Goal: Task Accomplishment & Management: Manage account settings

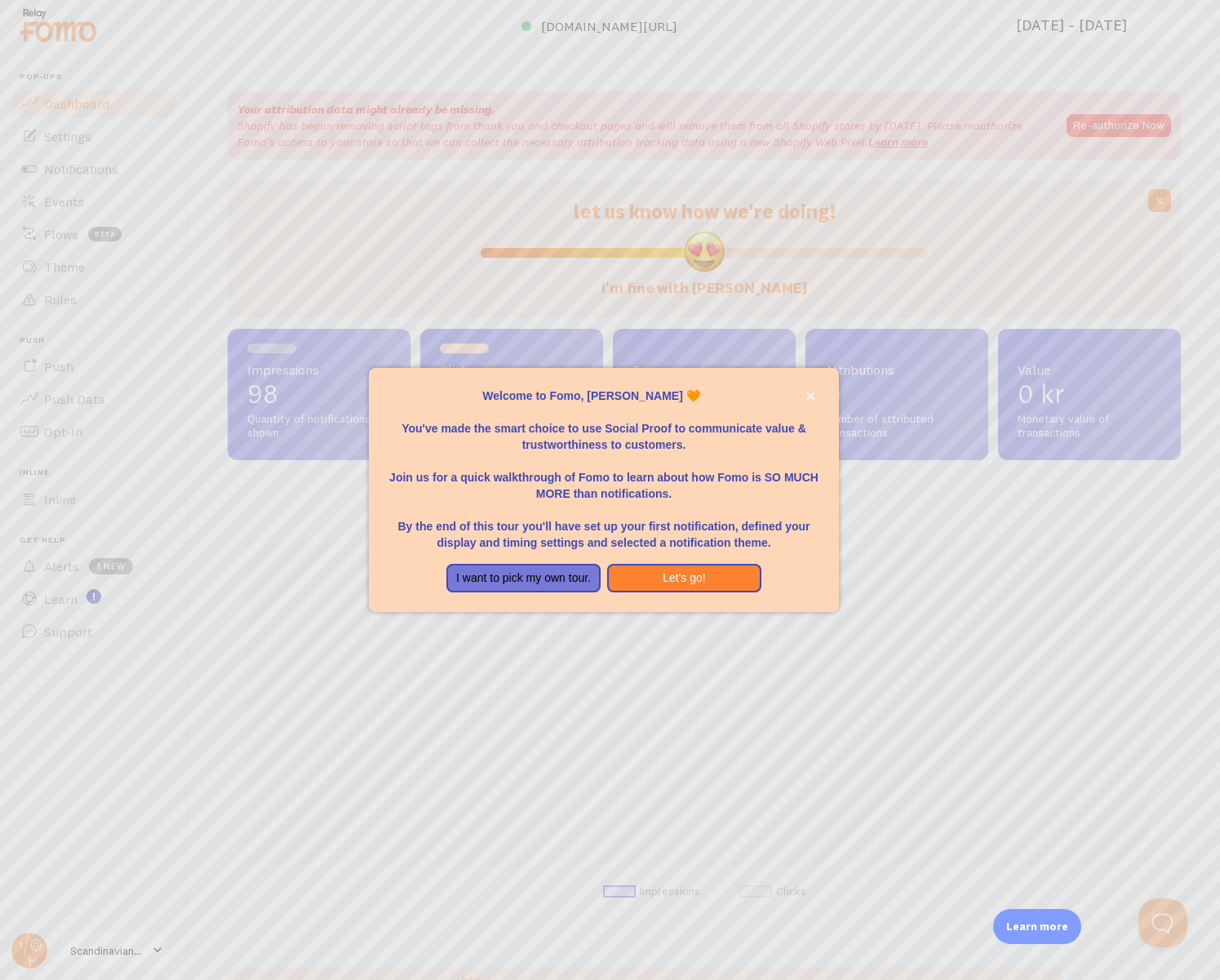
click at [101, 171] on div at bounding box center [610, 490] width 1220 height 980
click at [815, 401] on button "close," at bounding box center [811, 396] width 18 height 18
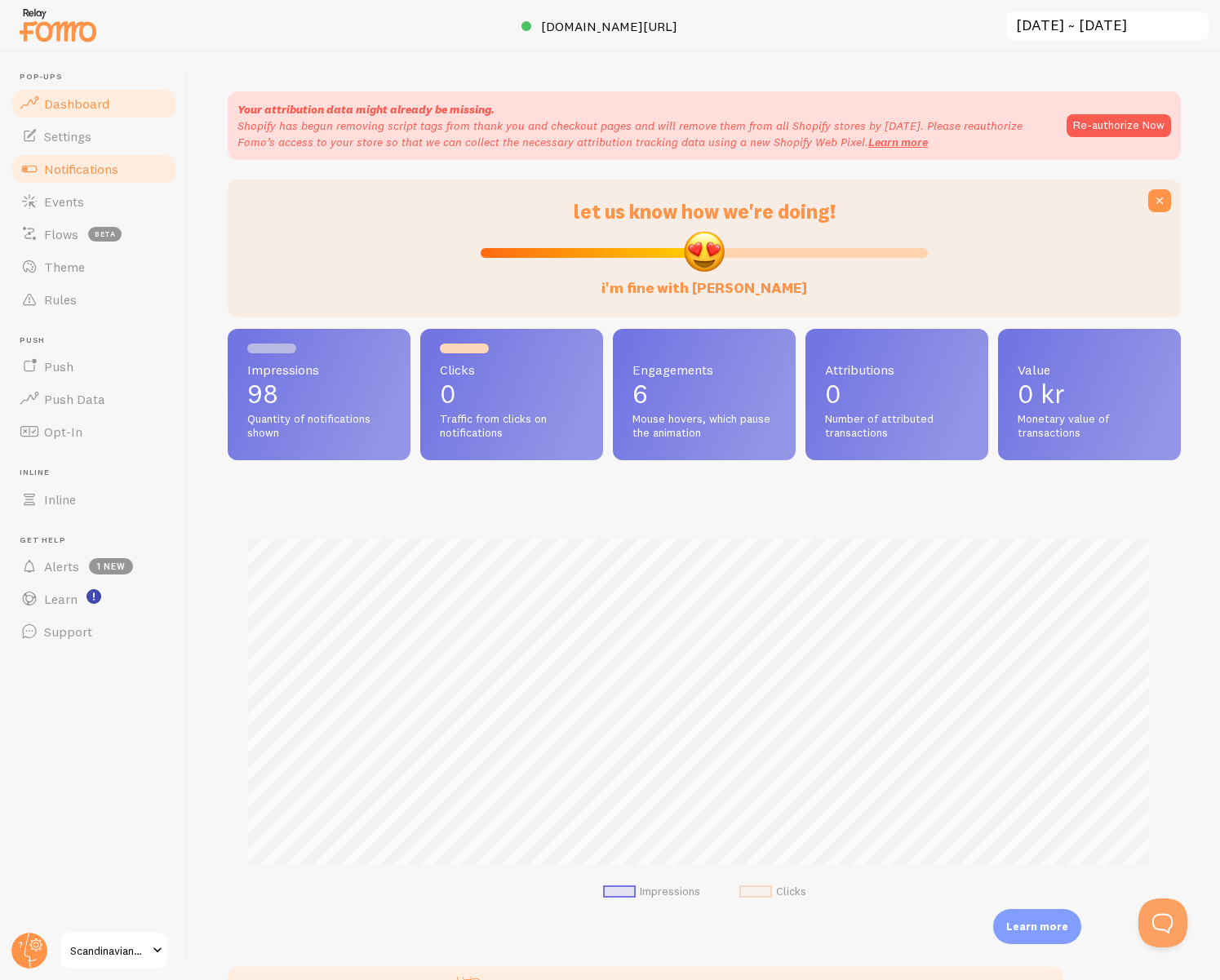
click at [85, 172] on span "Notifications" at bounding box center [81, 168] width 74 height 17
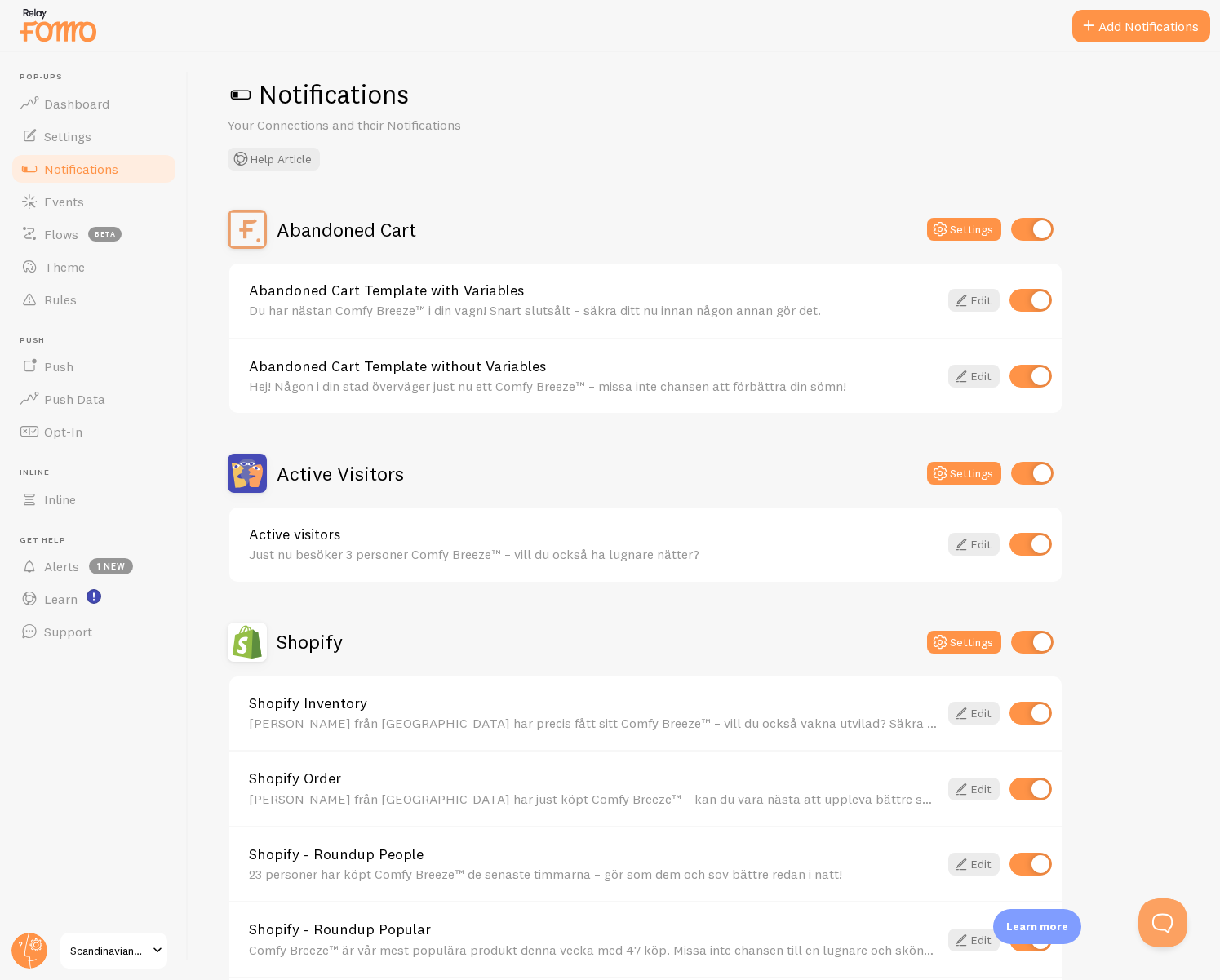
scroll to position [18, 0]
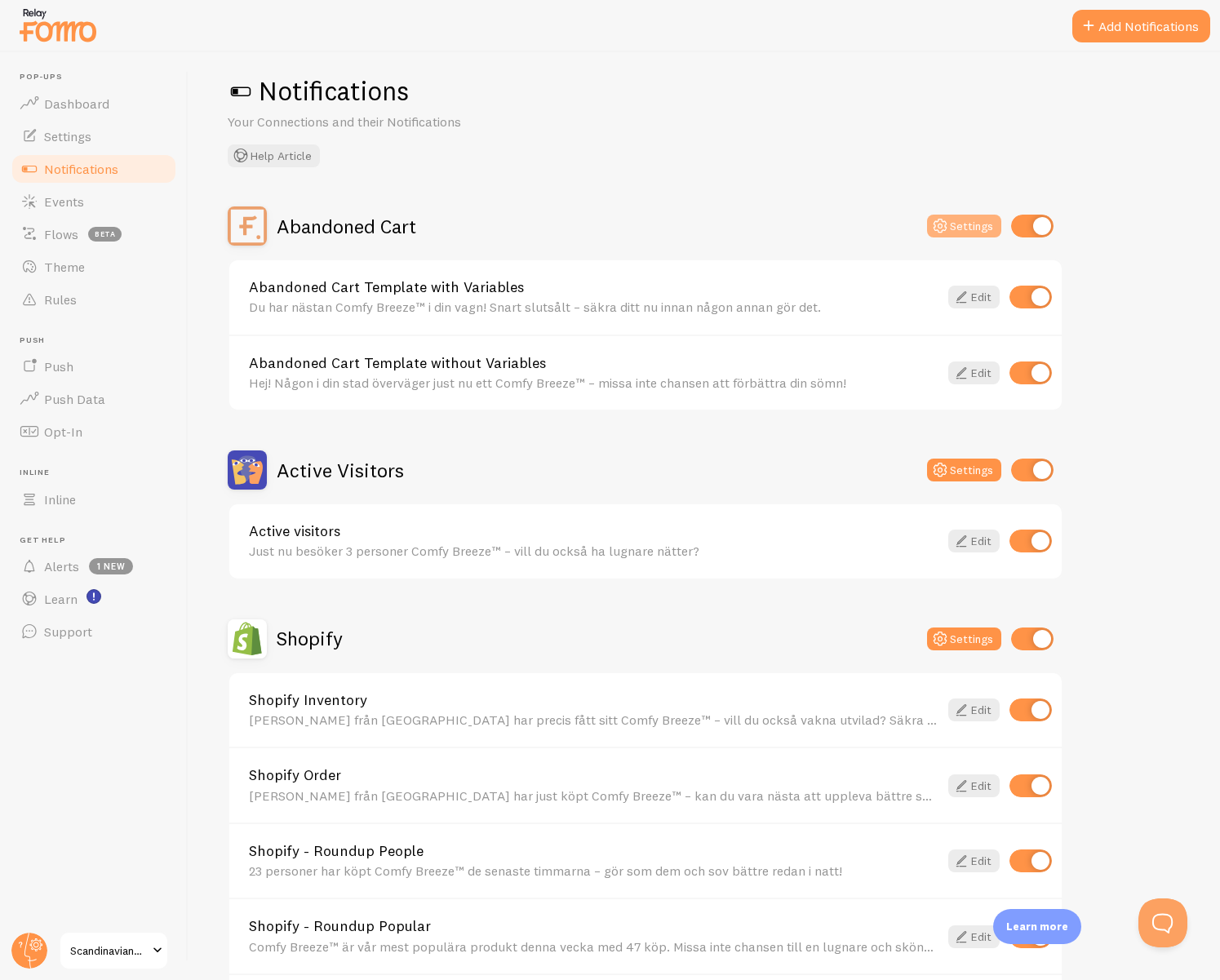
click at [972, 231] on button "Settings" at bounding box center [964, 226] width 74 height 23
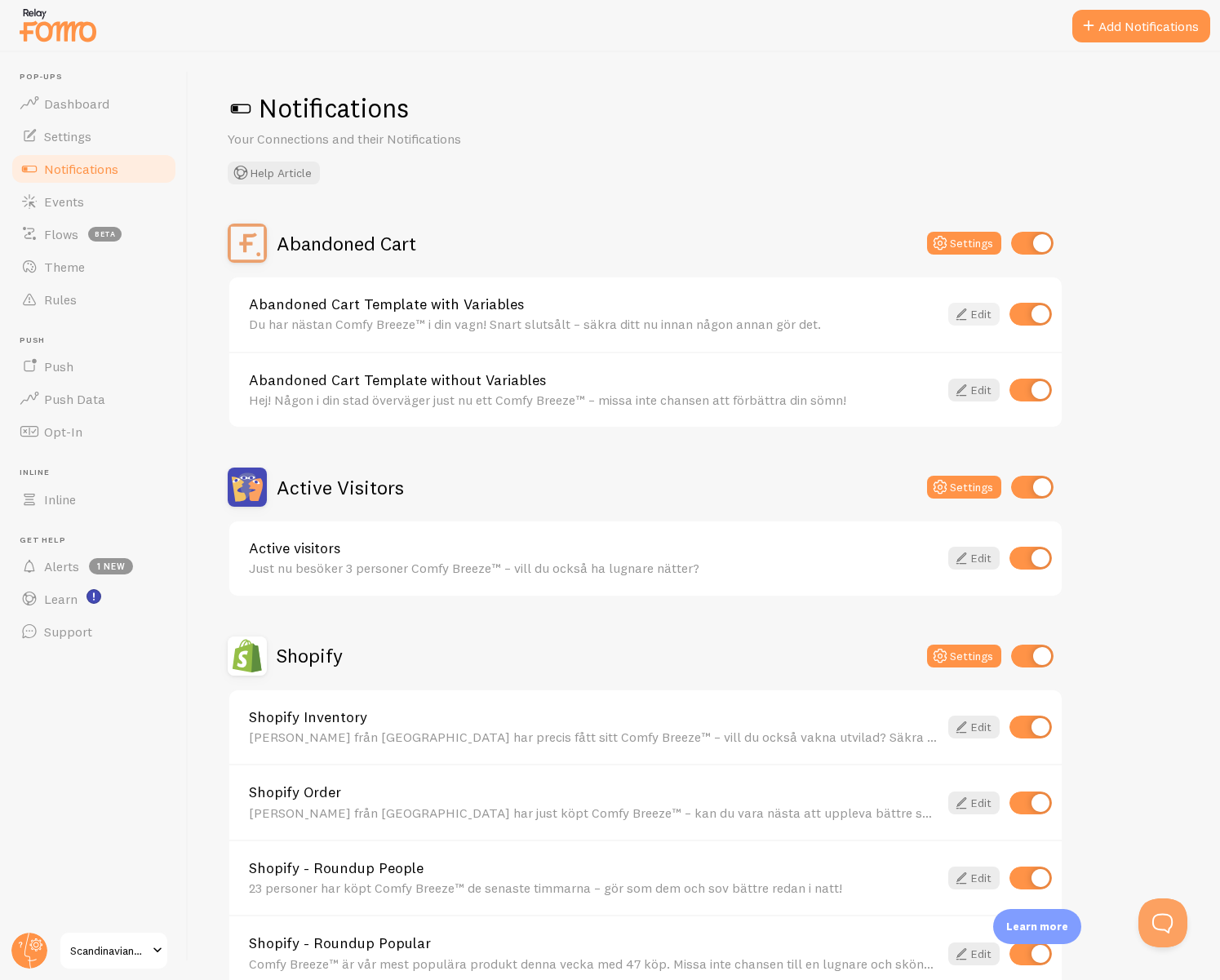
click at [979, 318] on link "Edit" at bounding box center [974, 314] width 52 height 23
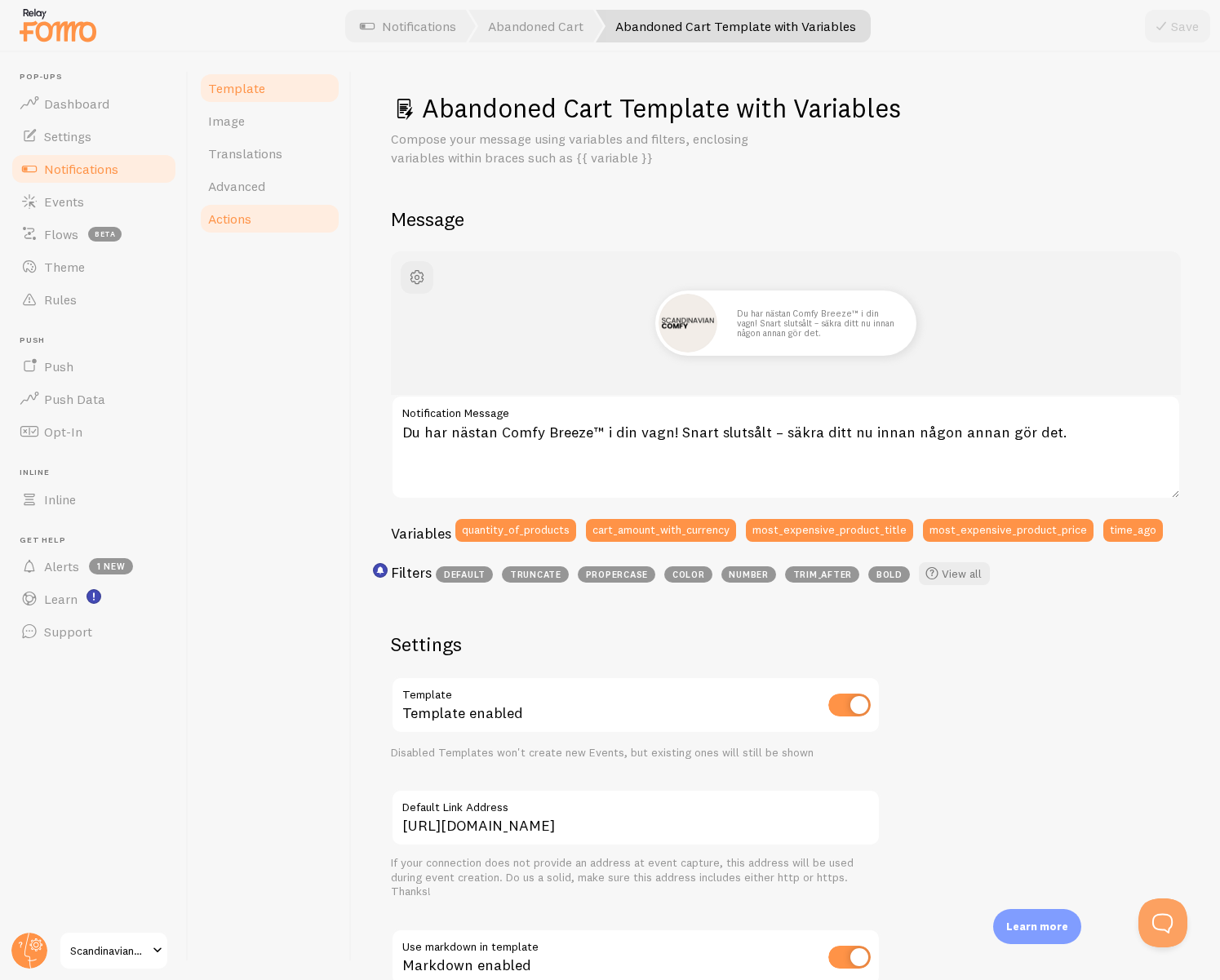
click at [243, 219] on span "Actions" at bounding box center [229, 218] width 43 height 17
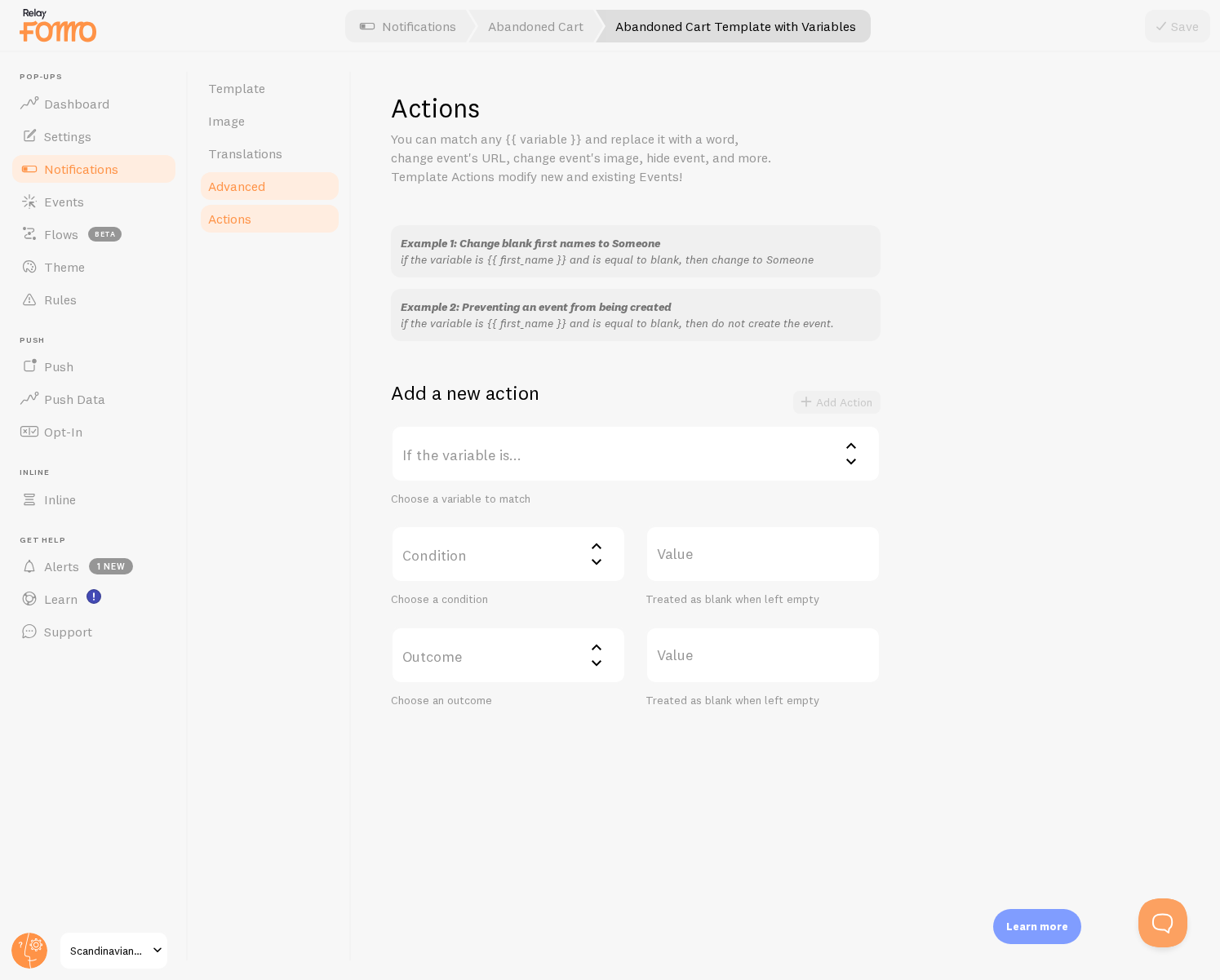
click at [250, 195] on link "Advanced" at bounding box center [269, 186] width 143 height 32
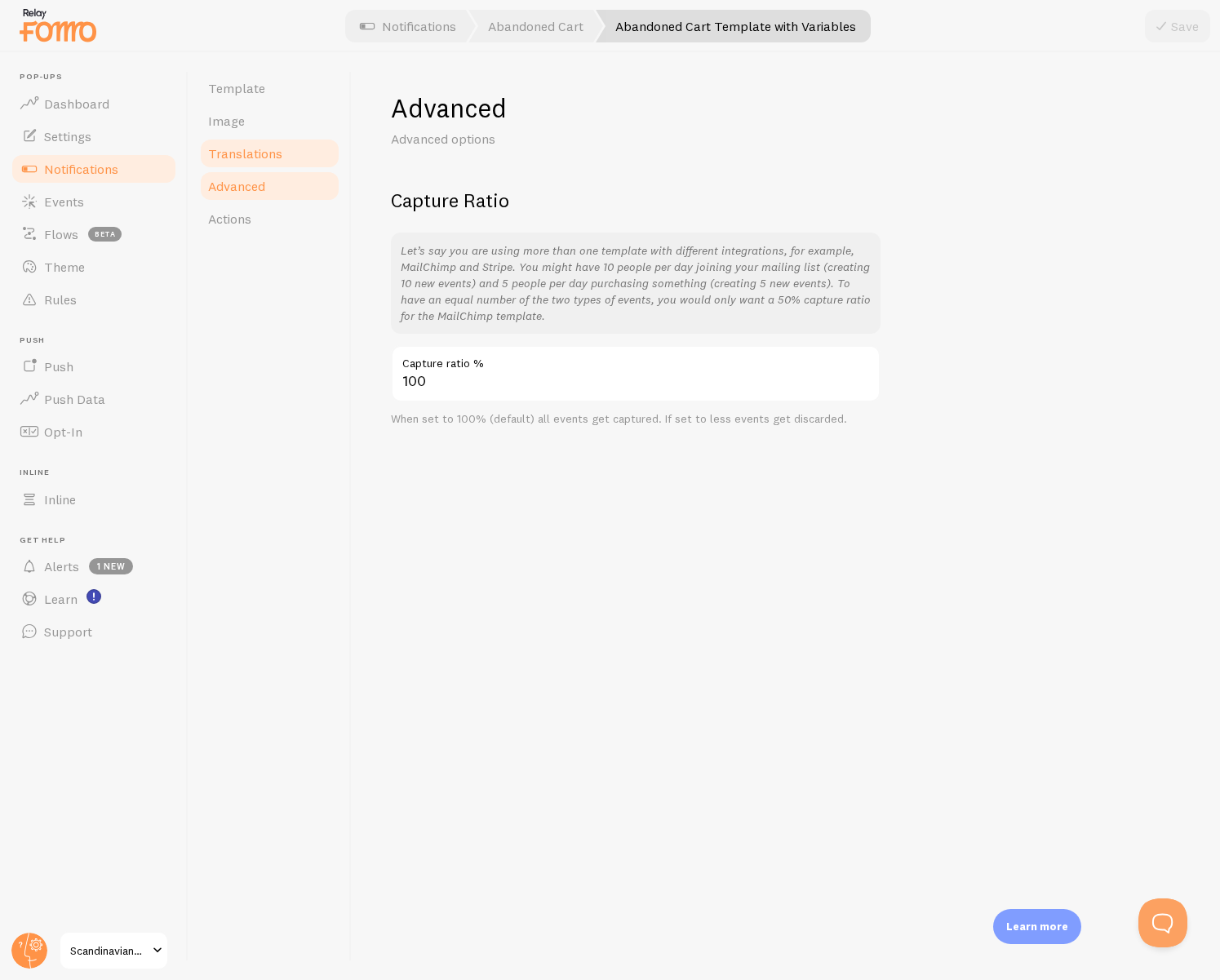
click at [254, 160] on span "Translations" at bounding box center [245, 153] width 74 height 17
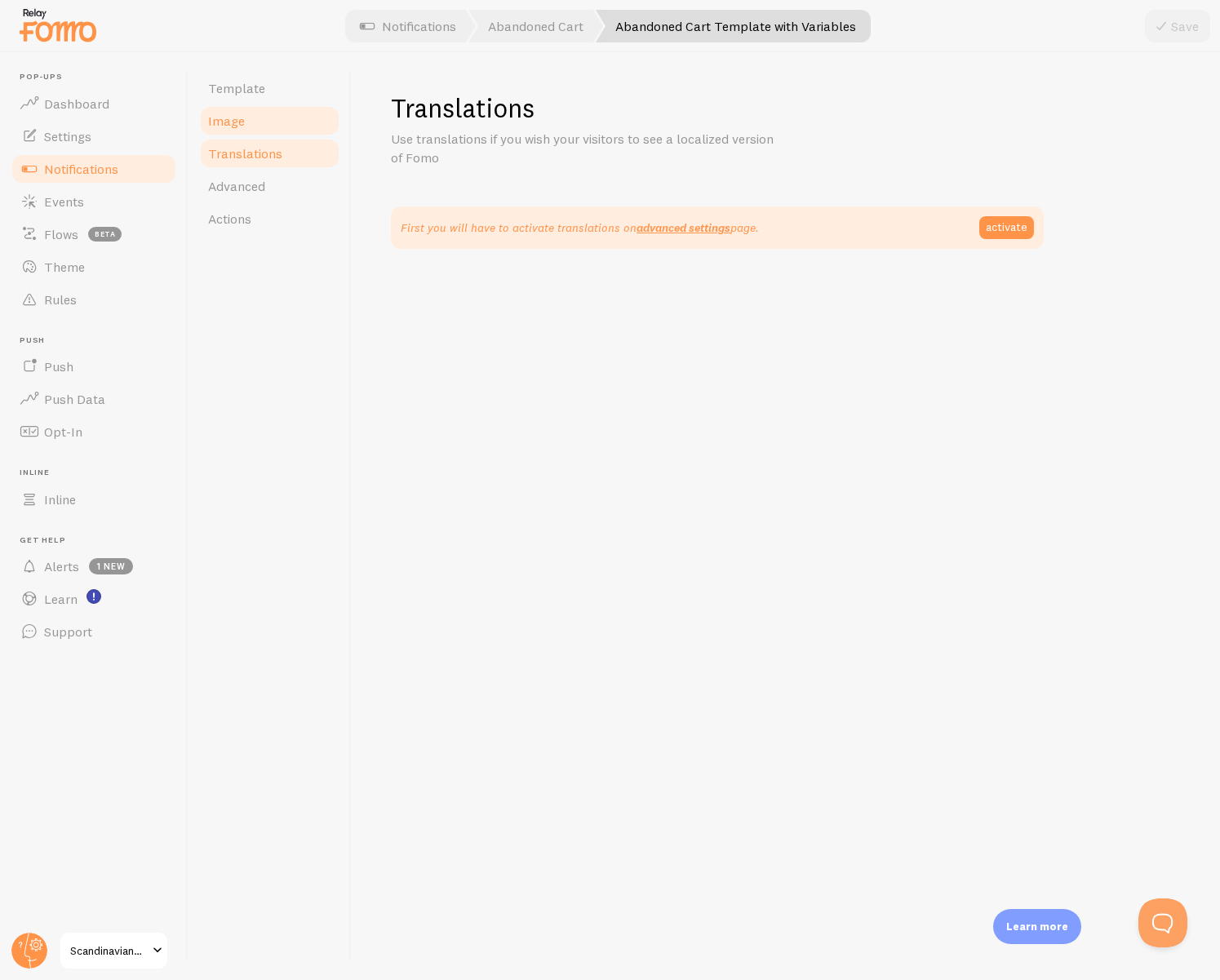
click at [245, 127] on link "Image" at bounding box center [269, 120] width 143 height 32
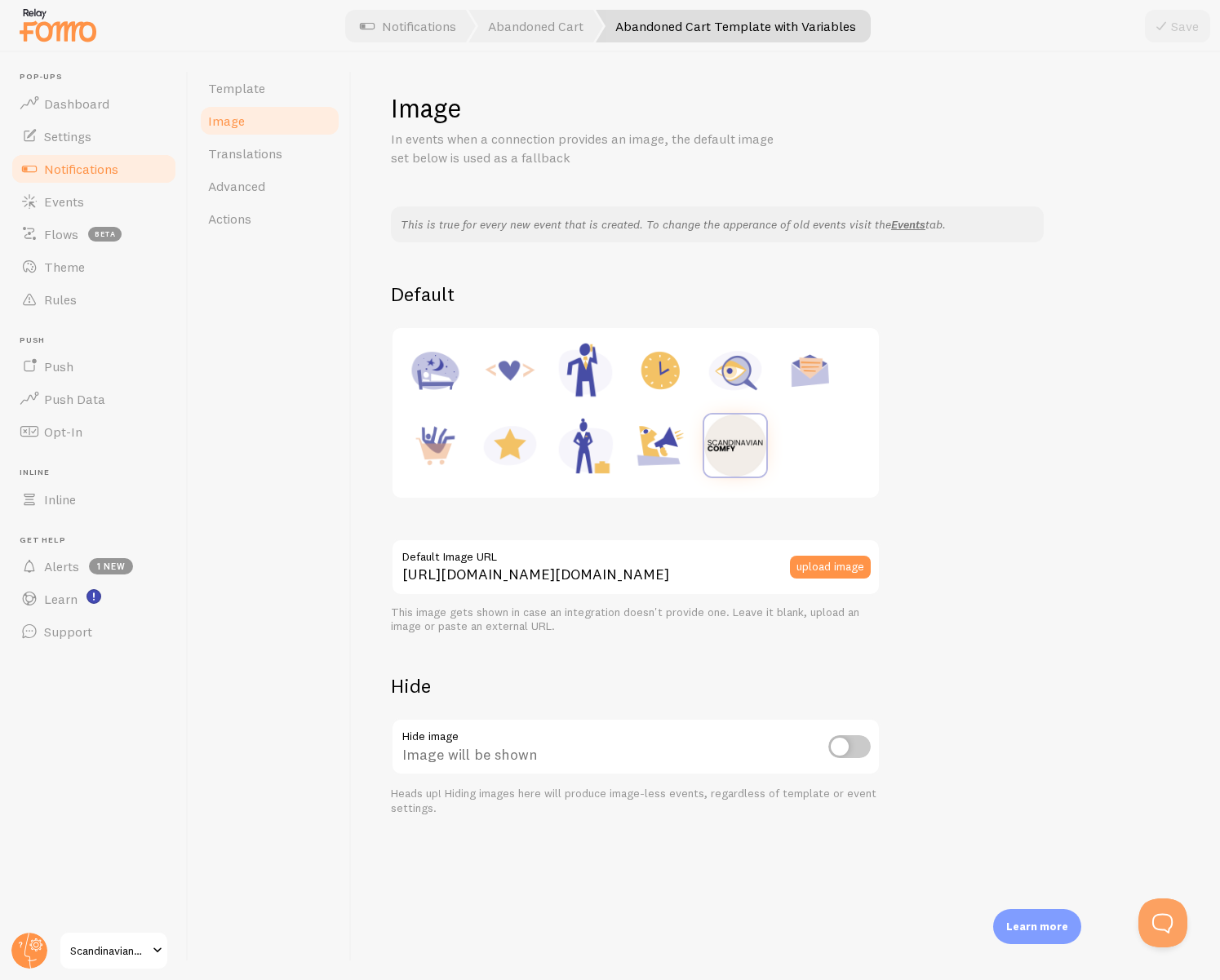
click at [107, 170] on span "Notifications" at bounding box center [81, 168] width 74 height 17
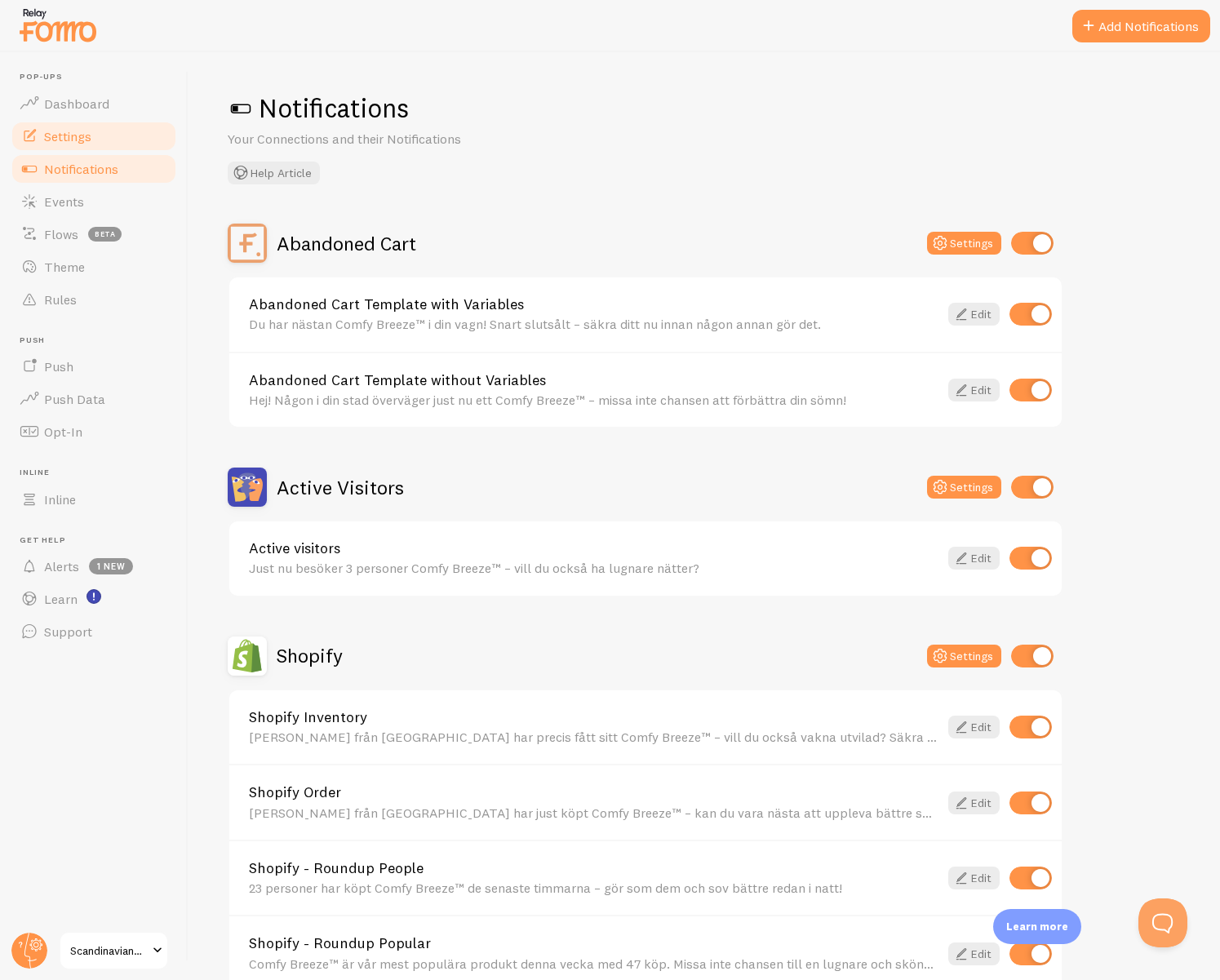
click at [81, 137] on span "Settings" at bounding box center [67, 136] width 47 height 17
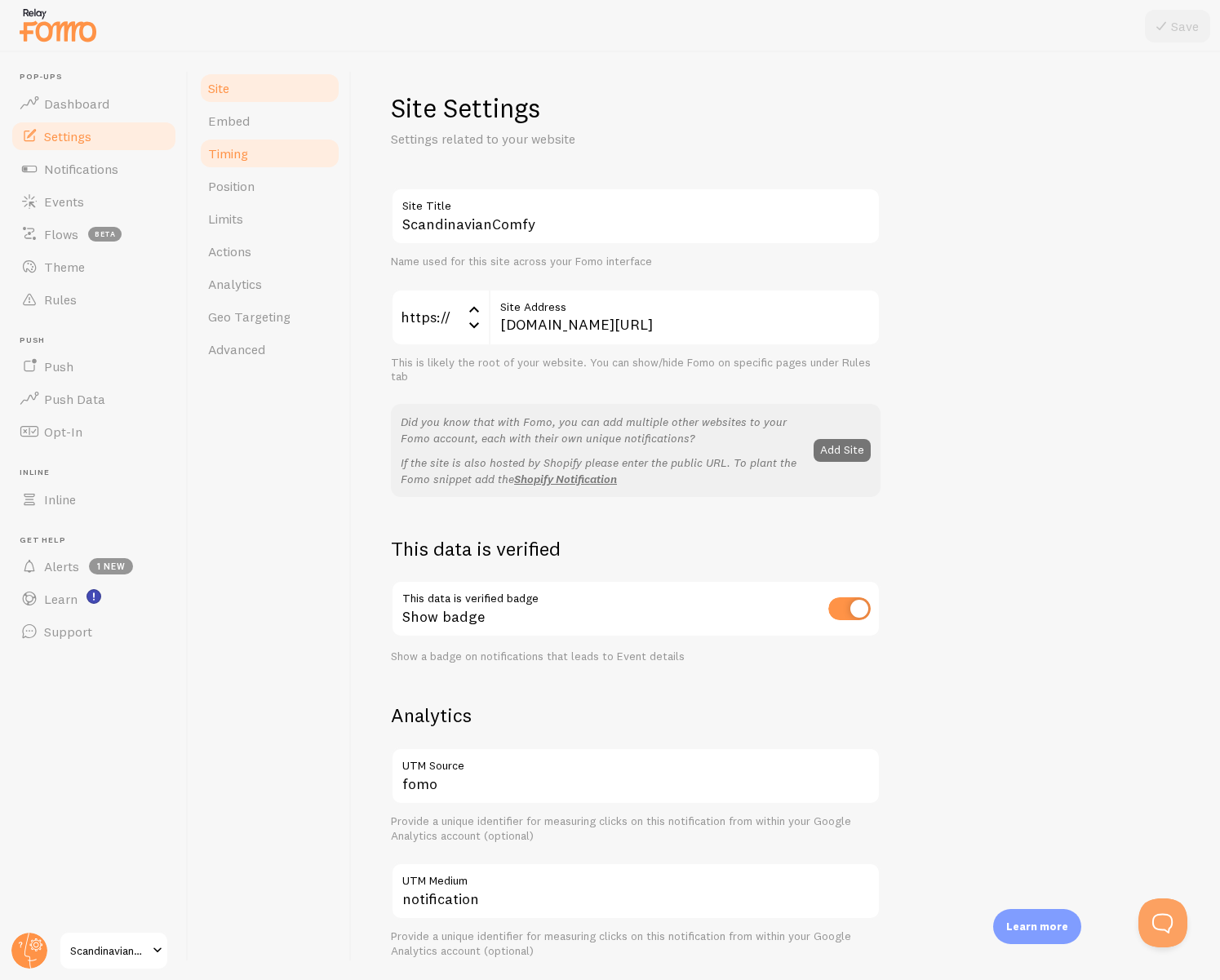
click at [268, 152] on link "Timing" at bounding box center [269, 153] width 143 height 32
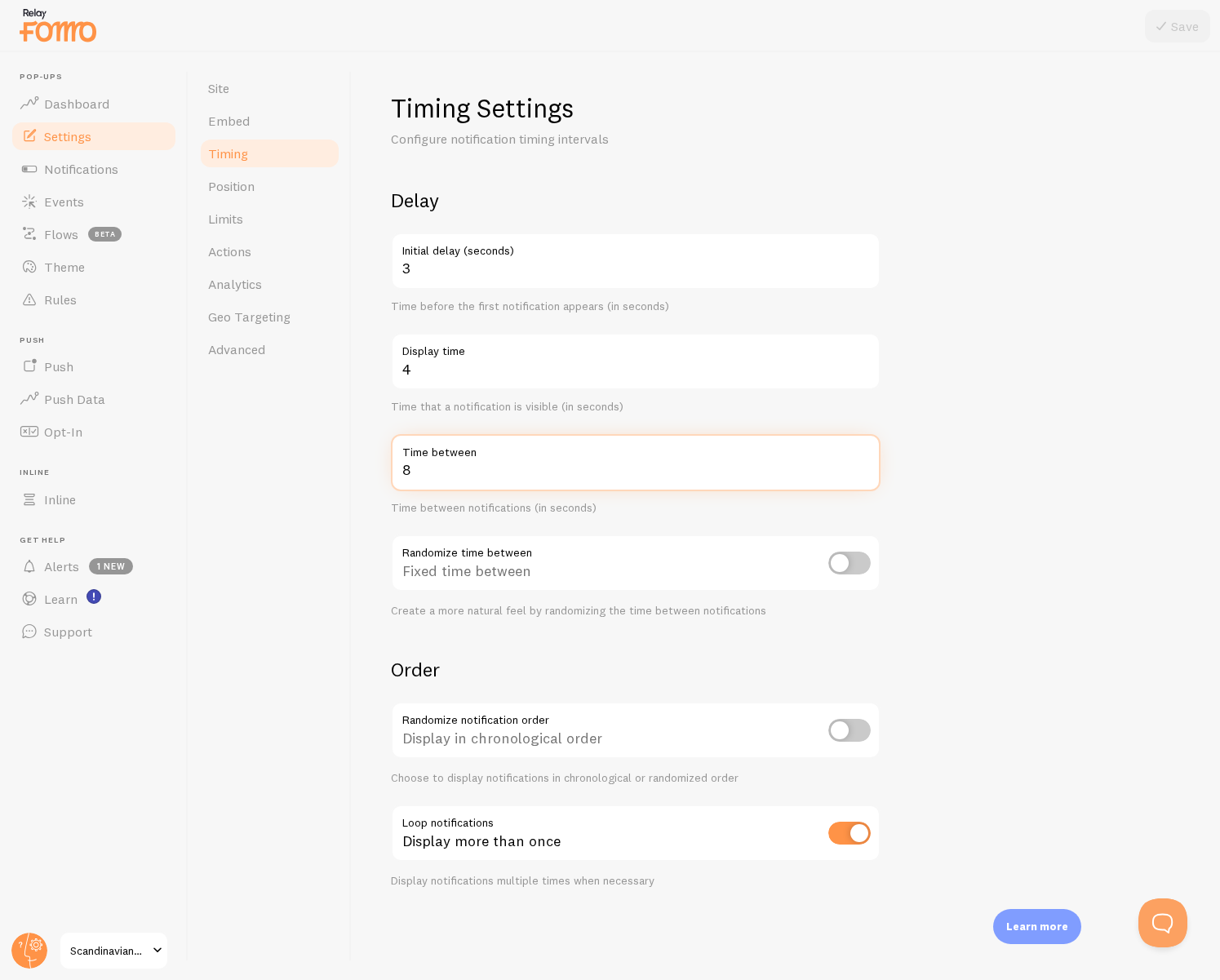
click at [526, 475] on input "8" at bounding box center [635, 462] width 490 height 57
click at [603, 426] on div "Delay 3 Initial delay (seconds) Time before the first notification appears (in …" at bounding box center [635, 402] width 490 height 430
click at [502, 479] on label "Time between" at bounding box center [635, 462] width 490 height 57
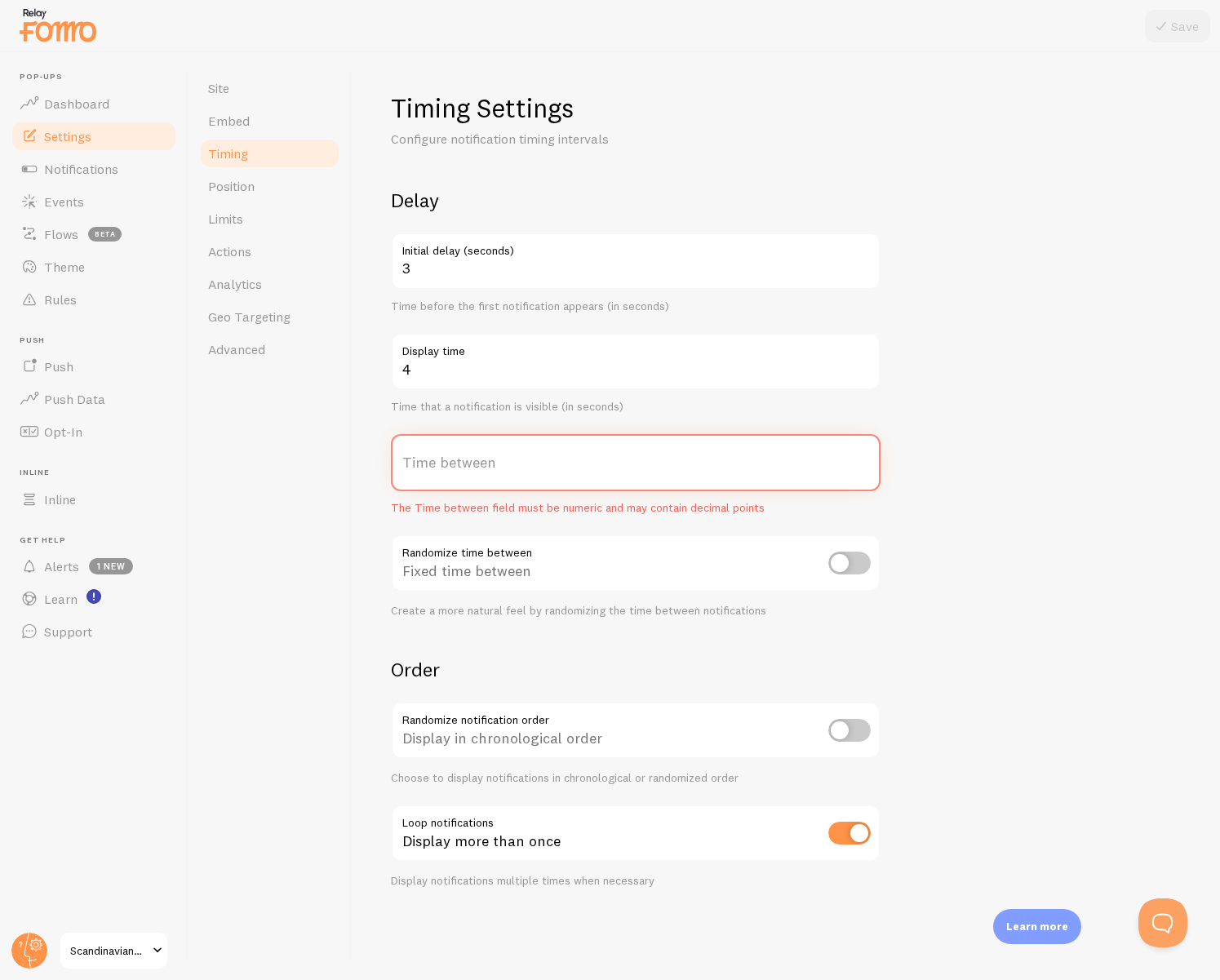
click at [502, 479] on input "Time between" at bounding box center [635, 462] width 490 height 57
click at [862, 458] on label "Time between" at bounding box center [635, 462] width 490 height 57
click at [862, 458] on input "Time between" at bounding box center [635, 462] width 490 height 57
click at [862, 458] on label "Time between" at bounding box center [635, 462] width 490 height 57
click at [862, 458] on input "Time between" at bounding box center [635, 462] width 490 height 57
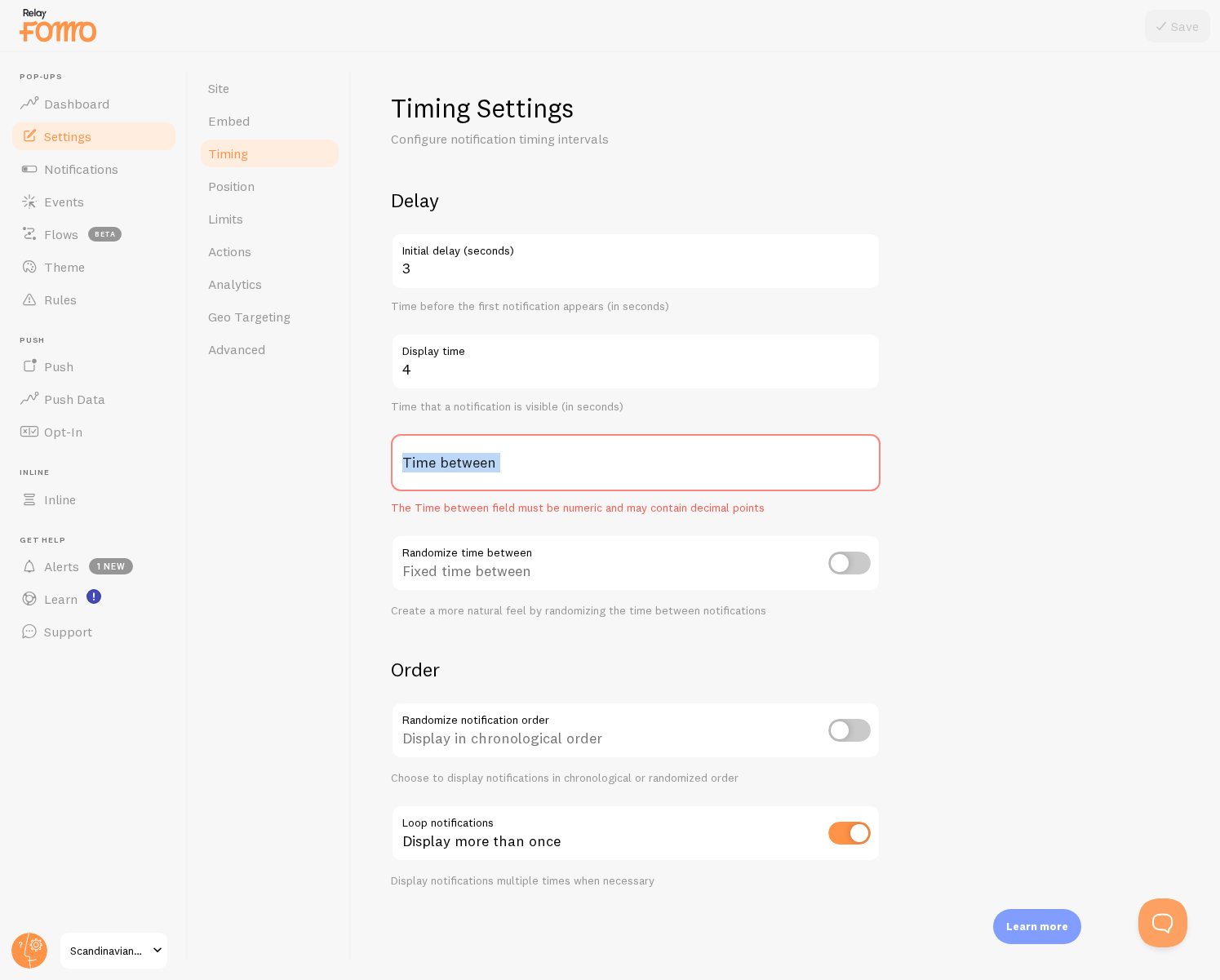
click at [862, 458] on label "Time between" at bounding box center [635, 462] width 490 height 57
click at [862, 458] on input "Time between" at bounding box center [635, 462] width 490 height 57
click at [692, 470] on label "Time between" at bounding box center [635, 462] width 490 height 57
click at [692, 470] on input "Time between" at bounding box center [635, 462] width 490 height 57
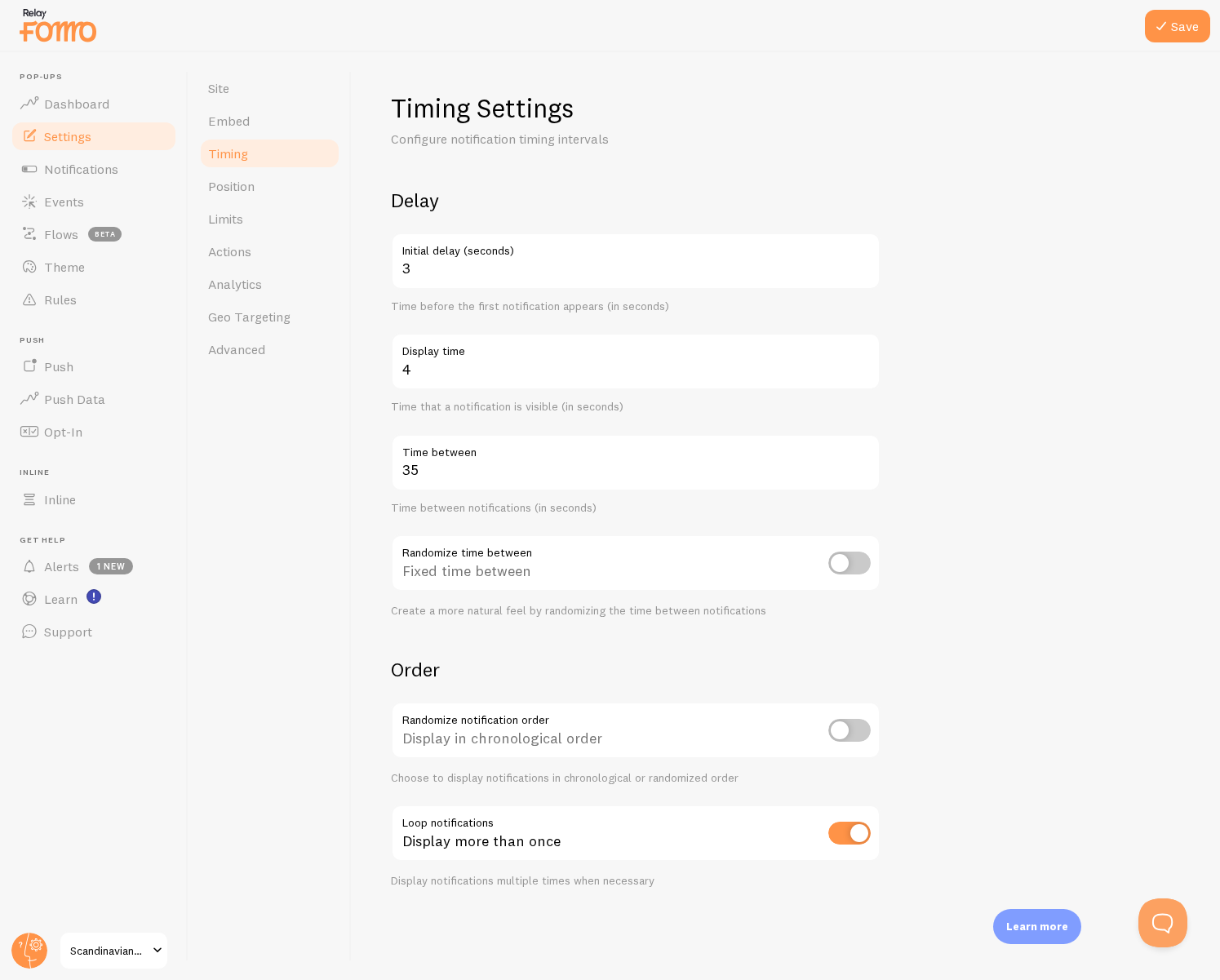
click at [1107, 494] on form "Delay 3 Initial delay (seconds) Time before the first notification appears (in …" at bounding box center [785, 537] width 790 height 700
click at [594, 466] on input "35" at bounding box center [635, 462] width 490 height 57
click at [936, 503] on form "Delay 3 Initial delay (seconds) Time before the first notification appears (in …" at bounding box center [785, 537] width 790 height 700
click at [571, 468] on input "30" at bounding box center [635, 462] width 490 height 57
type input "35"
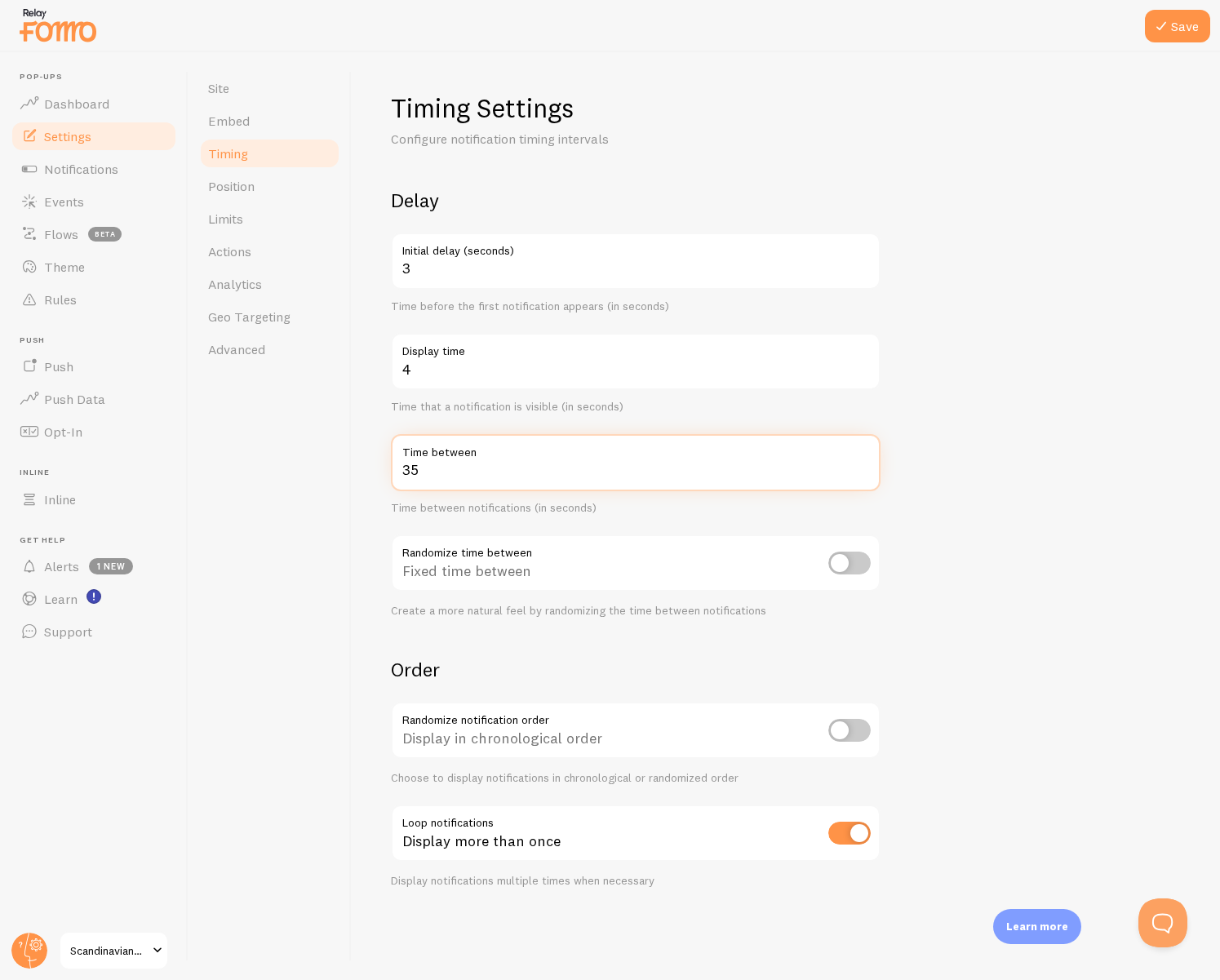
click at [1008, 433] on form "Delay 3 Initial delay (seconds) Time before the first notification appears (in …" at bounding box center [785, 537] width 790 height 700
click at [975, 533] on form "Delay 3 Initial delay (seconds) Time before the first notification appears (in …" at bounding box center [785, 537] width 790 height 700
click at [606, 565] on div "Fixed time between" at bounding box center [635, 565] width 490 height 60
click at [848, 563] on input "checkbox" at bounding box center [849, 563] width 42 height 23
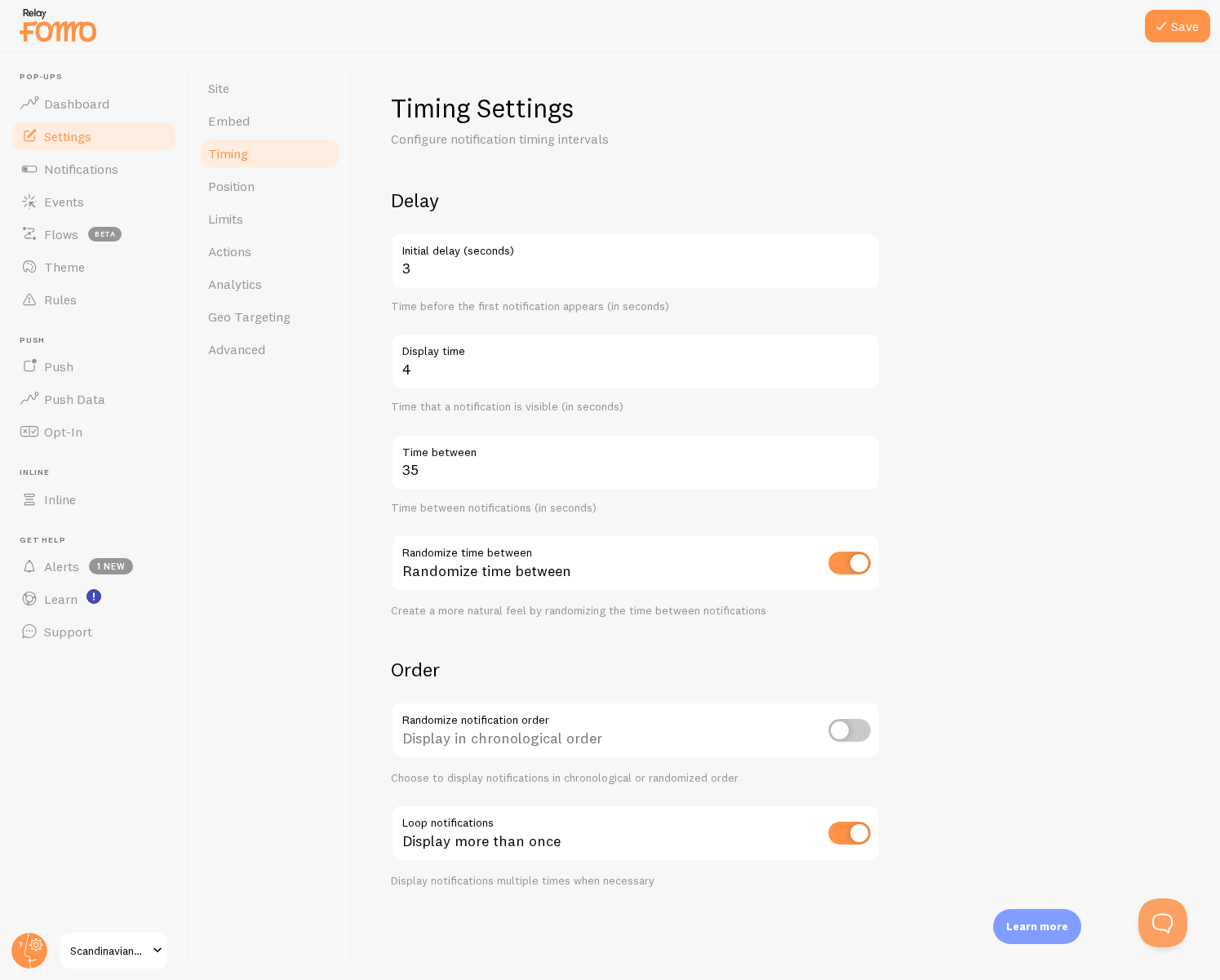
click at [848, 563] on input "checkbox" at bounding box center [849, 563] width 42 height 23
checkbox input "false"
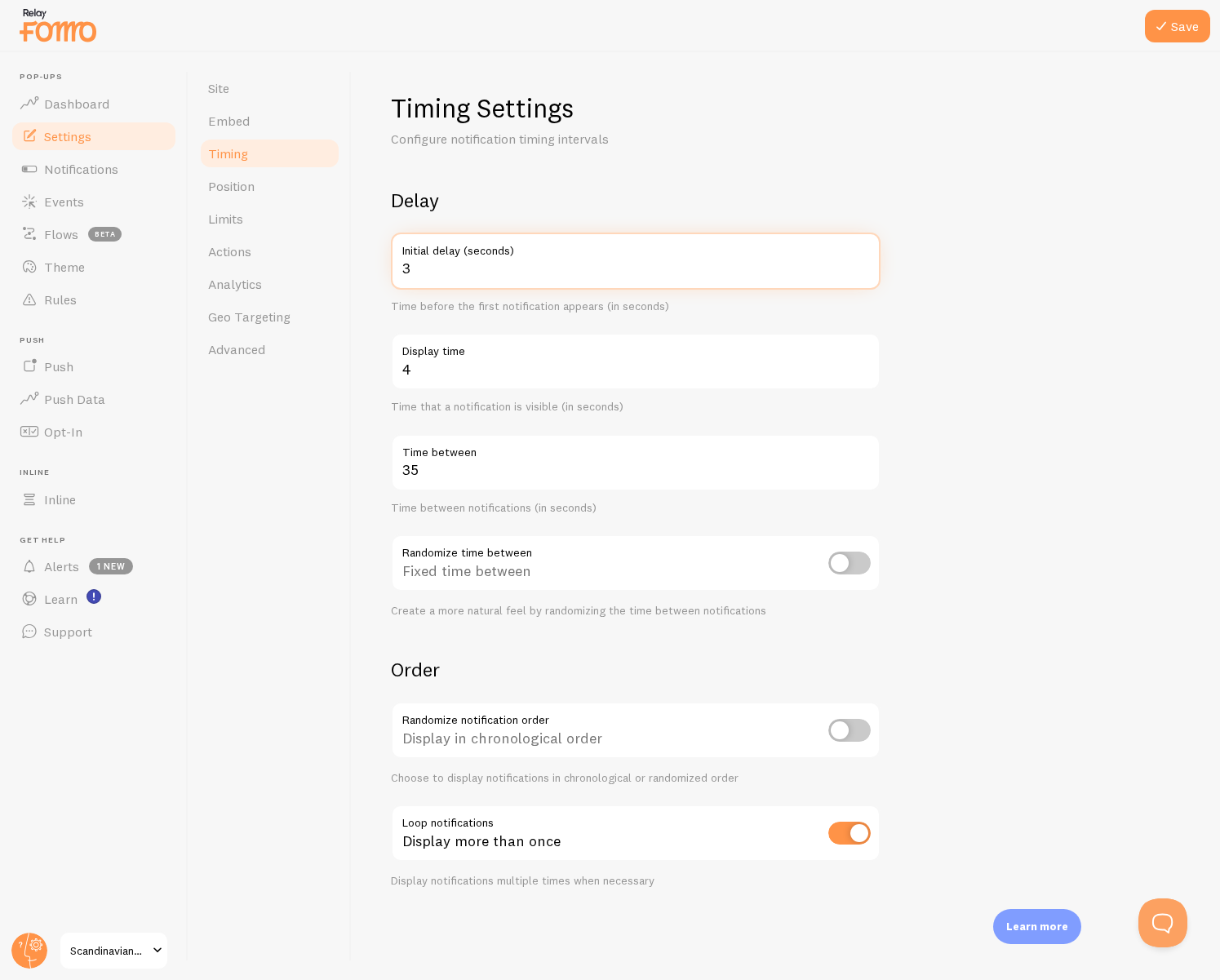
click at [578, 275] on input "3" at bounding box center [635, 260] width 490 height 57
type input "13"
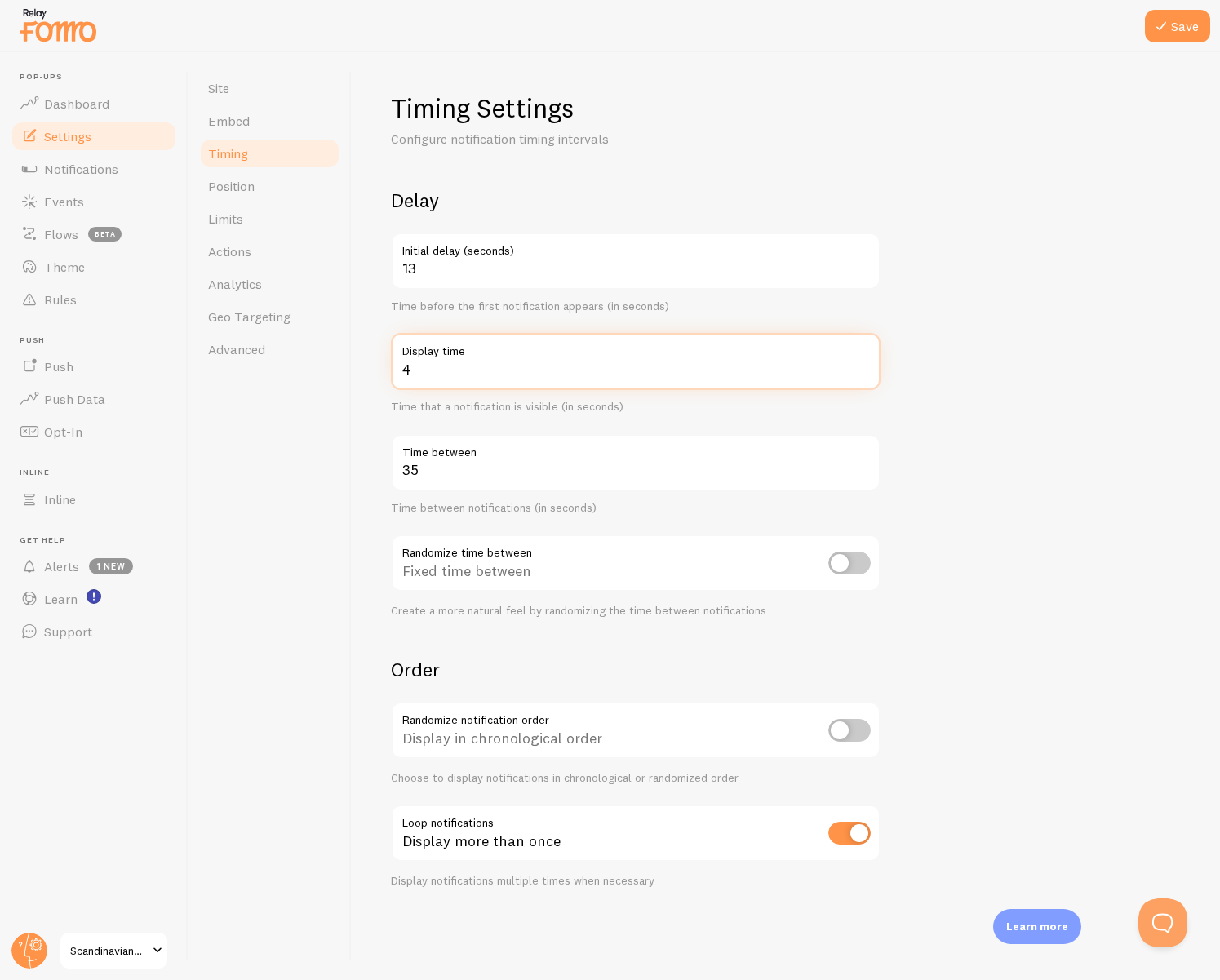
click at [530, 366] on input "4" at bounding box center [635, 361] width 490 height 57
click at [476, 369] on input "4" at bounding box center [635, 361] width 490 height 57
type input "5"
click at [954, 405] on form "Delay 13 Initial delay (seconds) Time before the first notification appears (in…" at bounding box center [785, 537] width 790 height 700
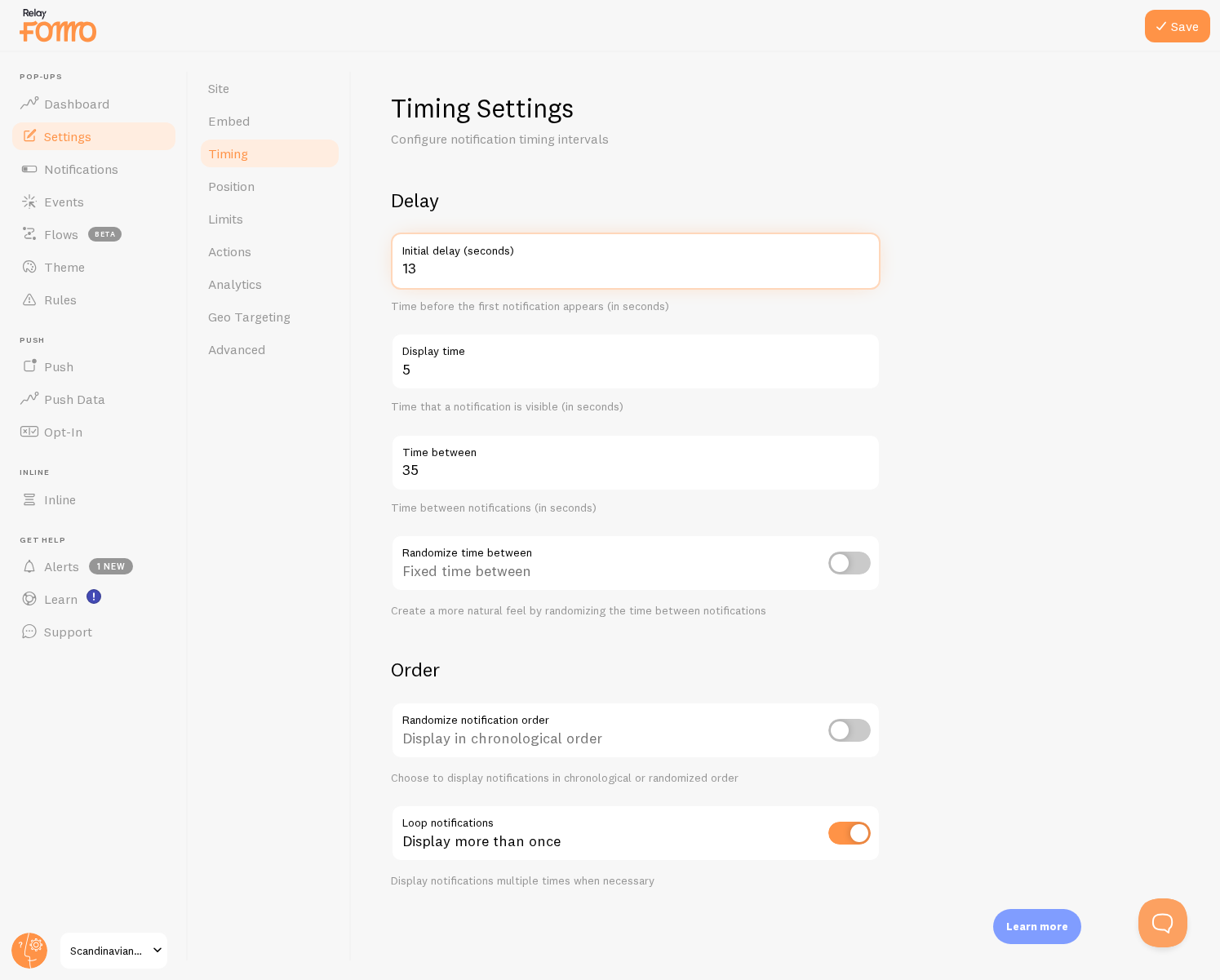
click at [571, 279] on input "13" at bounding box center [635, 260] width 490 height 57
type input "15"
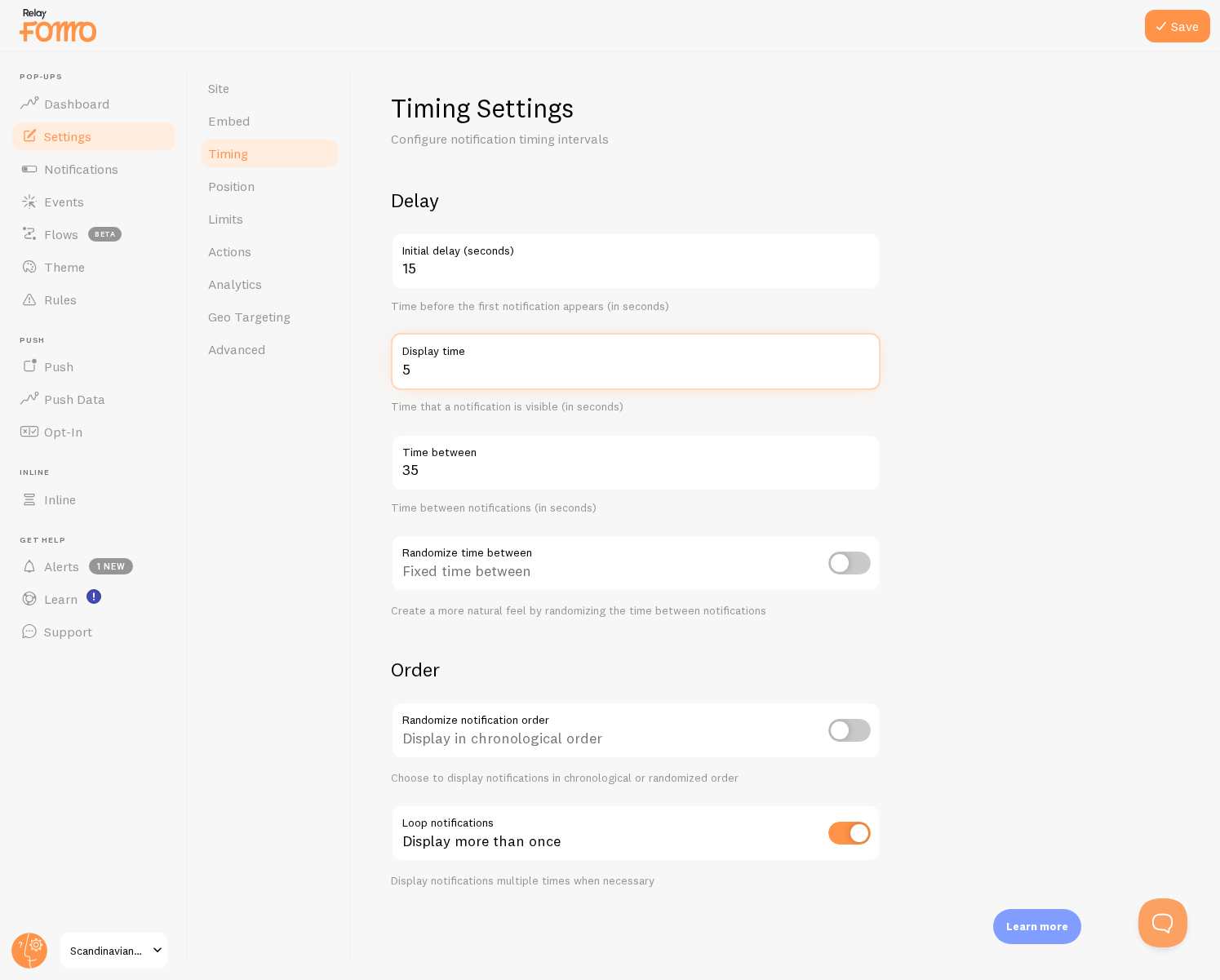
click at [992, 368] on form "Delay 15 Initial delay (seconds) Time before the first notification appears (in…" at bounding box center [785, 537] width 790 height 700
click at [982, 393] on form "Delay 15 Initial delay (seconds) Time before the first notification appears (in…" at bounding box center [785, 537] width 790 height 700
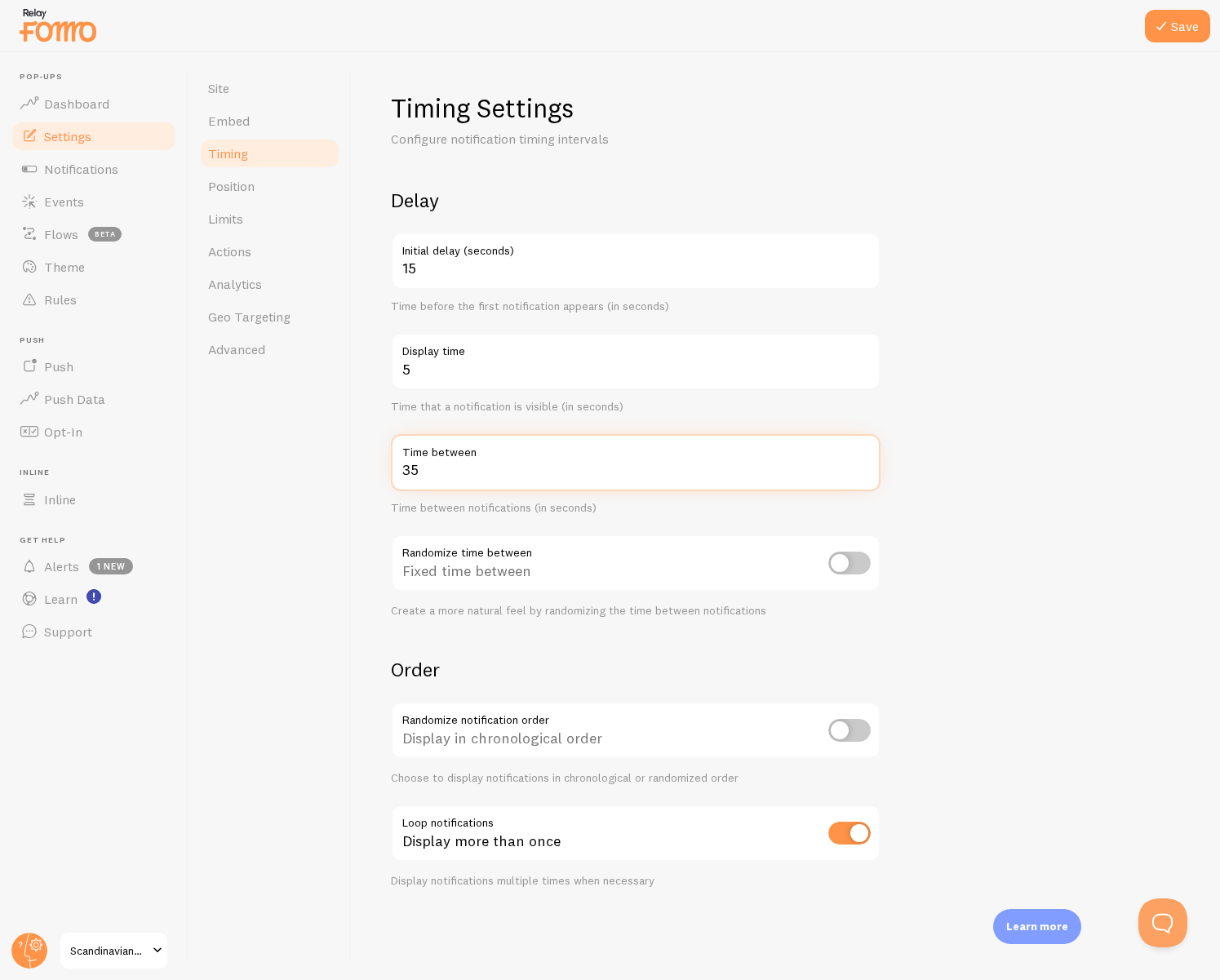
click at [603, 478] on input "35" at bounding box center [635, 462] width 490 height 57
click at [603, 484] on input "35" at bounding box center [635, 462] width 490 height 57
drag, startPoint x: 433, startPoint y: 476, endPoint x: 358, endPoint y: 474, distance: 75.0
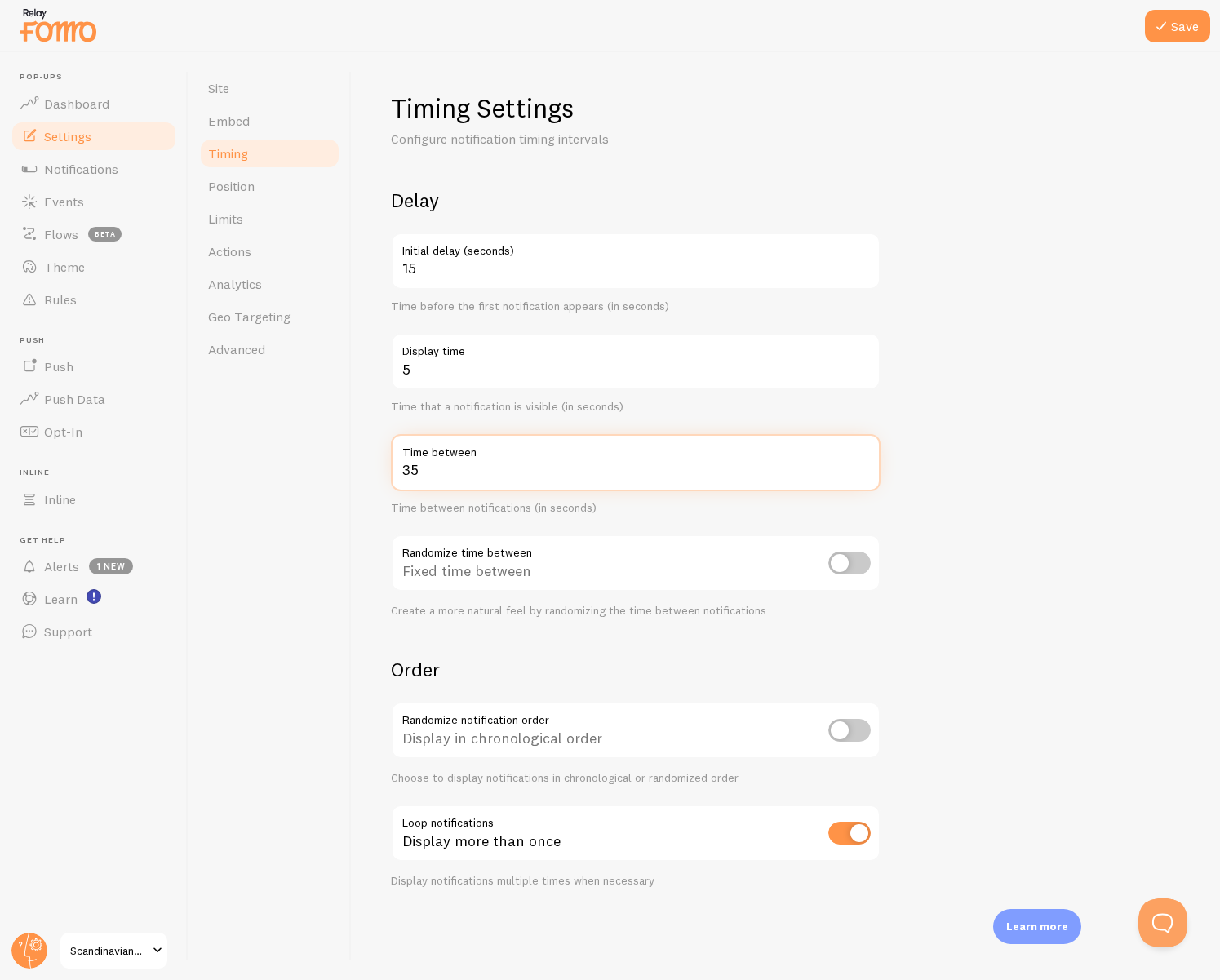
click at [358, 474] on div "Timing Settings Configure notification timing intervals Delay 15 Initial delay …" at bounding box center [785, 516] width 869 height 928
type input "70"
click at [1070, 457] on form "Delay 15 Initial delay (seconds) Time before the first notification appears (in…" at bounding box center [785, 537] width 790 height 700
click at [848, 568] on input "checkbox" at bounding box center [849, 563] width 42 height 23
checkbox input "true"
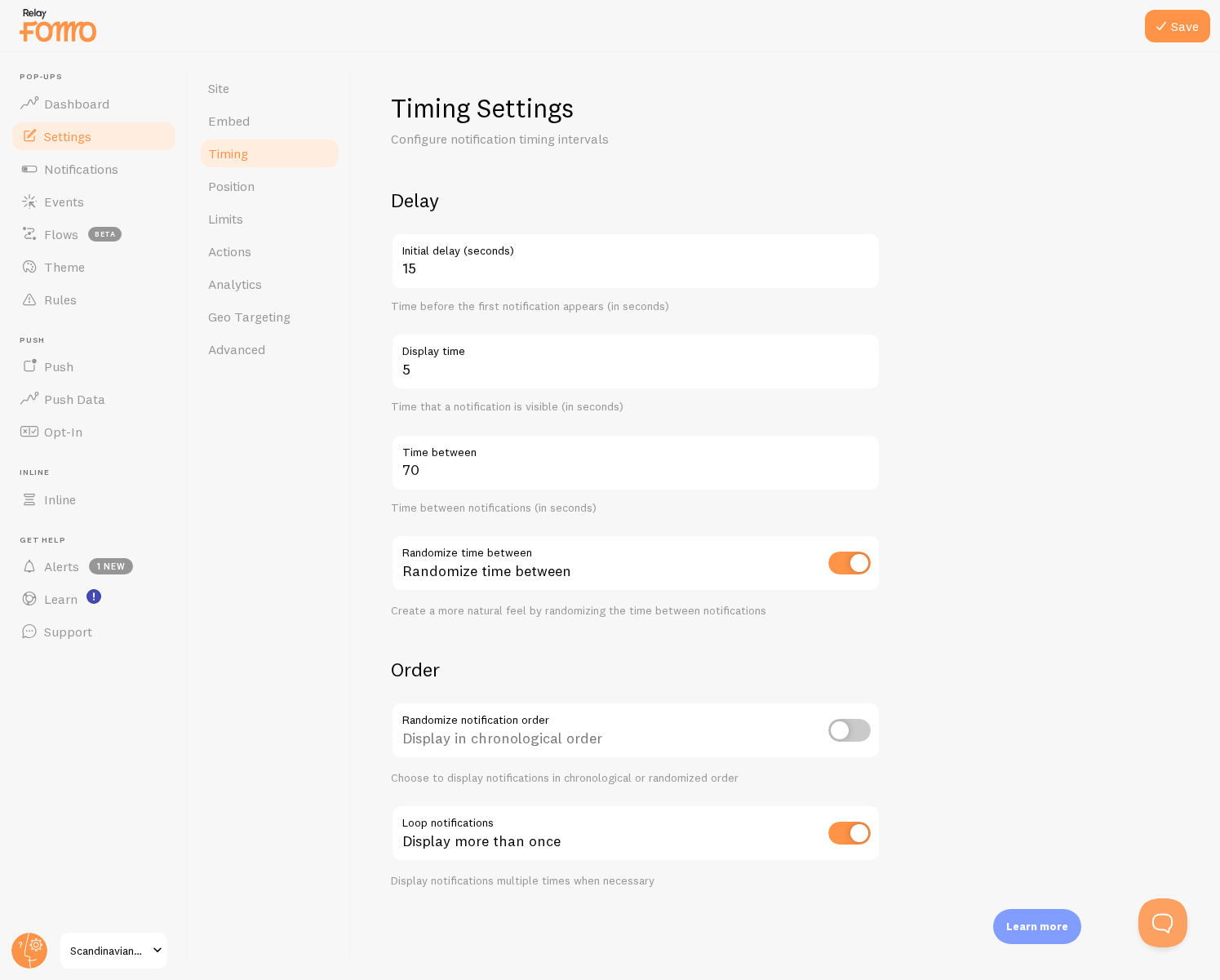
click at [839, 729] on input "checkbox" at bounding box center [849, 730] width 42 height 23
checkbox input "true"
click at [1174, 31] on button "Save" at bounding box center [1177, 25] width 65 height 32
click at [77, 171] on span "Notifications" at bounding box center [81, 168] width 74 height 17
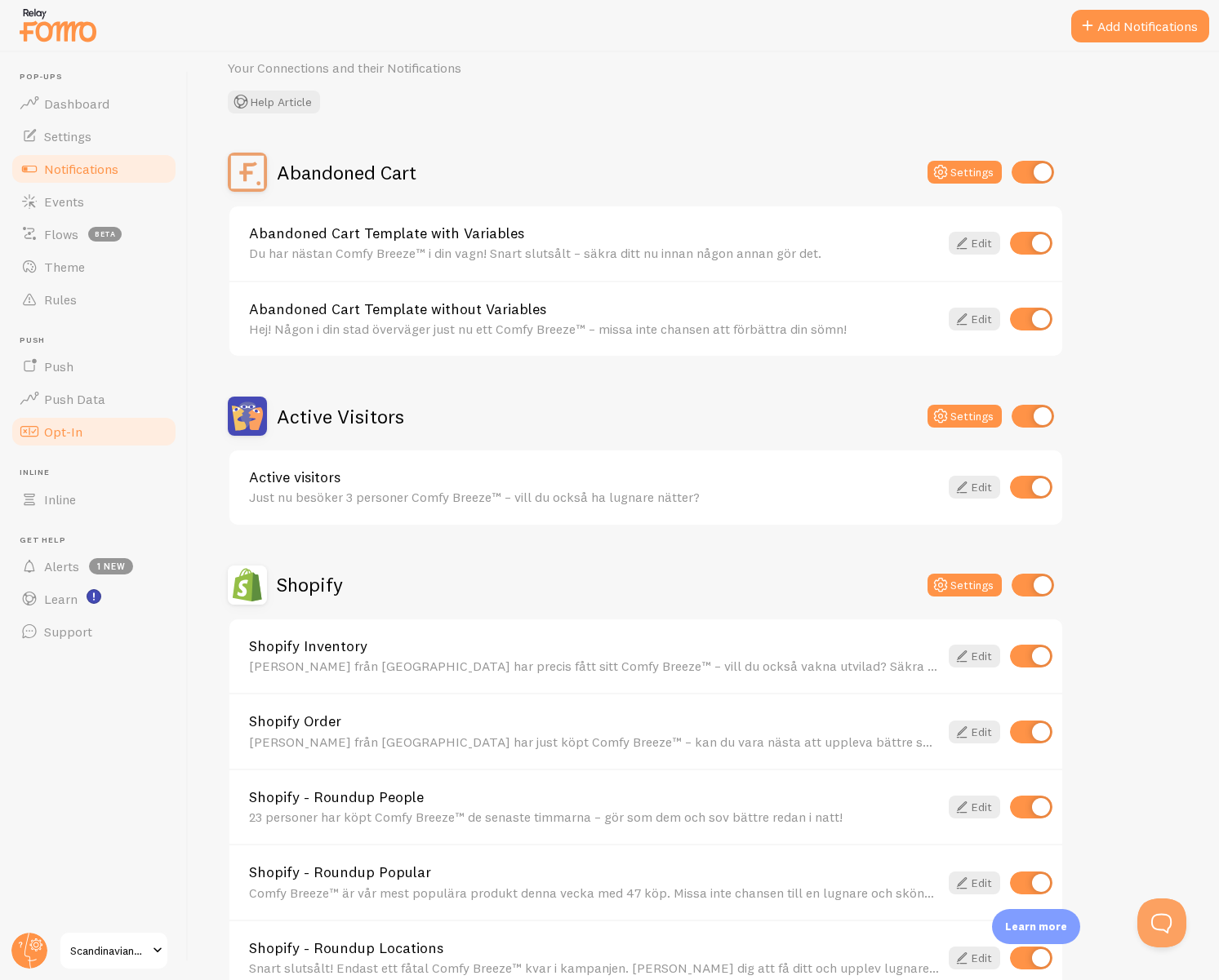
scroll to position [65, 0]
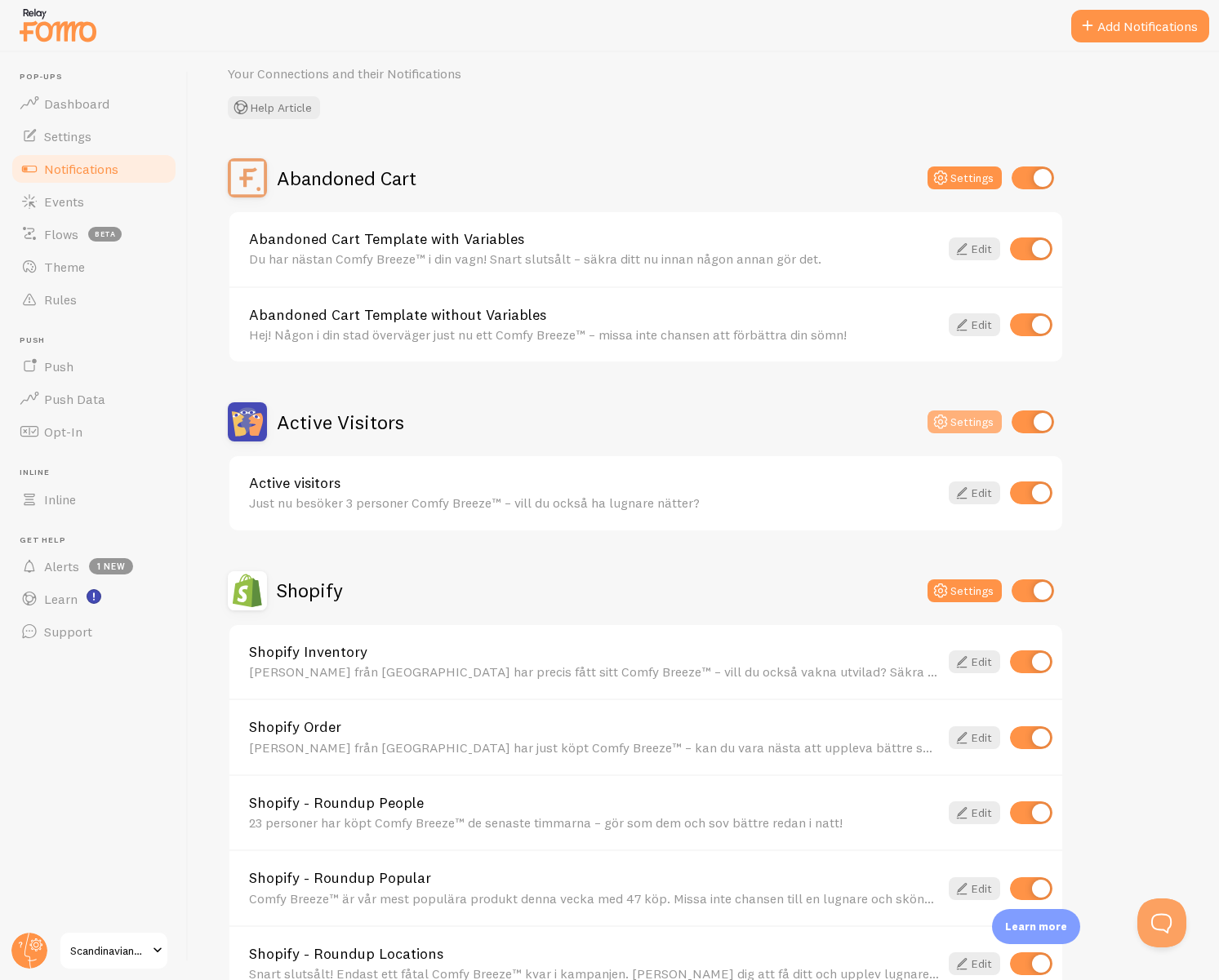
click at [955, 427] on button "Settings" at bounding box center [965, 422] width 75 height 23
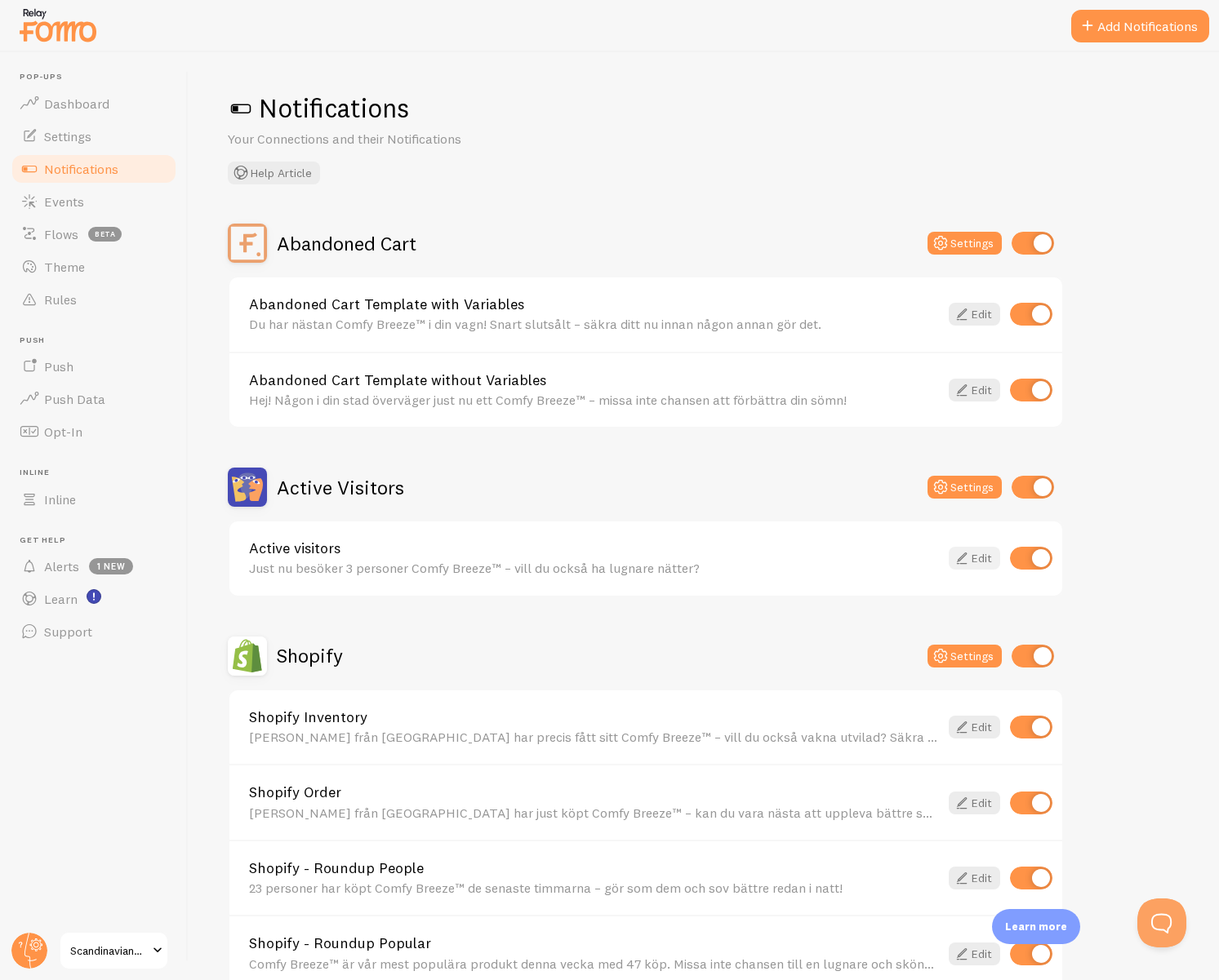
click at [978, 564] on link "Edit" at bounding box center [974, 558] width 52 height 23
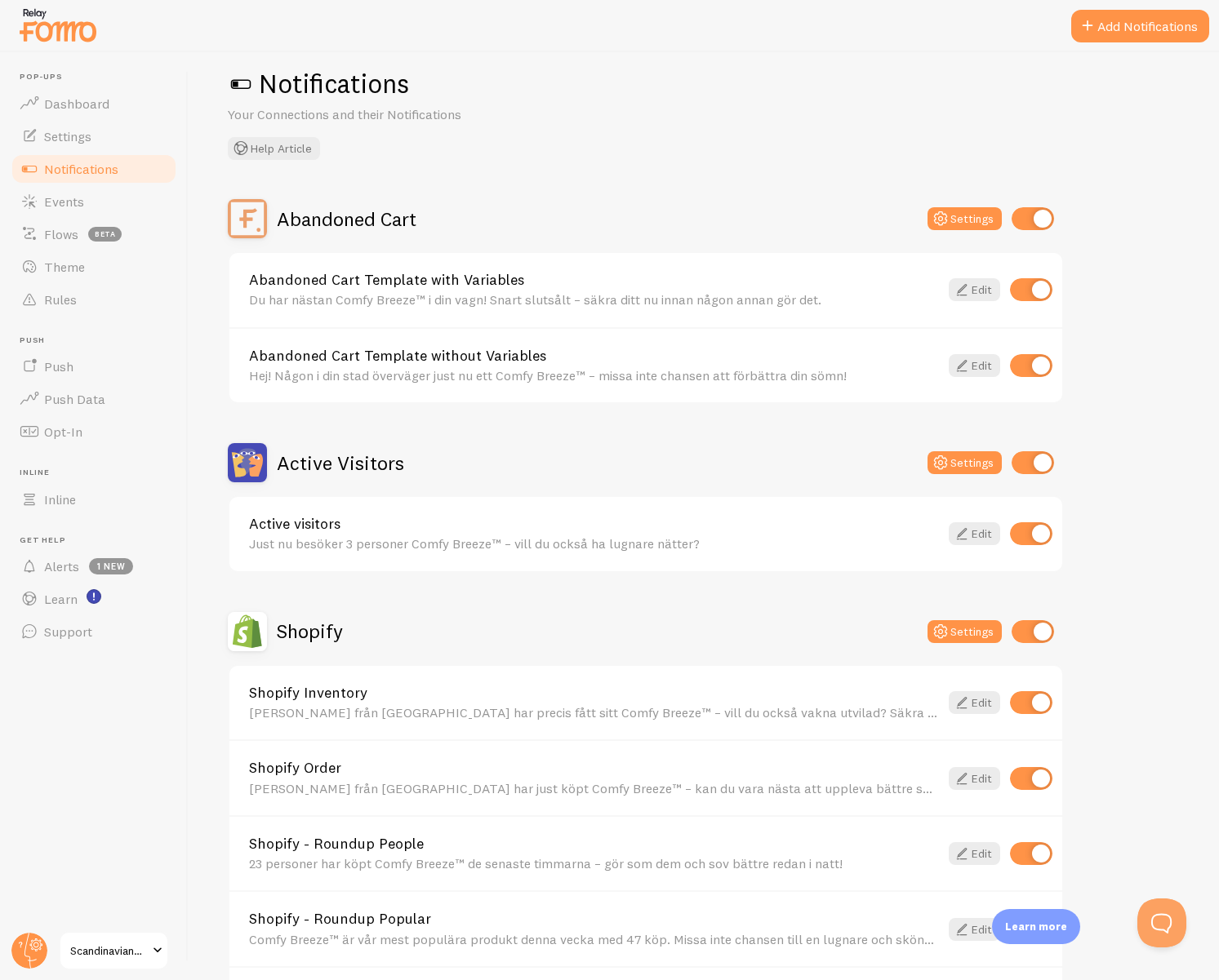
scroll to position [153, 0]
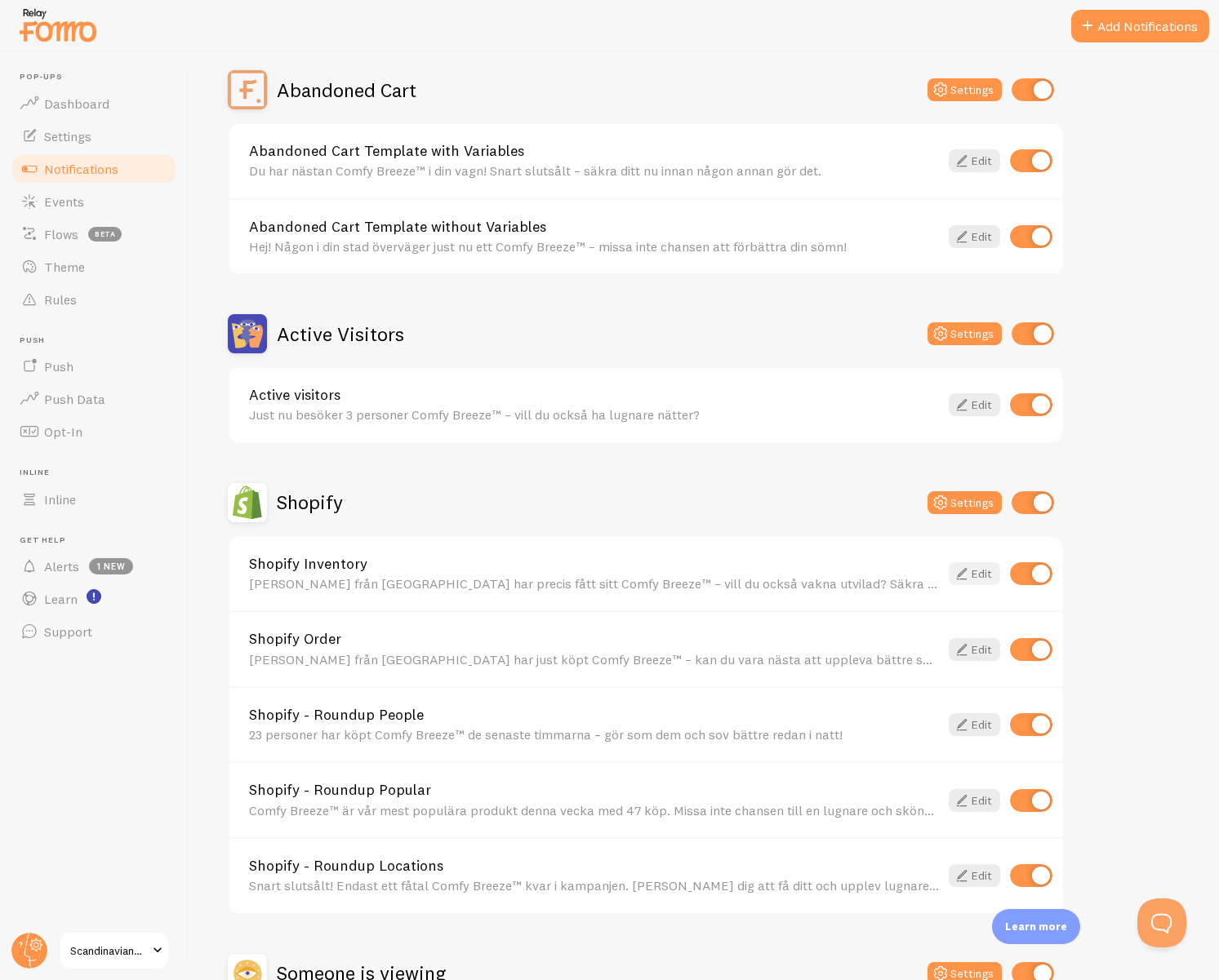
click at [967, 579] on icon at bounding box center [962, 573] width 19 height 19
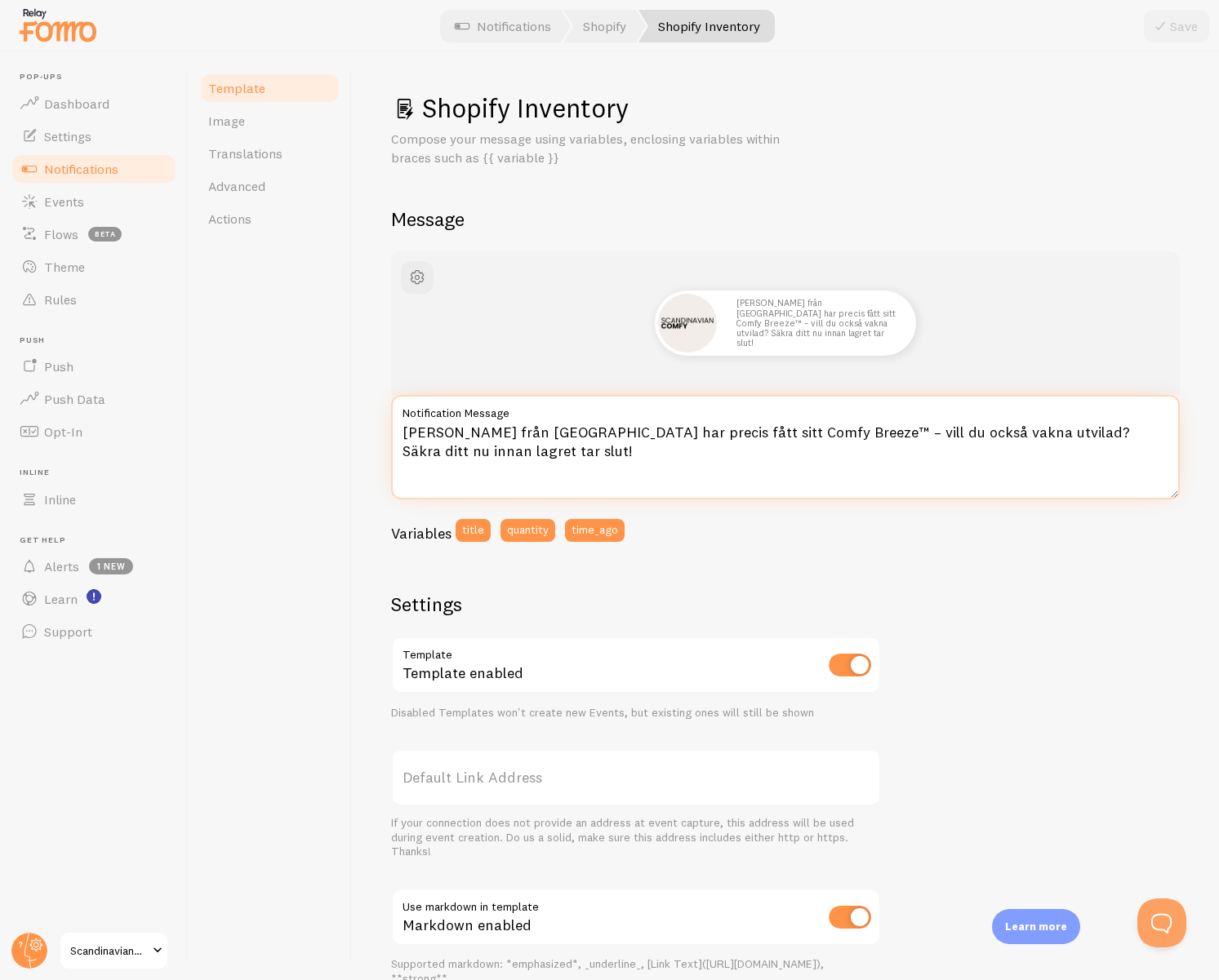
click at [486, 434] on textarea "[PERSON_NAME] från [GEOGRAPHIC_DATA] har precis fått sitt Comfy Breeze™ – vill …" at bounding box center [785, 447] width 788 height 104
paste textarea "[PERSON_NAME] i [GEOGRAPHIC_DATA] beställde precis Comfy Breeze™ 9 kg 💙 – lever…"
click at [609, 467] on textarea "[PERSON_NAME] i [GEOGRAPHIC_DATA] beställde precis Comfy Breeze™ 9 kg 💙 – lever…" at bounding box center [785, 447] width 788 height 104
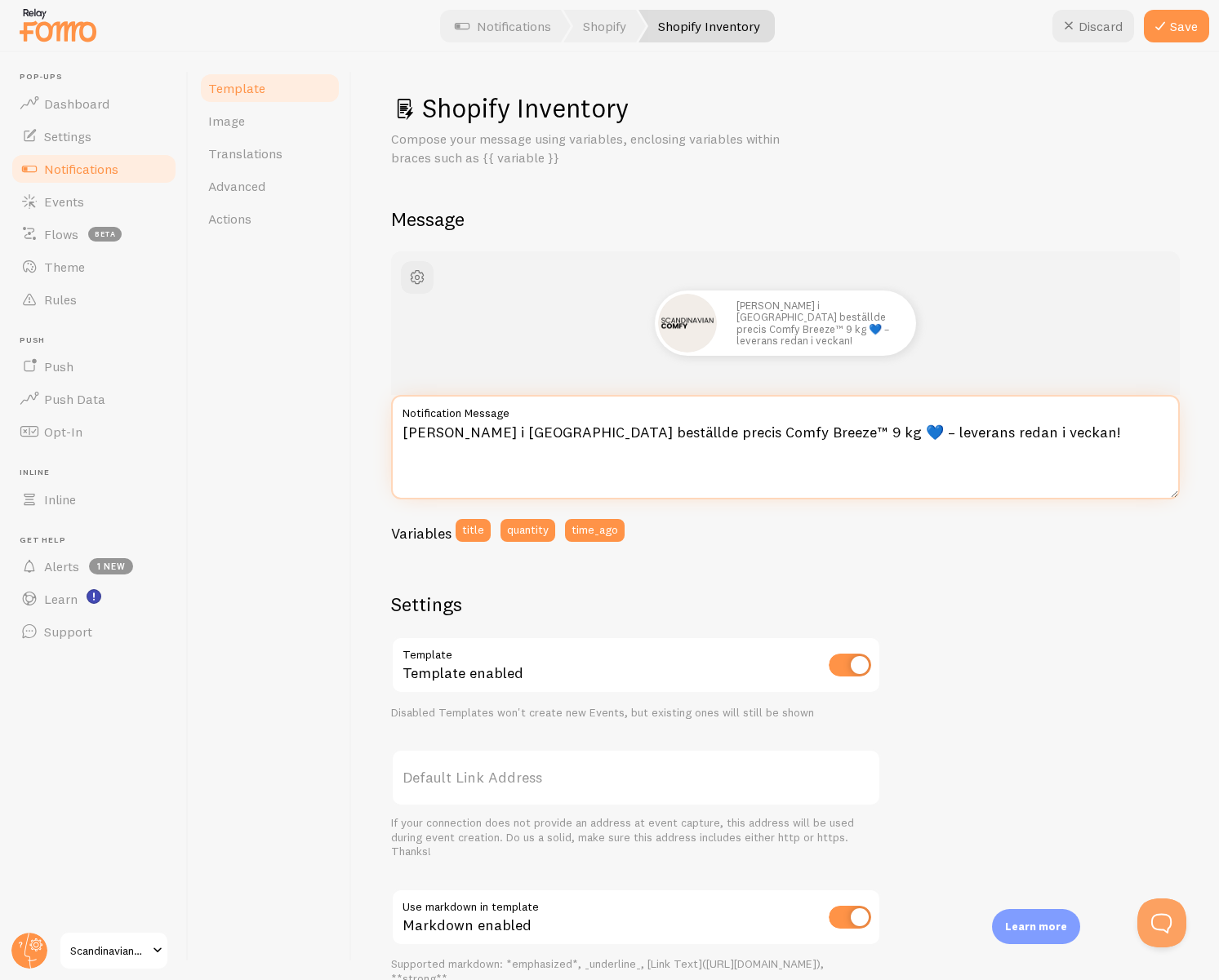
type textarea "[PERSON_NAME] i [GEOGRAPHIC_DATA] beställde precis Comfy Breeze™ 9 kg 💙 – lever…"
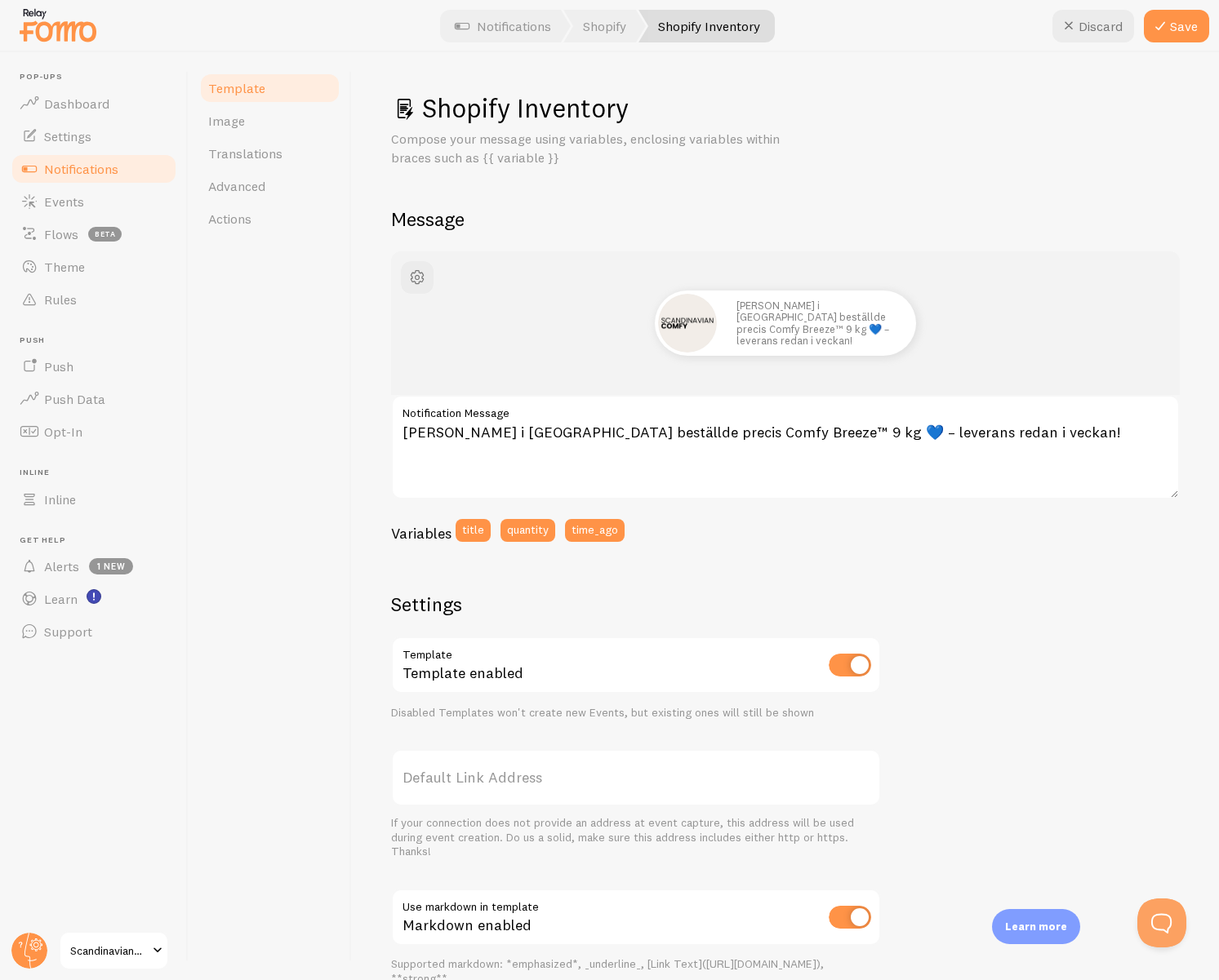
click at [827, 563] on div "[PERSON_NAME] i [GEOGRAPHIC_DATA] beställde precis Comfy Breeze™ 9 kg 💙 – lever…" at bounding box center [785, 681] width 788 height 860
click at [1185, 42] on div at bounding box center [610, 26] width 1219 height 53
click at [1184, 30] on button "Save" at bounding box center [1176, 25] width 65 height 32
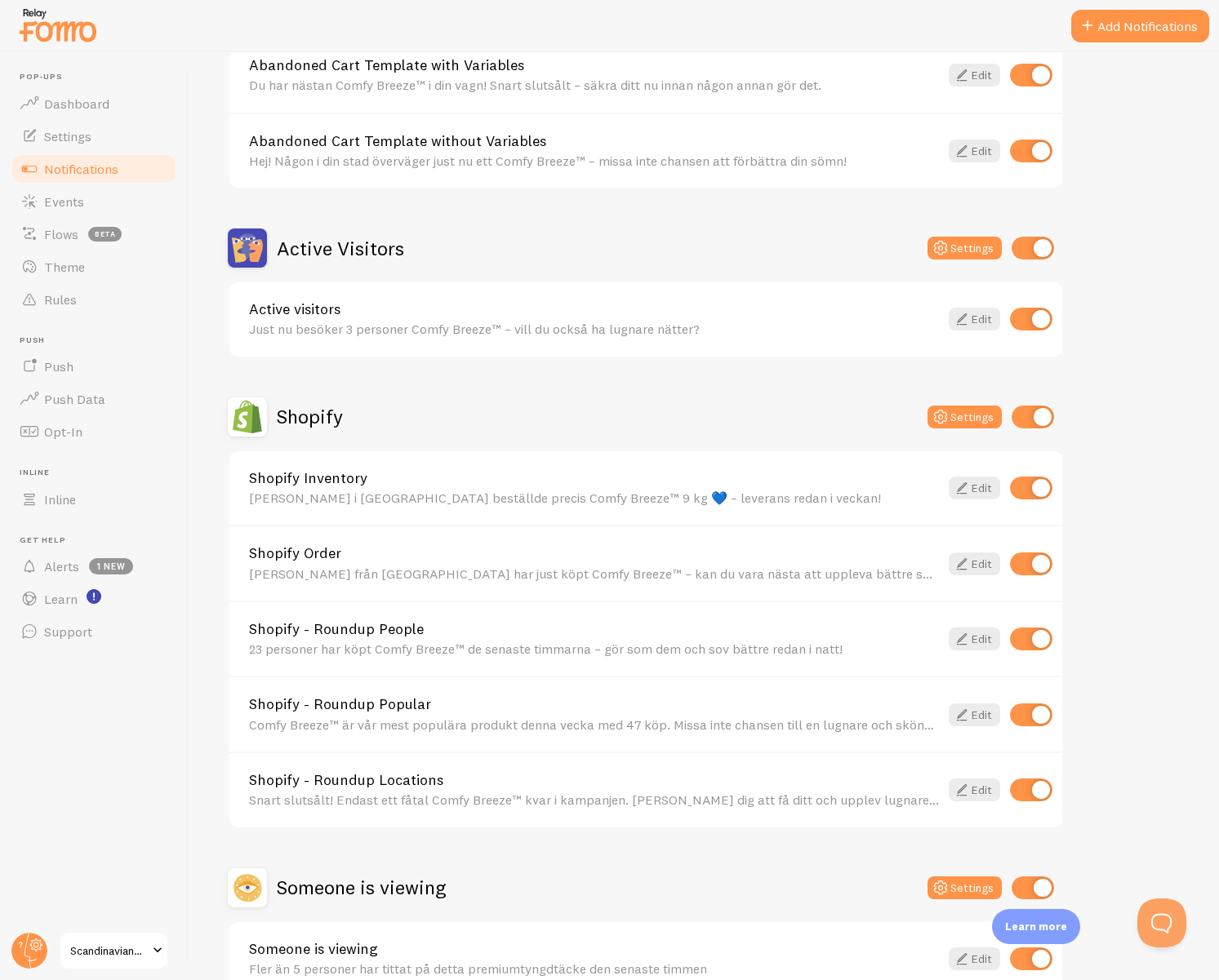
scroll to position [251, 0]
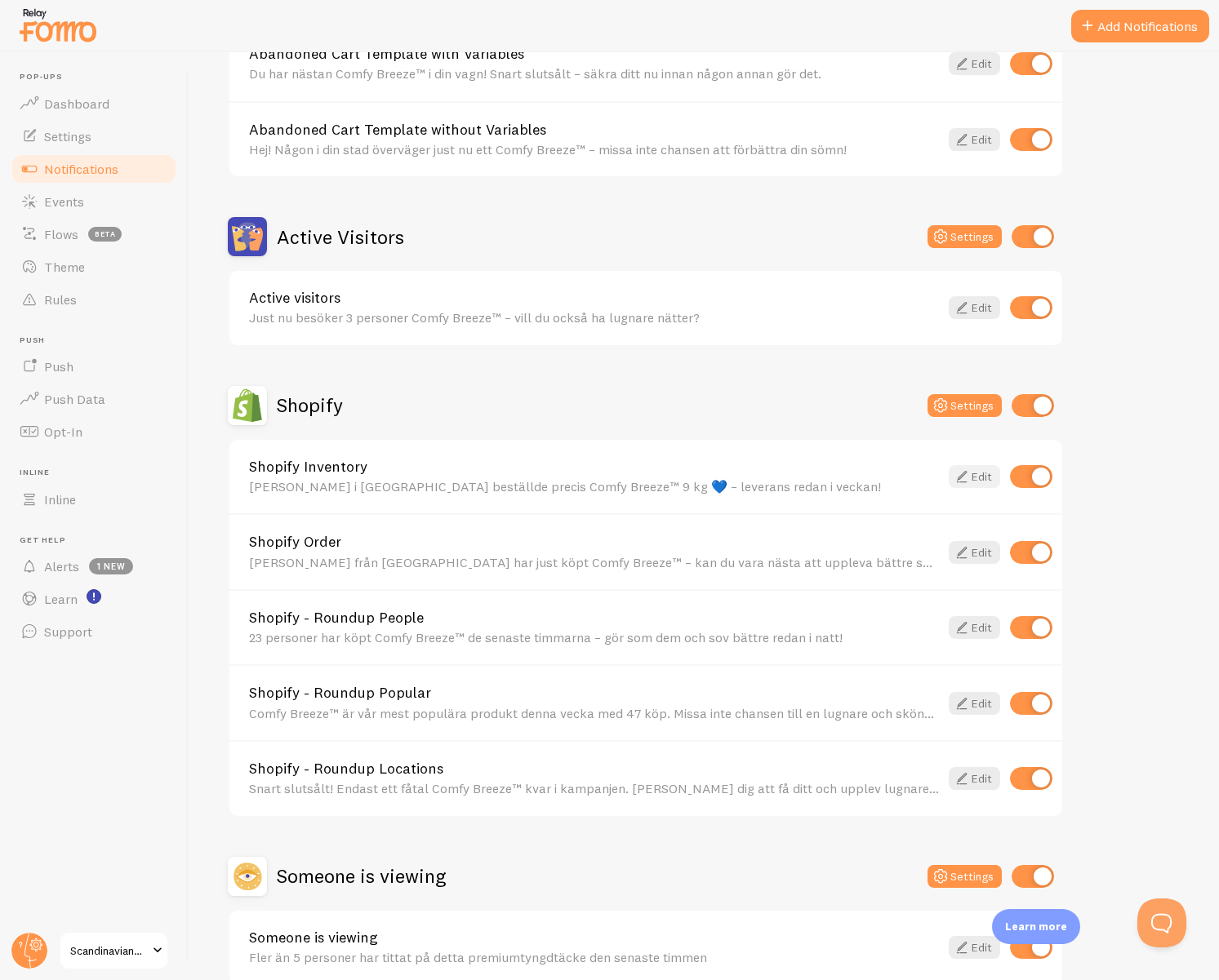
click at [965, 478] on icon at bounding box center [962, 477] width 19 height 19
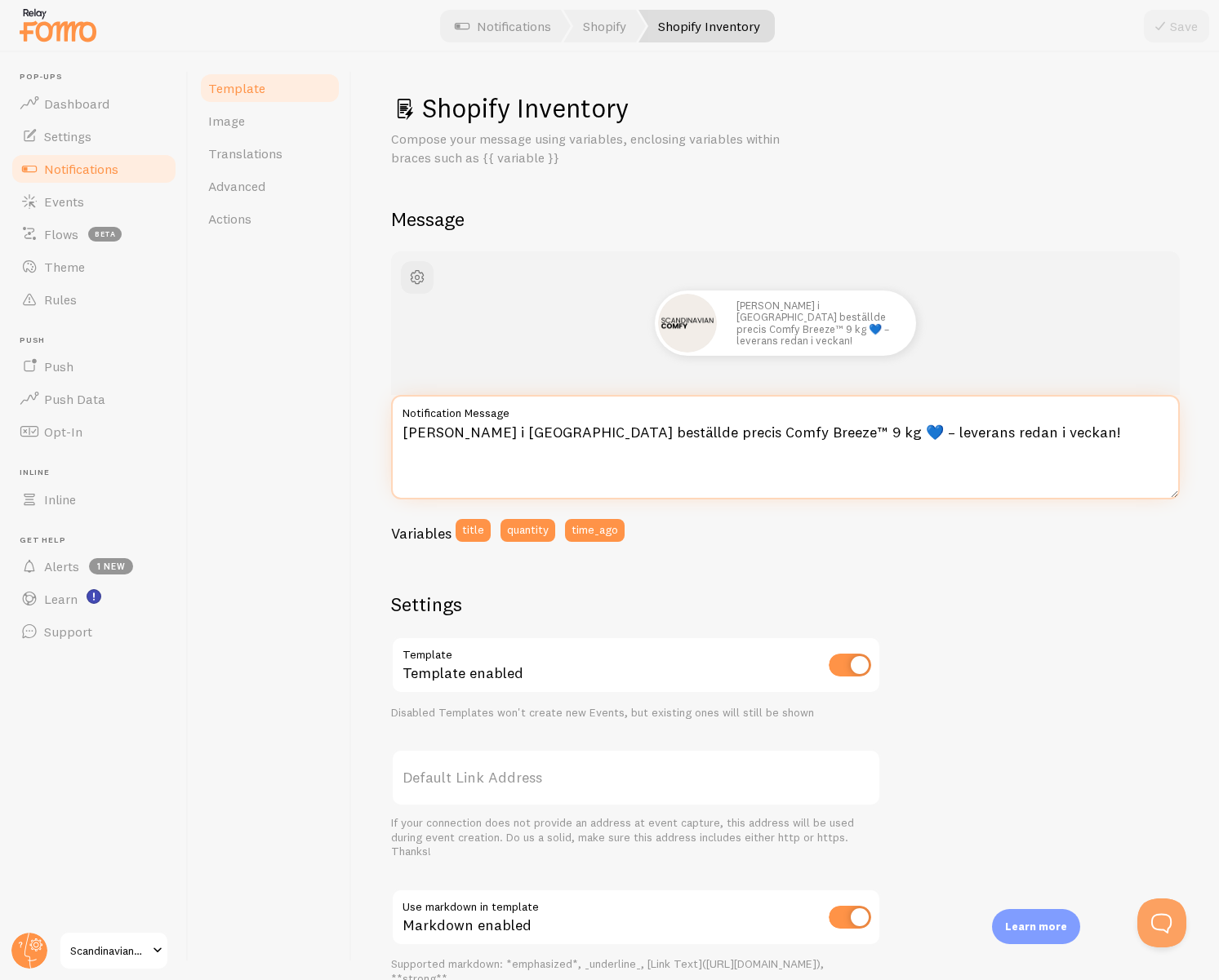
click at [515, 429] on textarea "[PERSON_NAME] i [GEOGRAPHIC_DATA] beställde precis Comfy Breeze™ 9 kg 💙 – lever…" at bounding box center [785, 447] width 788 height 104
paste textarea "Endast 5 st kvar i lager av Comfy Breeze™ 7 kg ⚡ – beställ [DATE] för leverans …"
click at [723, 433] on textarea "Endast 5 st kvar i lager av Comfy Breeze™ 7 kg ⚡ – beställ [DATE] för leverans …" at bounding box center [785, 447] width 788 height 104
type textarea "Endast 5 st kvar i lager av Comfy Breeze™ 7 kg – beställ [DATE] för leverans in…"
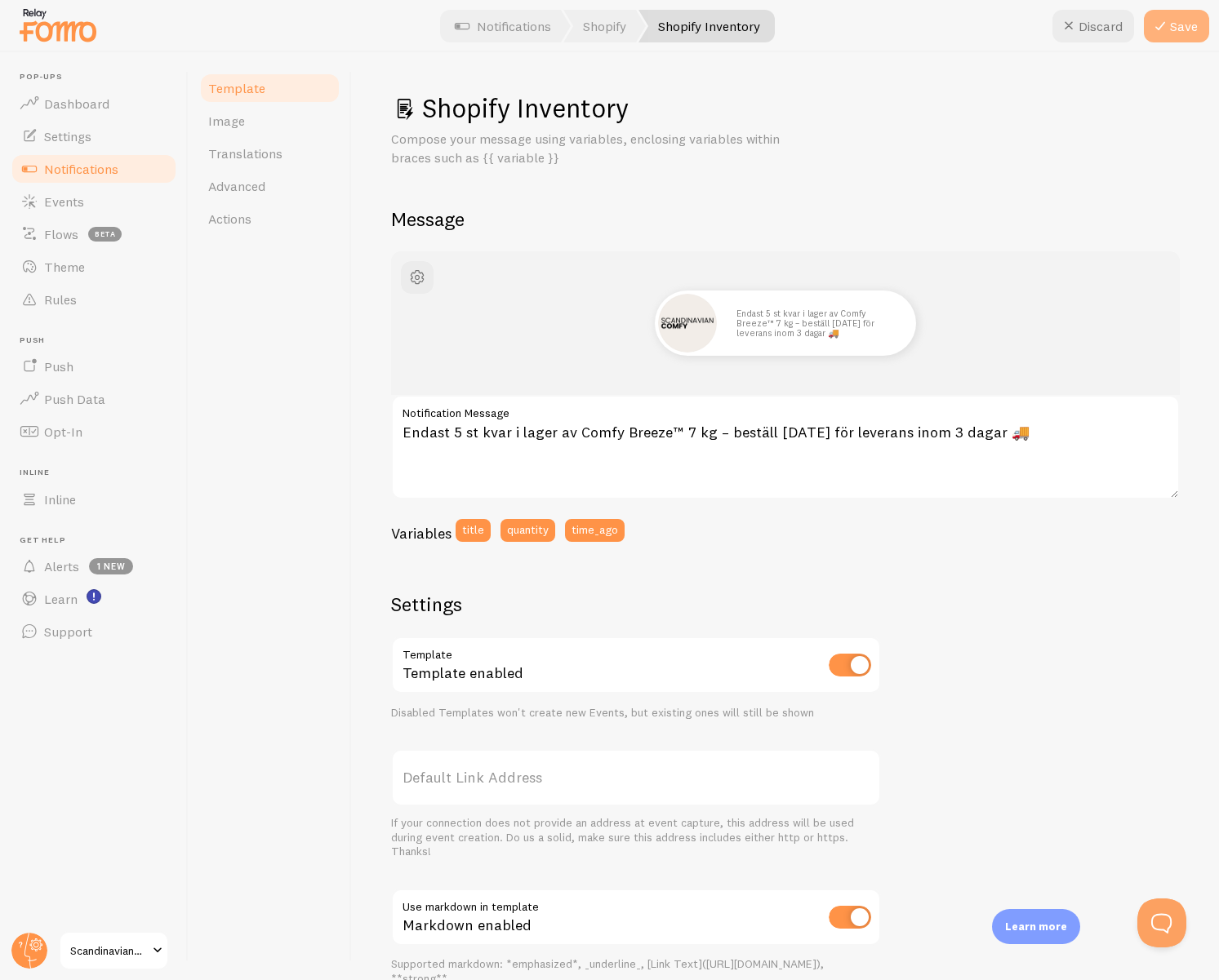
click at [1183, 39] on button "Save" at bounding box center [1176, 25] width 65 height 32
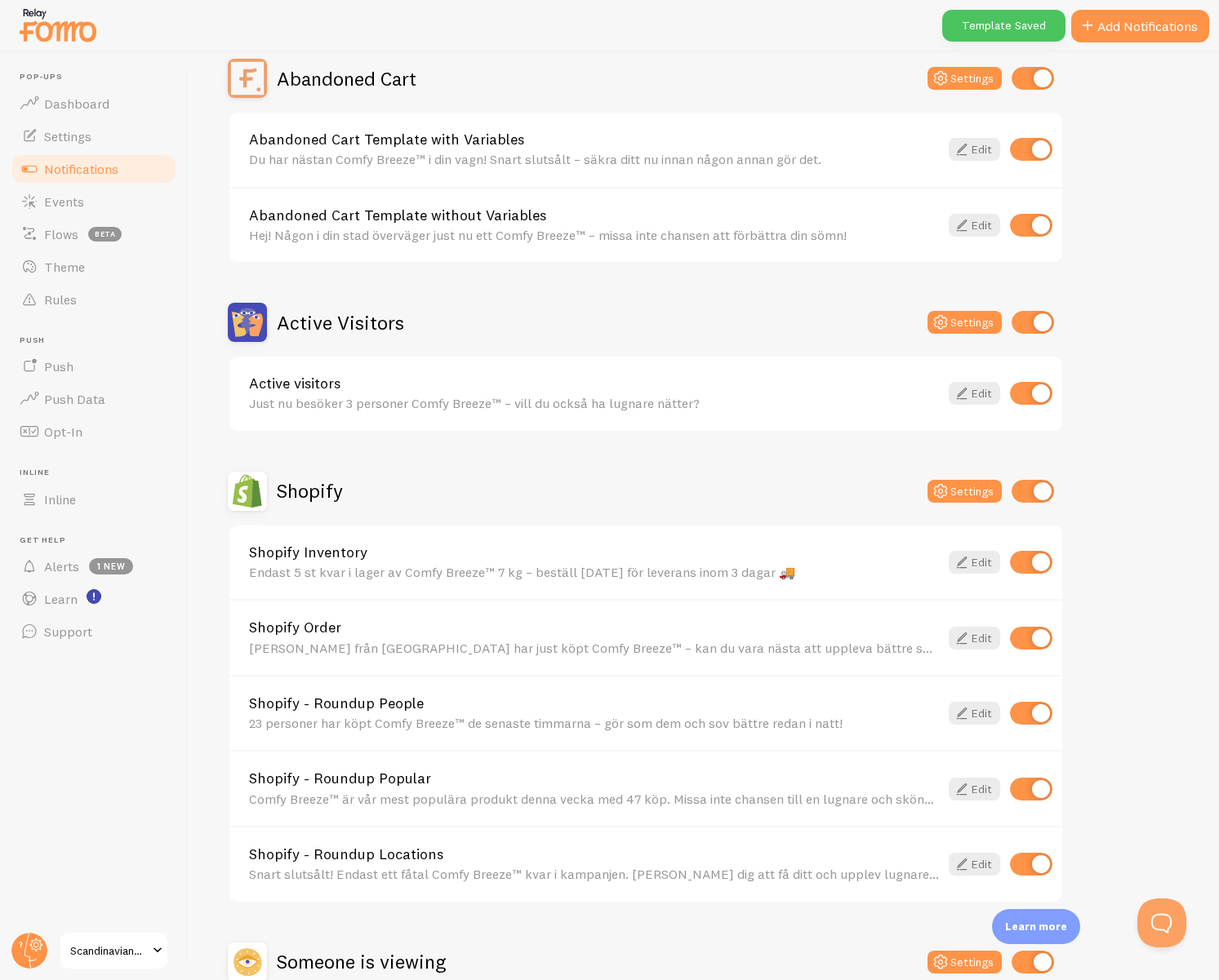
scroll to position [254, 0]
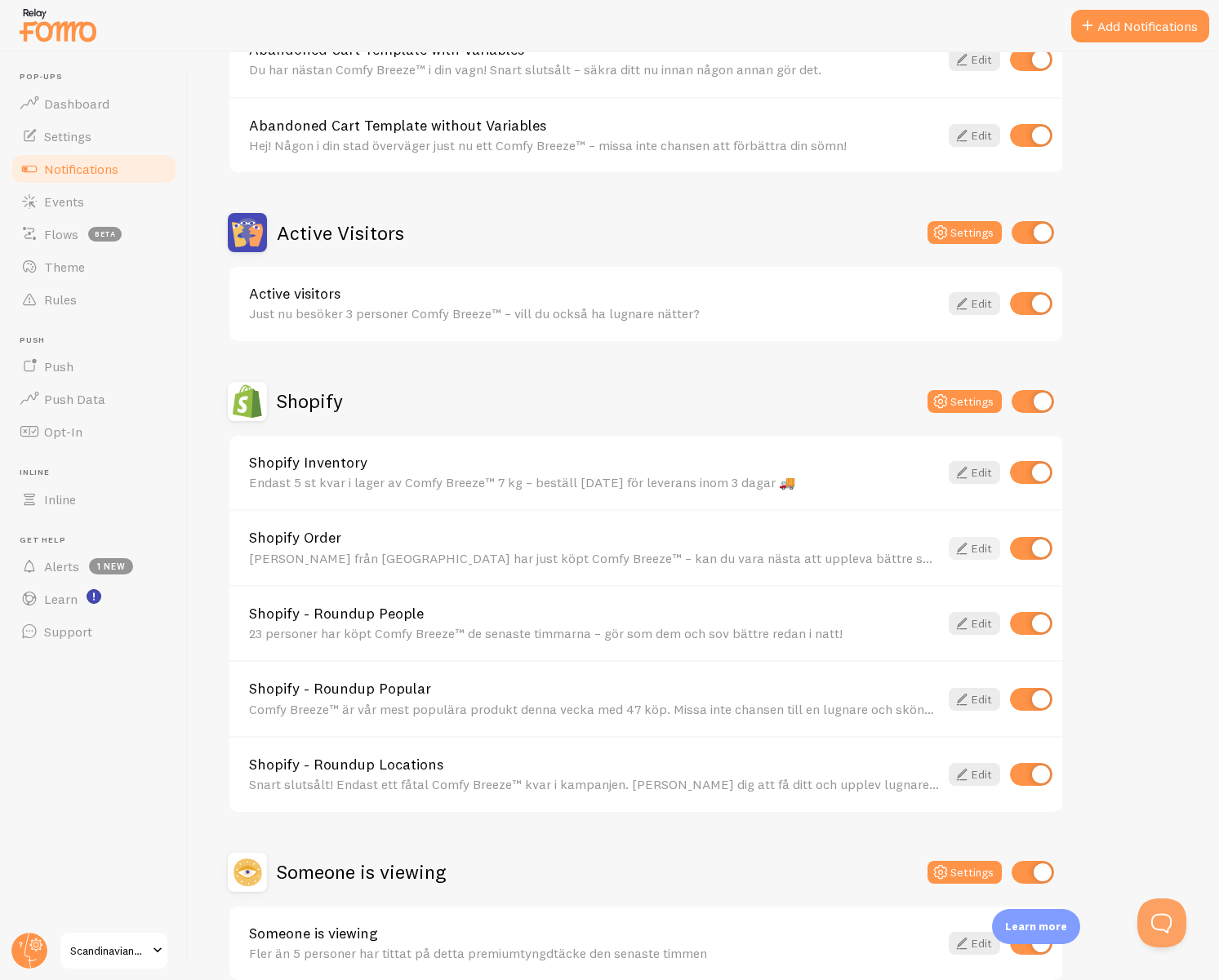
click at [963, 550] on icon at bounding box center [962, 548] width 19 height 19
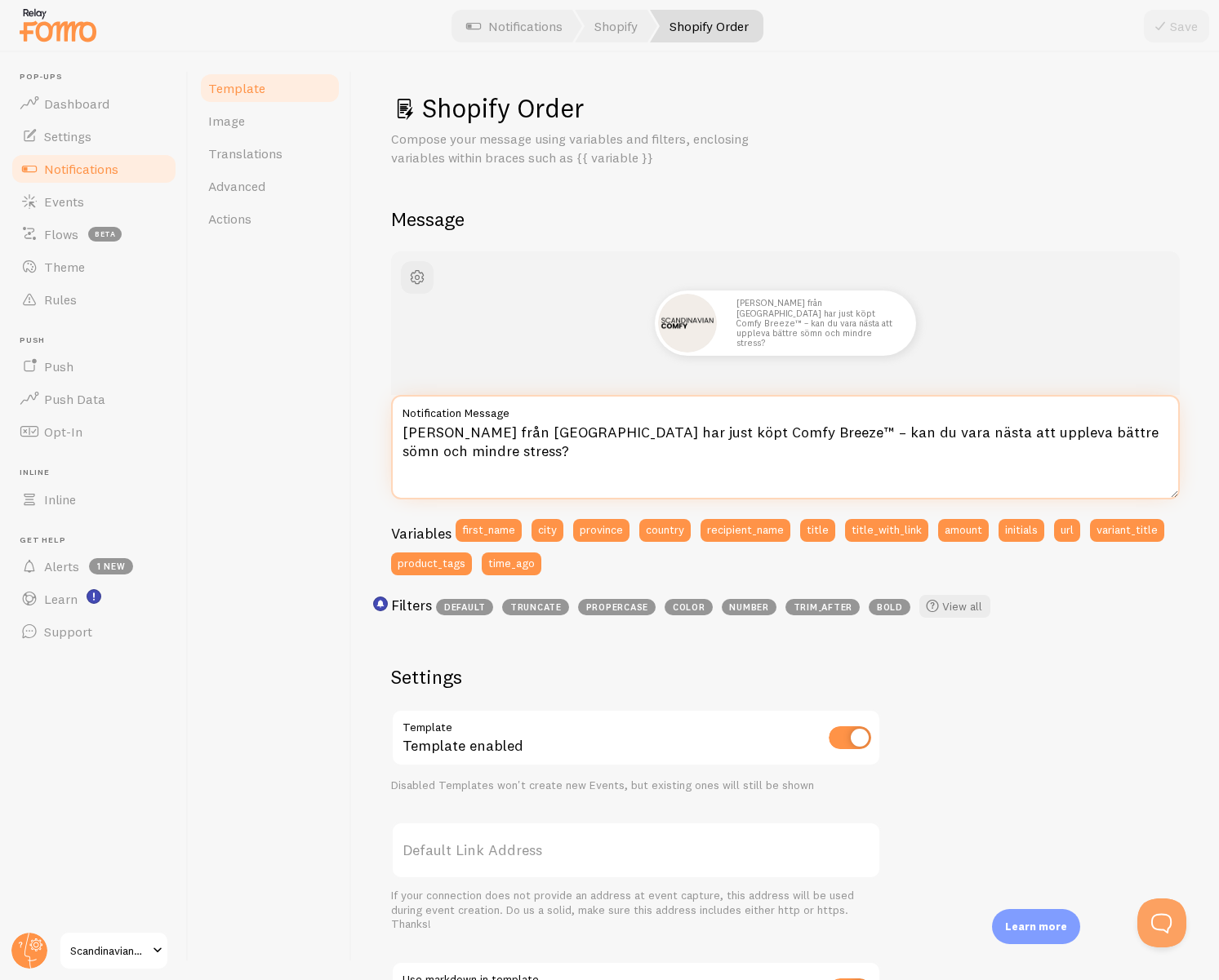
click at [515, 438] on textarea "[PERSON_NAME] från [GEOGRAPHIC_DATA] har just köpt Comfy Breeze™ – kan du vara …" at bounding box center [785, 447] width 788 height 104
paste textarea "[PERSON_NAME] i [GEOGRAPHIC_DATA] beställde precis Comfy Breeze™ 9 kg 💙 – lever…"
type textarea "[PERSON_NAME] i [GEOGRAPHIC_DATA] beställde precis Comfy Breeze™ 9 kg 💙 – lever…"
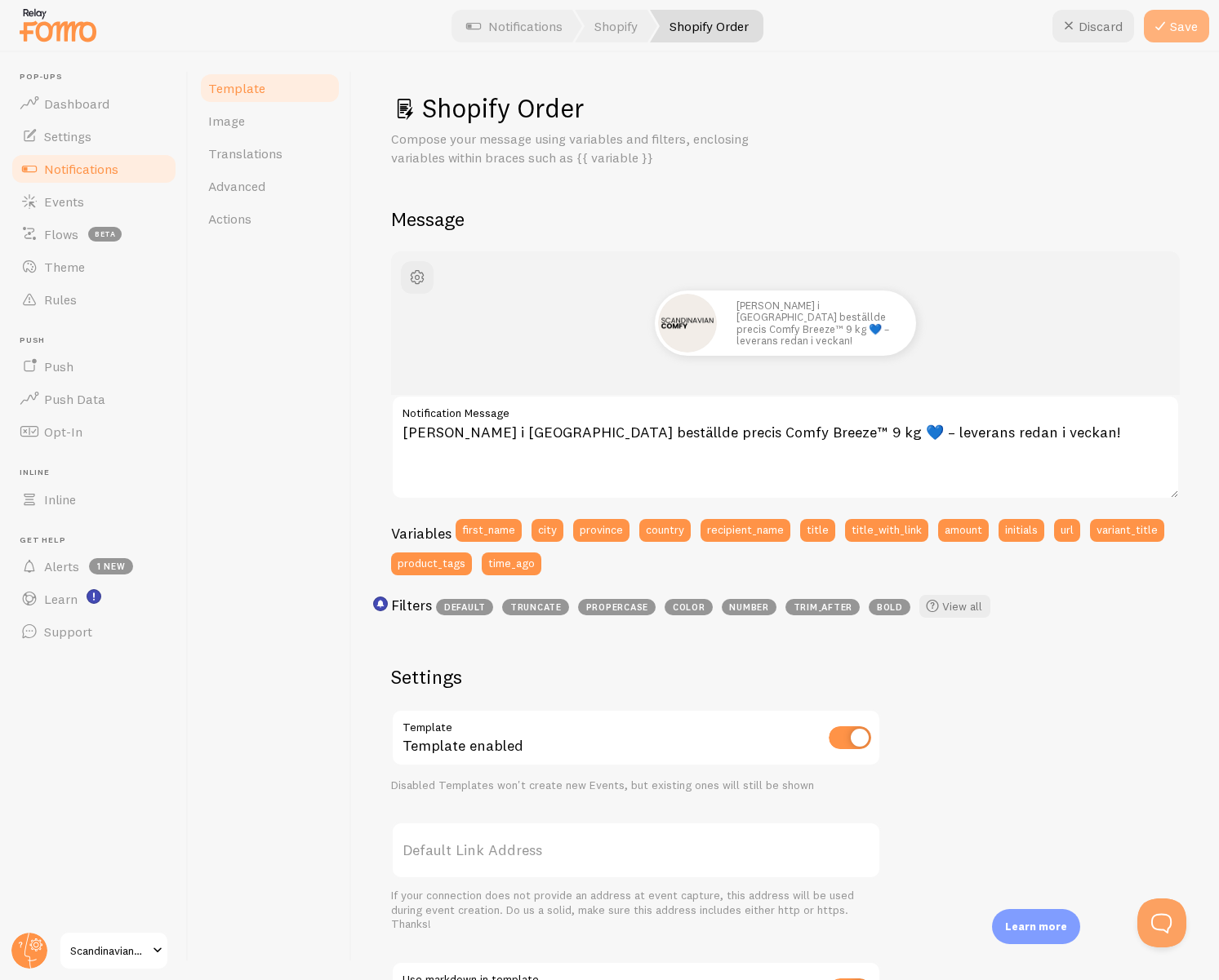
click at [1177, 34] on button "Save" at bounding box center [1176, 25] width 65 height 32
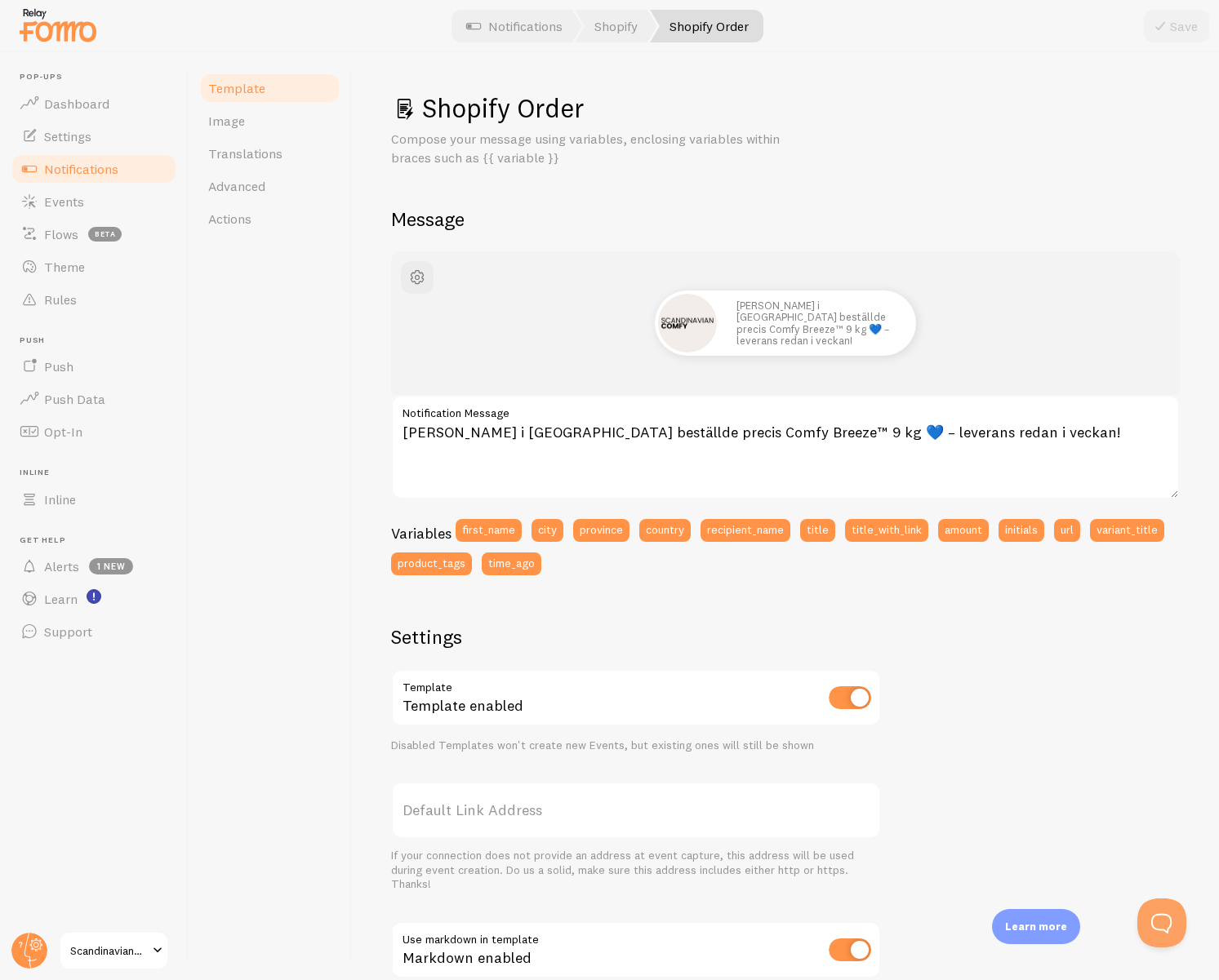
click at [282, 349] on div "Template Image Translations Advanced Actions" at bounding box center [270, 516] width 163 height 928
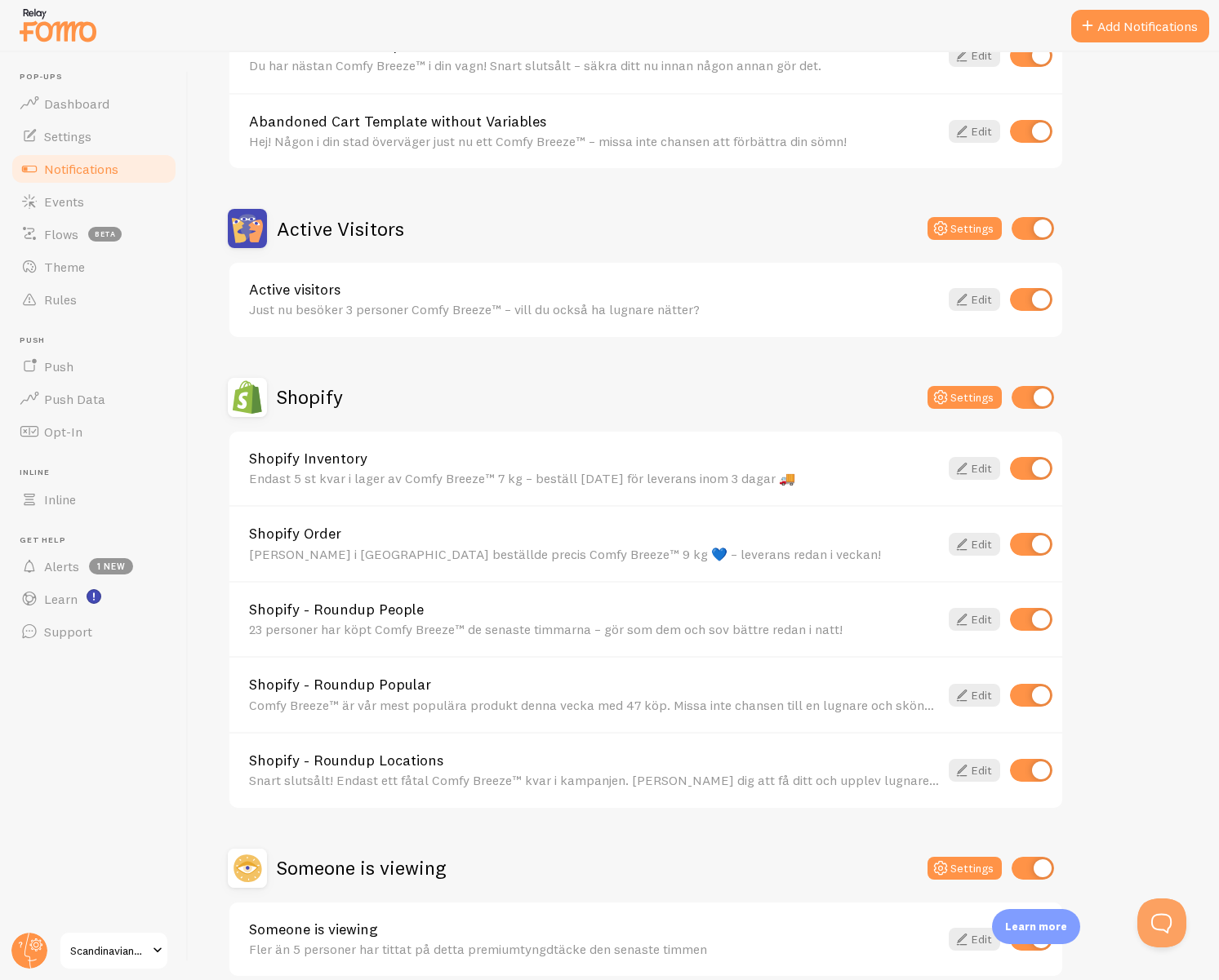
scroll to position [335, 0]
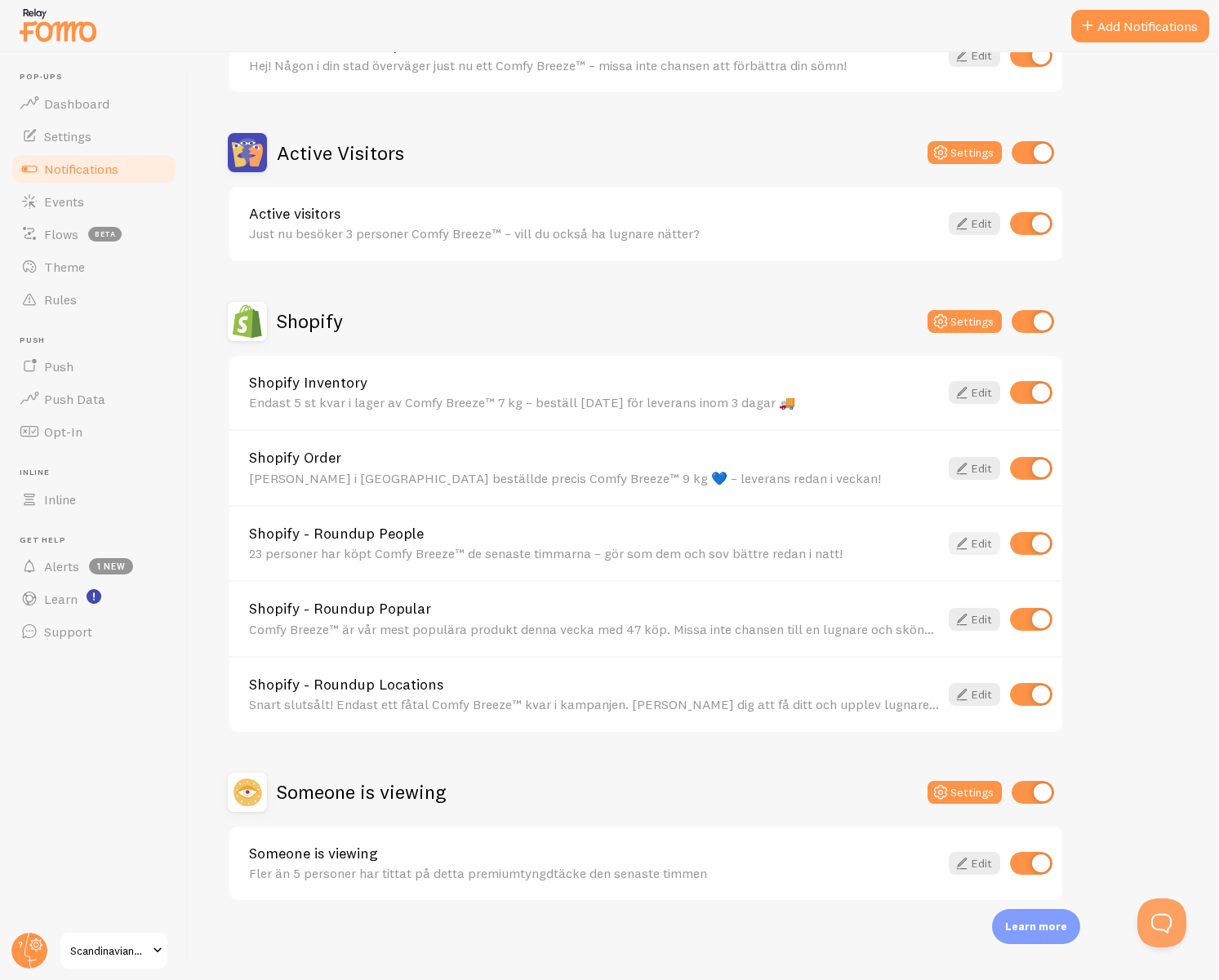
click at [985, 544] on link "Edit" at bounding box center [974, 543] width 52 height 23
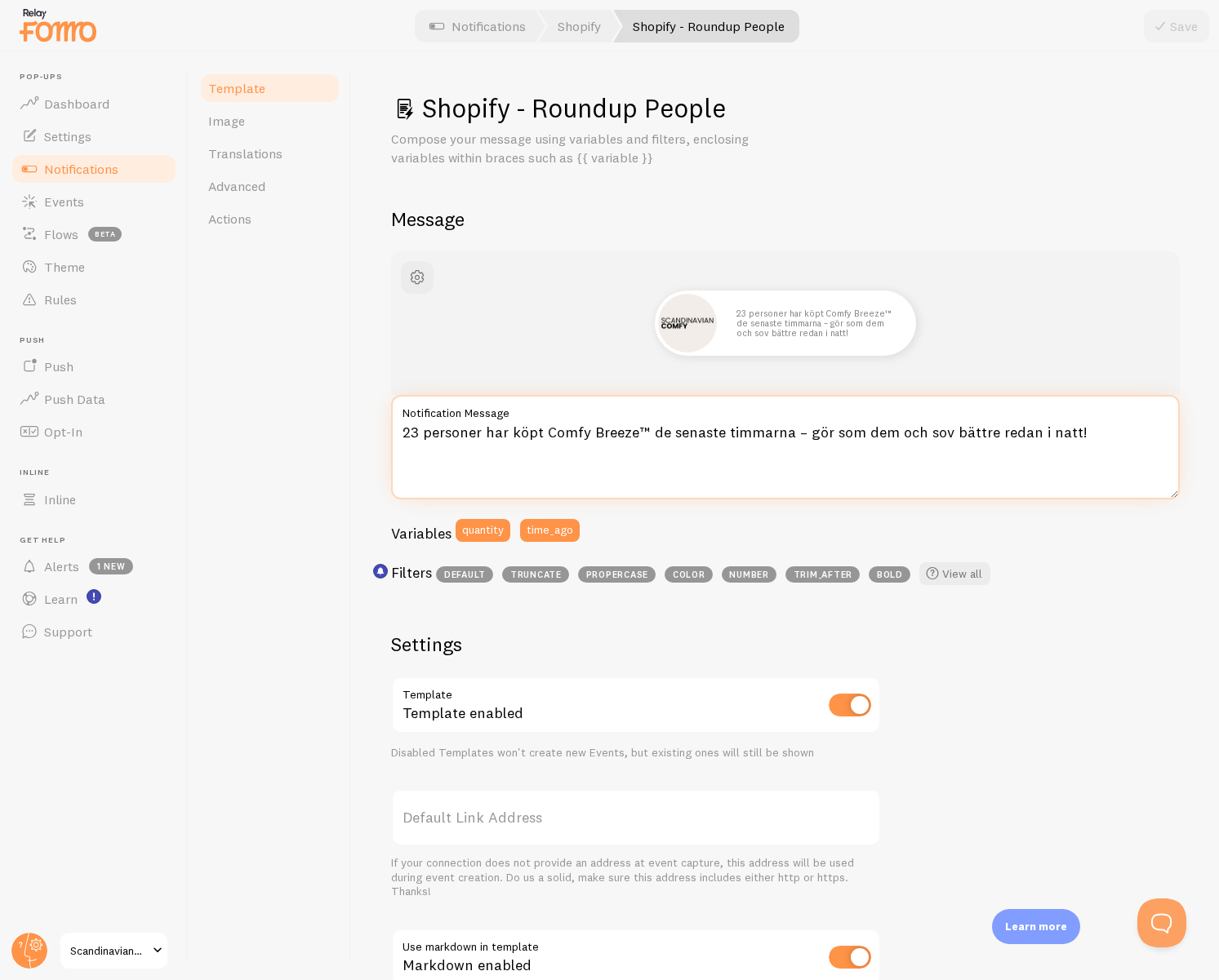
click at [575, 433] on textarea "23 personer har köpt Comfy Breeze™ de senaste timmarna – gör som dem och sov bä…" at bounding box center [785, 447] width 788 height 104
paste textarea "Över 20 personer valde Comfy Breeze™ de senaste timmarna 🔥 – gör som dem och va…"
type textarea "Över 20 personer valde Comfy Breeze™ de senaste timmarna 🔥 – gör som dem och va…"
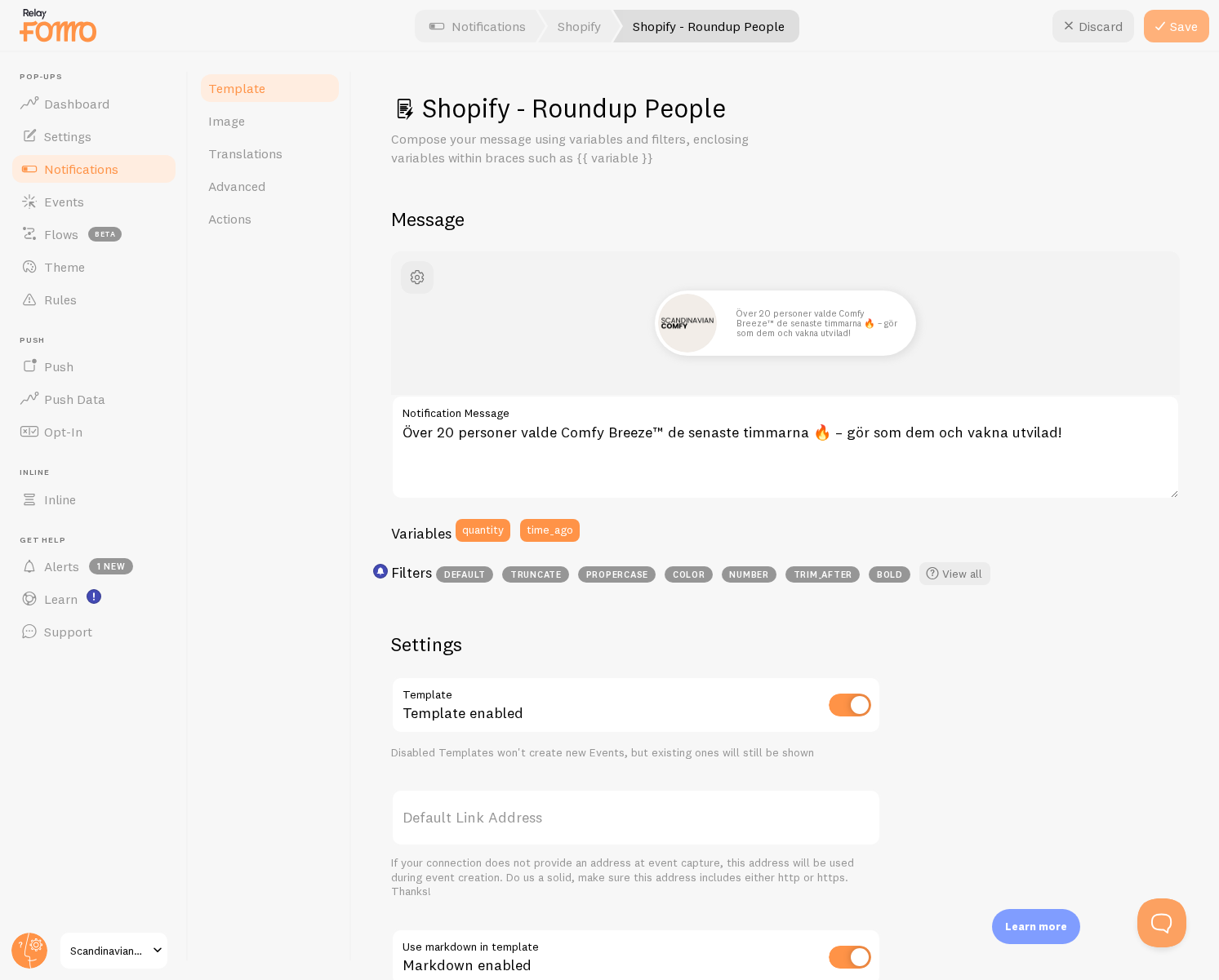
click at [1193, 35] on button "Save" at bounding box center [1176, 25] width 65 height 32
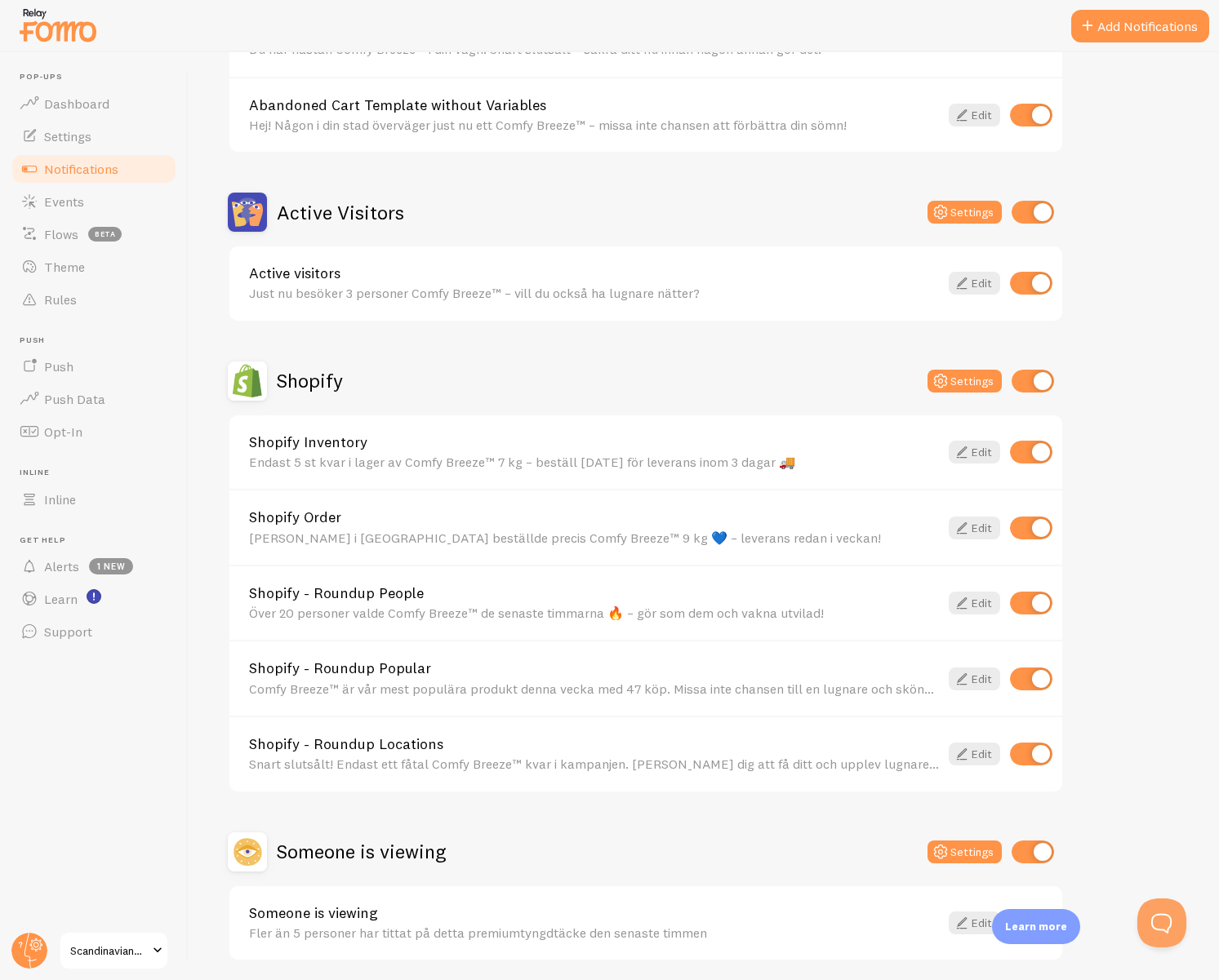
scroll to position [277, 0]
click at [985, 682] on link "Edit" at bounding box center [974, 678] width 52 height 23
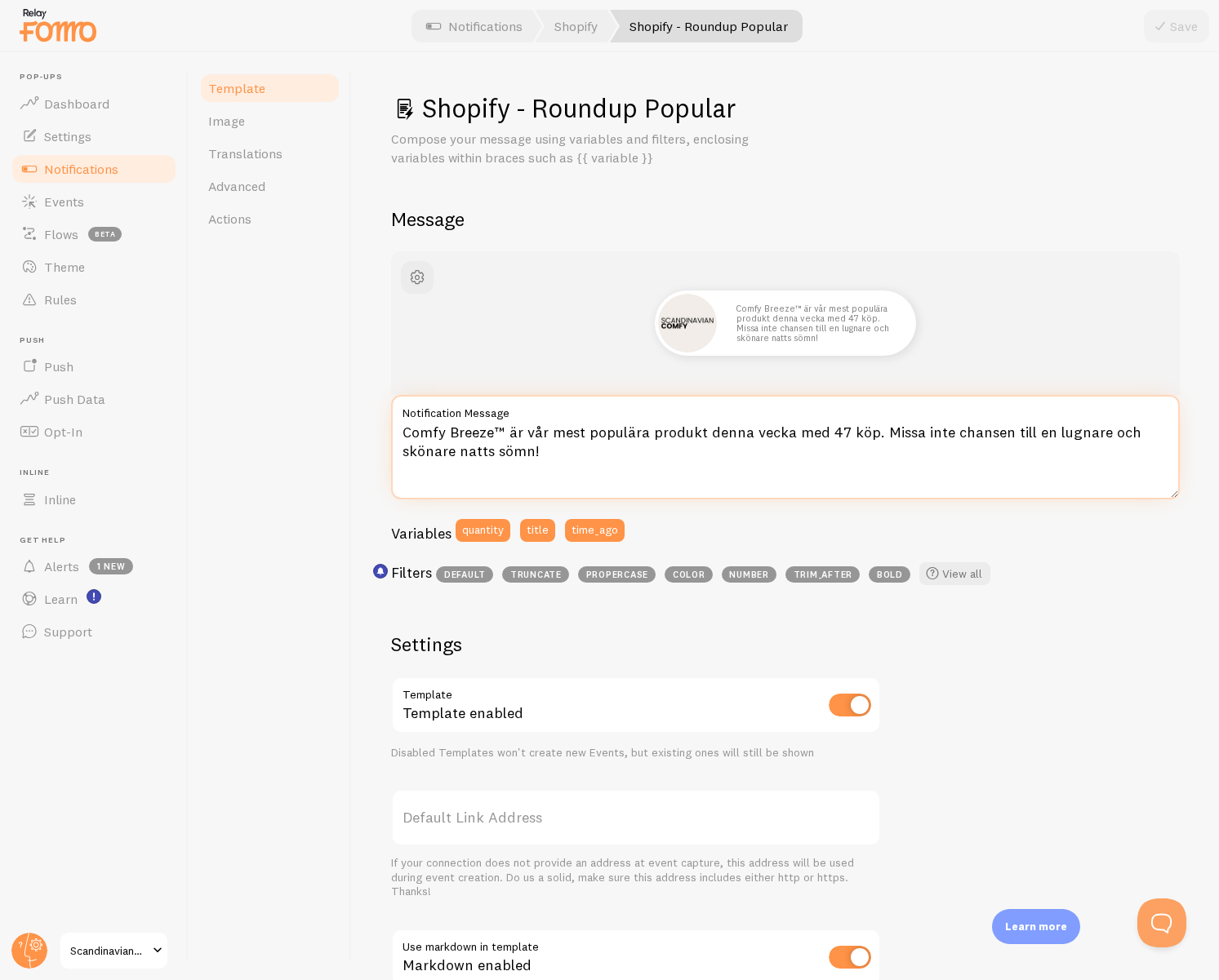
click at [437, 438] on textarea "Comfy Breeze™ är vår mest populära produkt denna vecka med 47 köp. Missa inte c…" at bounding box center [785, 447] width 788 height 104
paste textarea "9 kg är veckans mest populära vikt av Comfy Breeze™ 💨 – säljer slut snabbast"
drag, startPoint x: 772, startPoint y: 436, endPoint x: 804, endPoint y: 442, distance: 32.6
click at [772, 436] on textarea "9 kg är veckans mest populära vikt av Comfy Breeze™ 💨 – säljer slut snabbast!" at bounding box center [785, 447] width 788 height 104
type textarea "9 kg är veckans mest populära vikt av Comfy Breeze™ – säljer slut snabbast!"
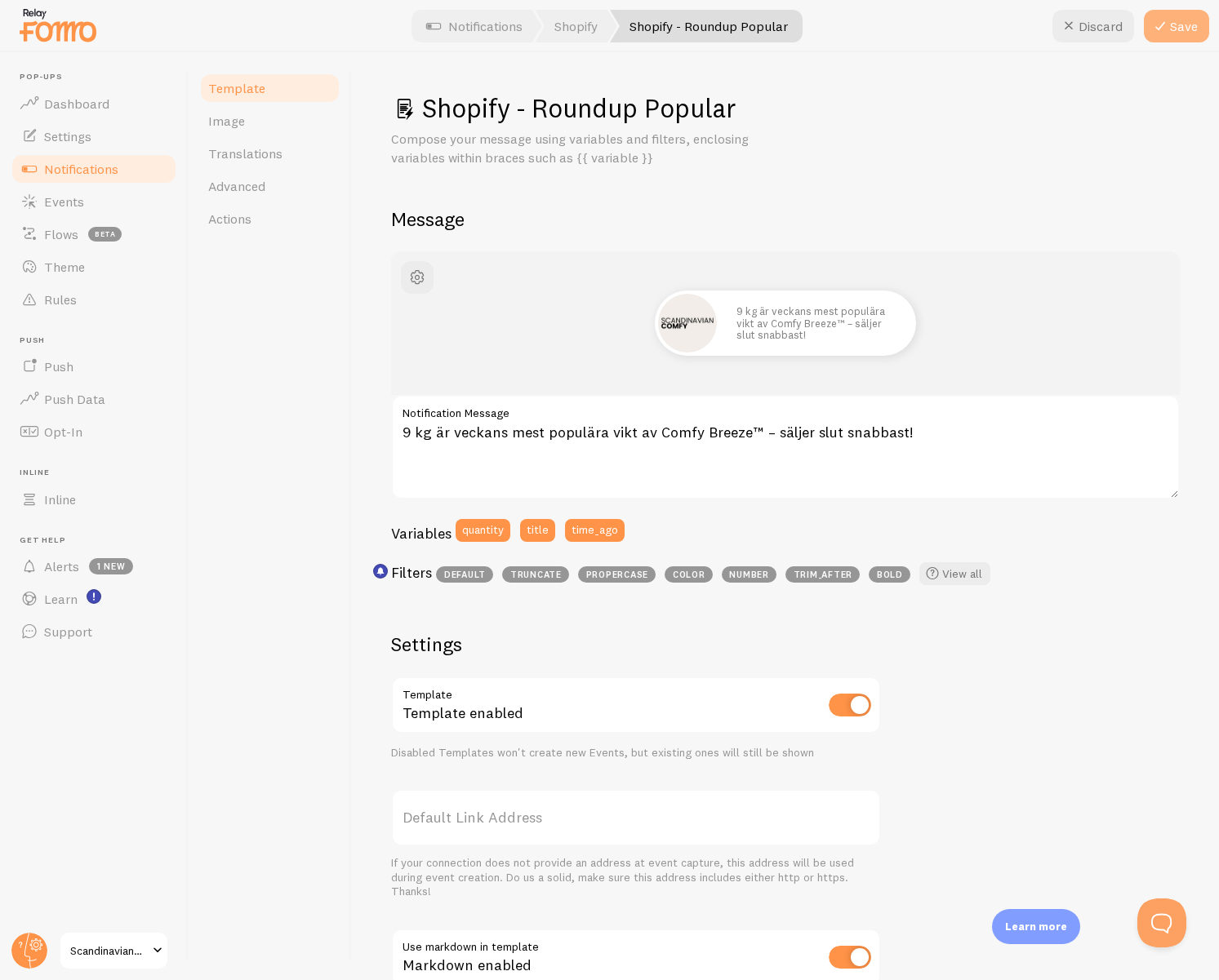
click at [1177, 36] on button "Save" at bounding box center [1176, 25] width 65 height 32
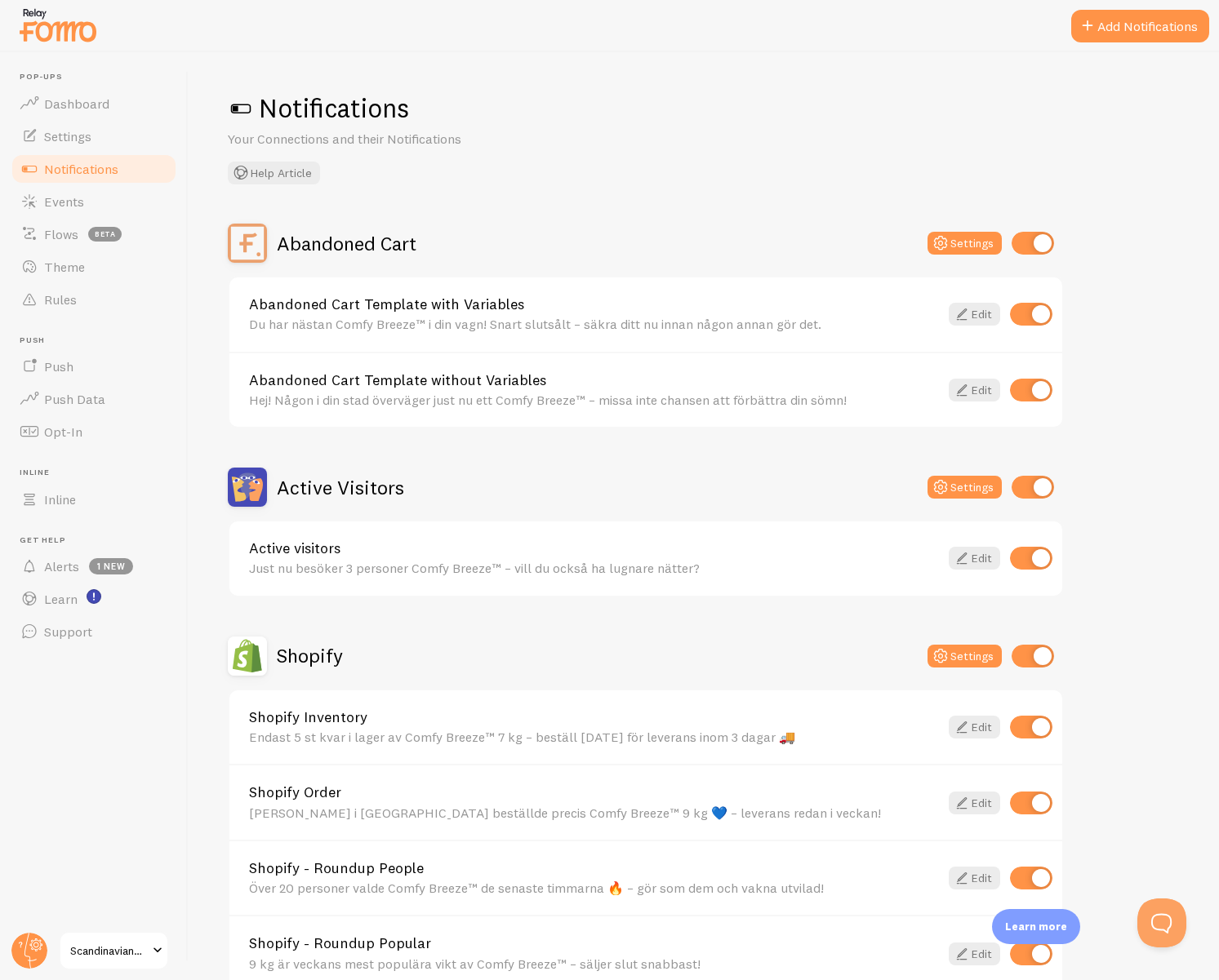
scroll to position [335, 0]
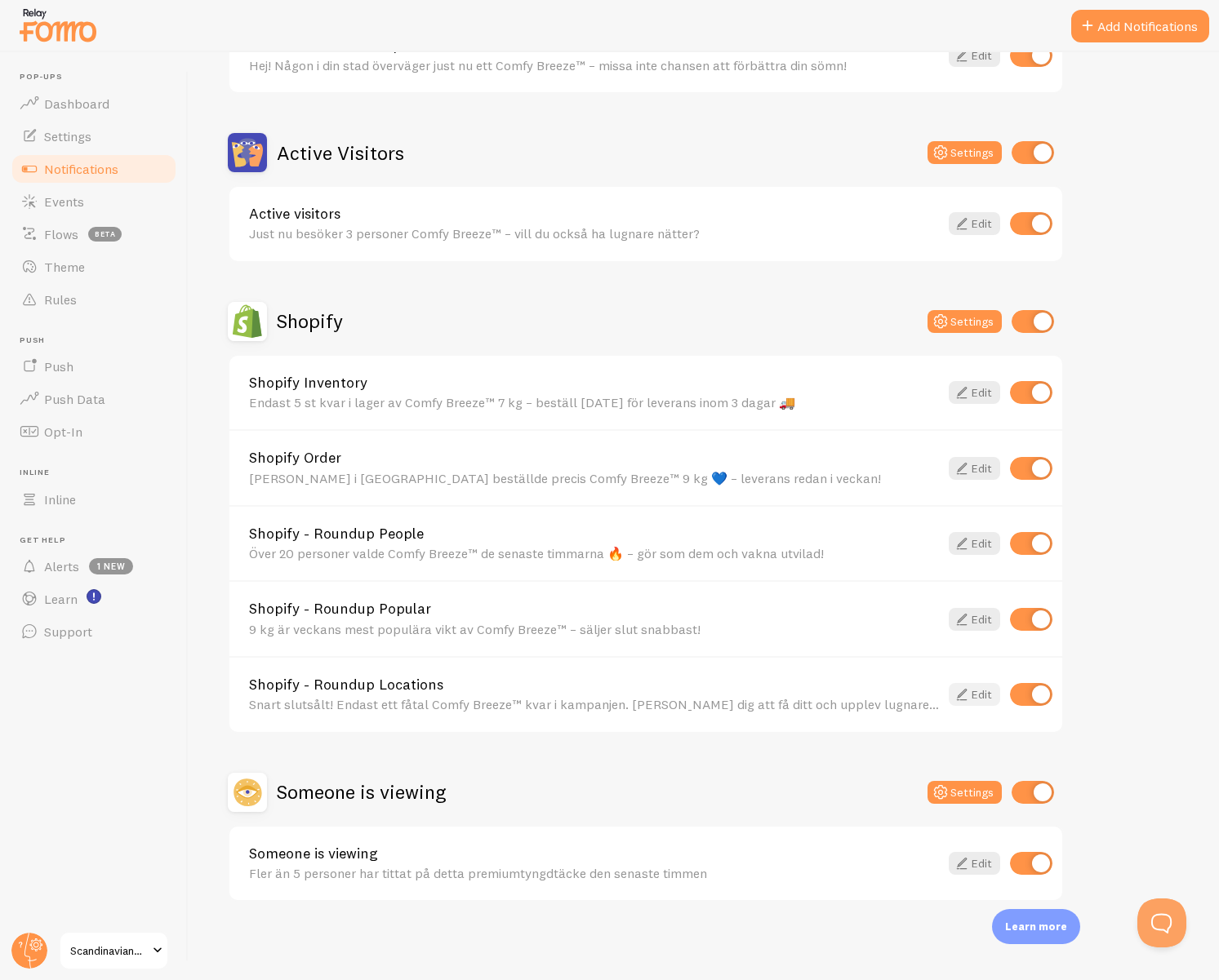
click at [968, 697] on icon at bounding box center [962, 694] width 19 height 19
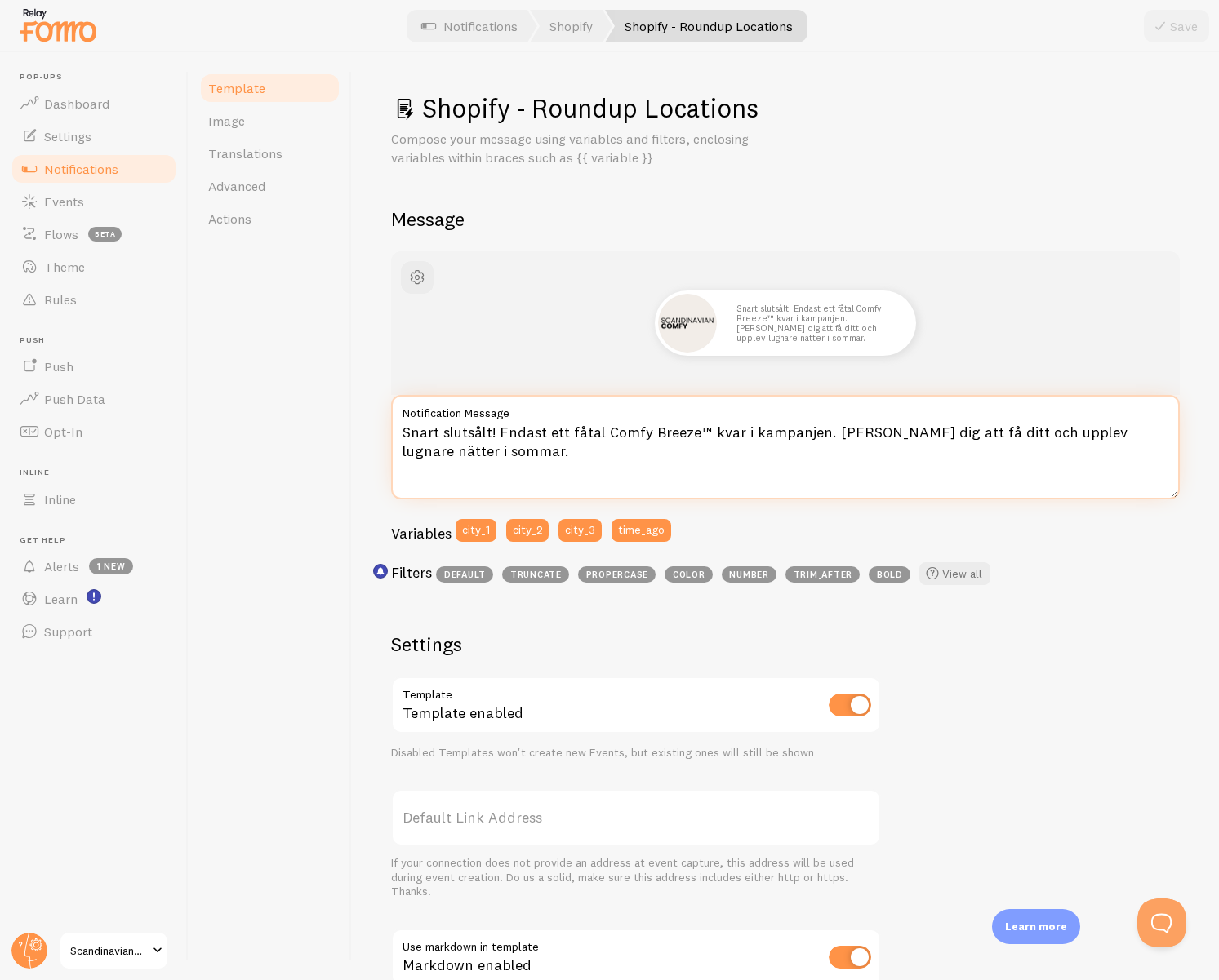
click at [448, 434] on textarea "Snart slutsålt! Endast ett fåtal Comfy Breeze™ kvar i kampanjen. [PERSON_NAME] …" at bounding box center [785, 447] width 788 height 104
paste textarea "Kunder i [GEOGRAPHIC_DATA], [GEOGRAPHIC_DATA] och [GEOGRAPHIC_DATA] har redan b…"
type textarea "Kunder i [GEOGRAPHIC_DATA], [GEOGRAPHIC_DATA] och [GEOGRAPHIC_DATA] har redan b…"
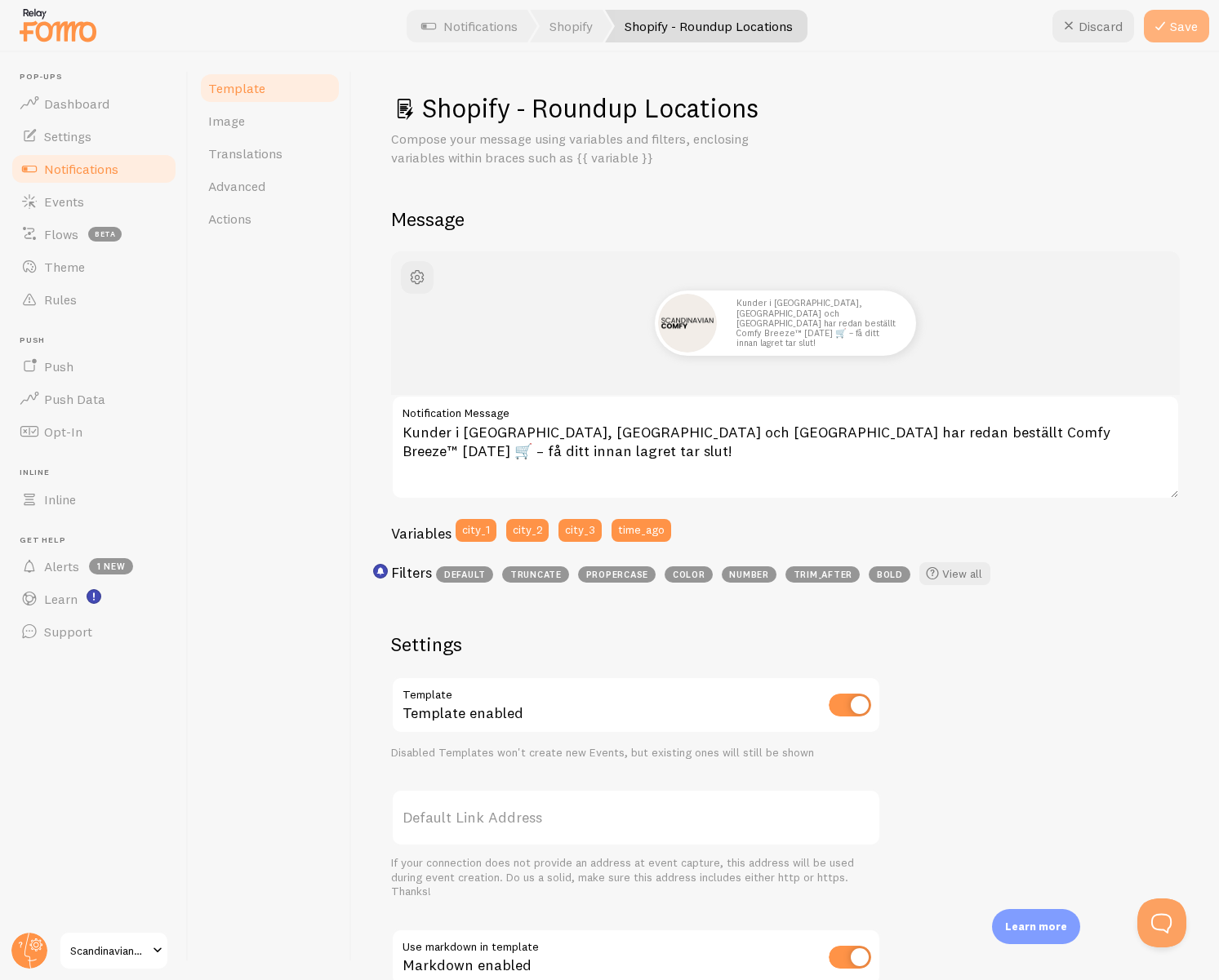
click at [1169, 30] on icon at bounding box center [1160, 26] width 19 height 19
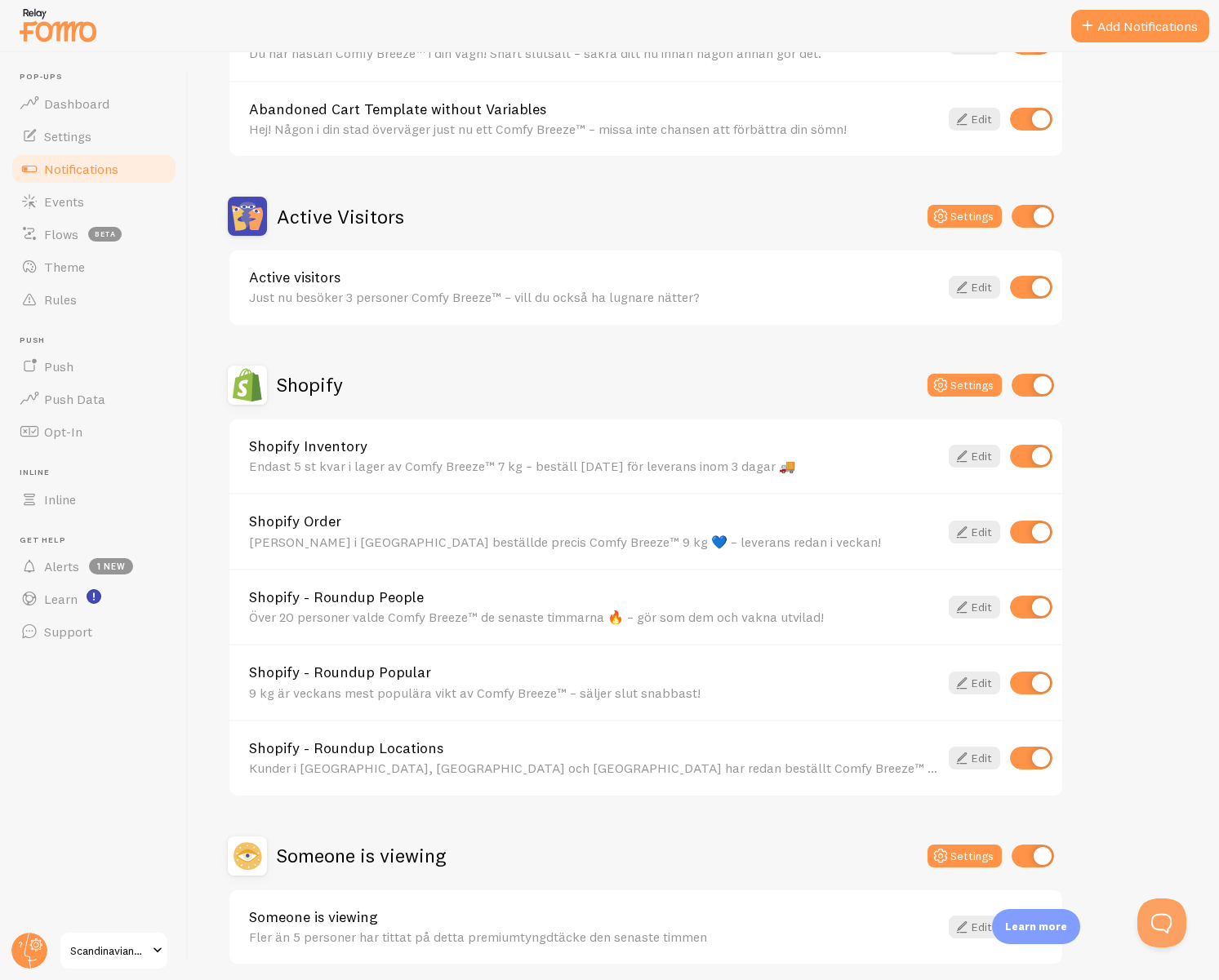
scroll to position [335, 0]
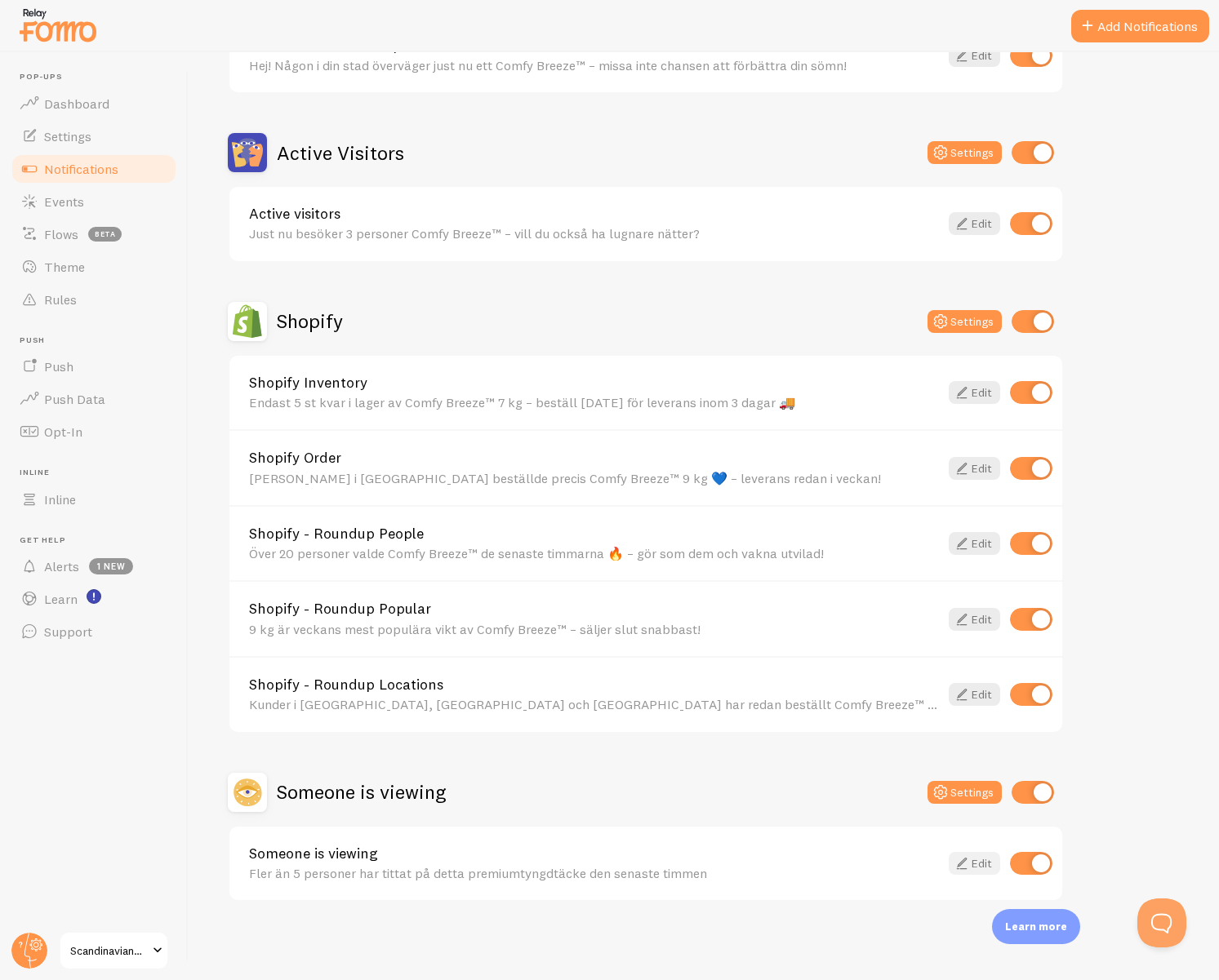
click at [970, 864] on icon at bounding box center [962, 863] width 19 height 19
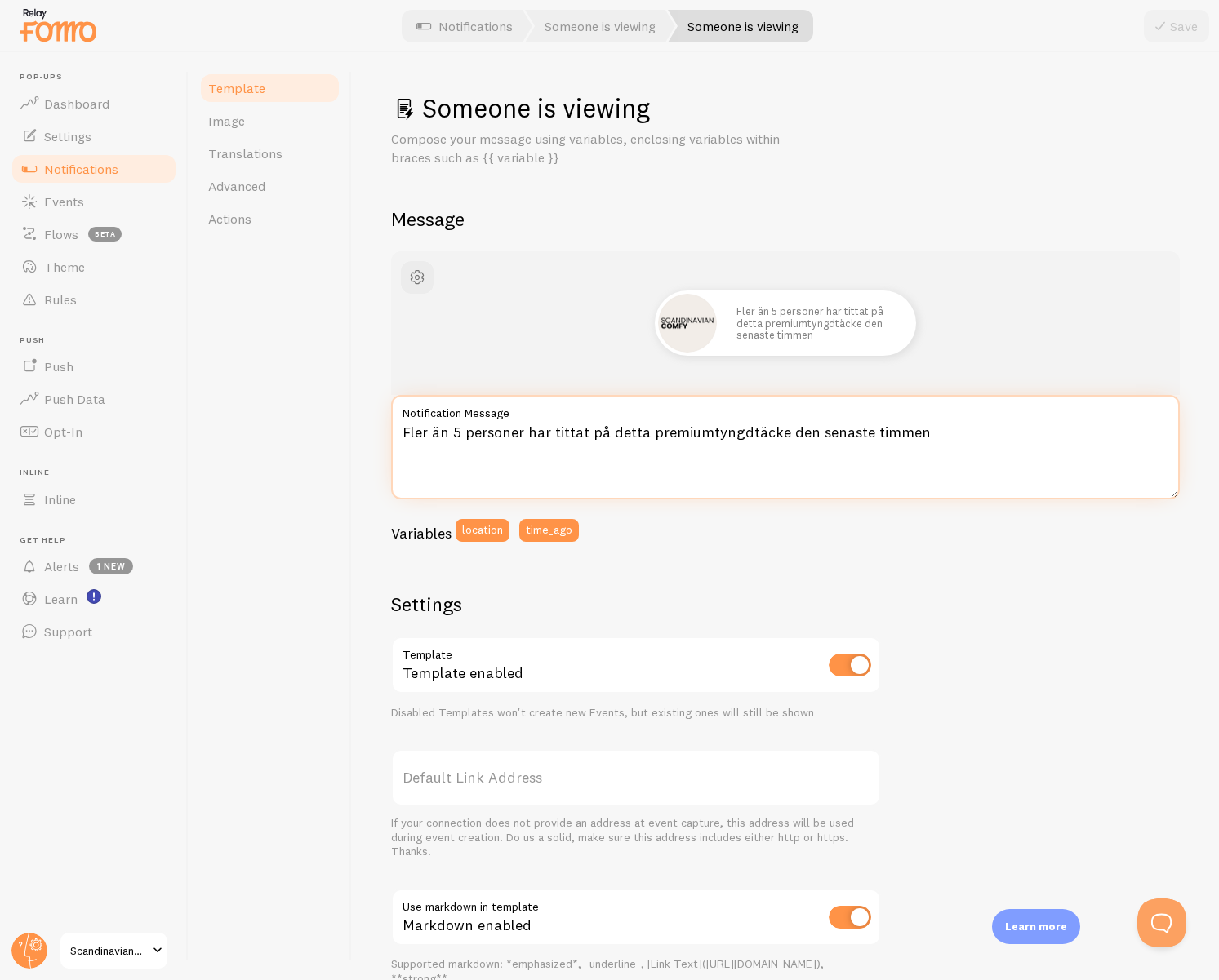
click at [538, 460] on textarea "Fler än 5 personer har tittat på detta premiumtyngdtäcke den senaste timmen" at bounding box center [785, 447] width 788 height 104
click at [457, 437] on textarea "Fler än 5 personer har tittat på detta premiumtyngdtäcke den senaste timmen" at bounding box center [785, 447] width 788 height 104
paste textarea "10 personer kollar just nu på Comfy Breeze™ 🌙 – säkra ditt innan någon annan gö…"
type textarea "Fler än 10 personer kollar just nu på Comfy Breeze™ 🌙 – säkra ditt innan någon …"
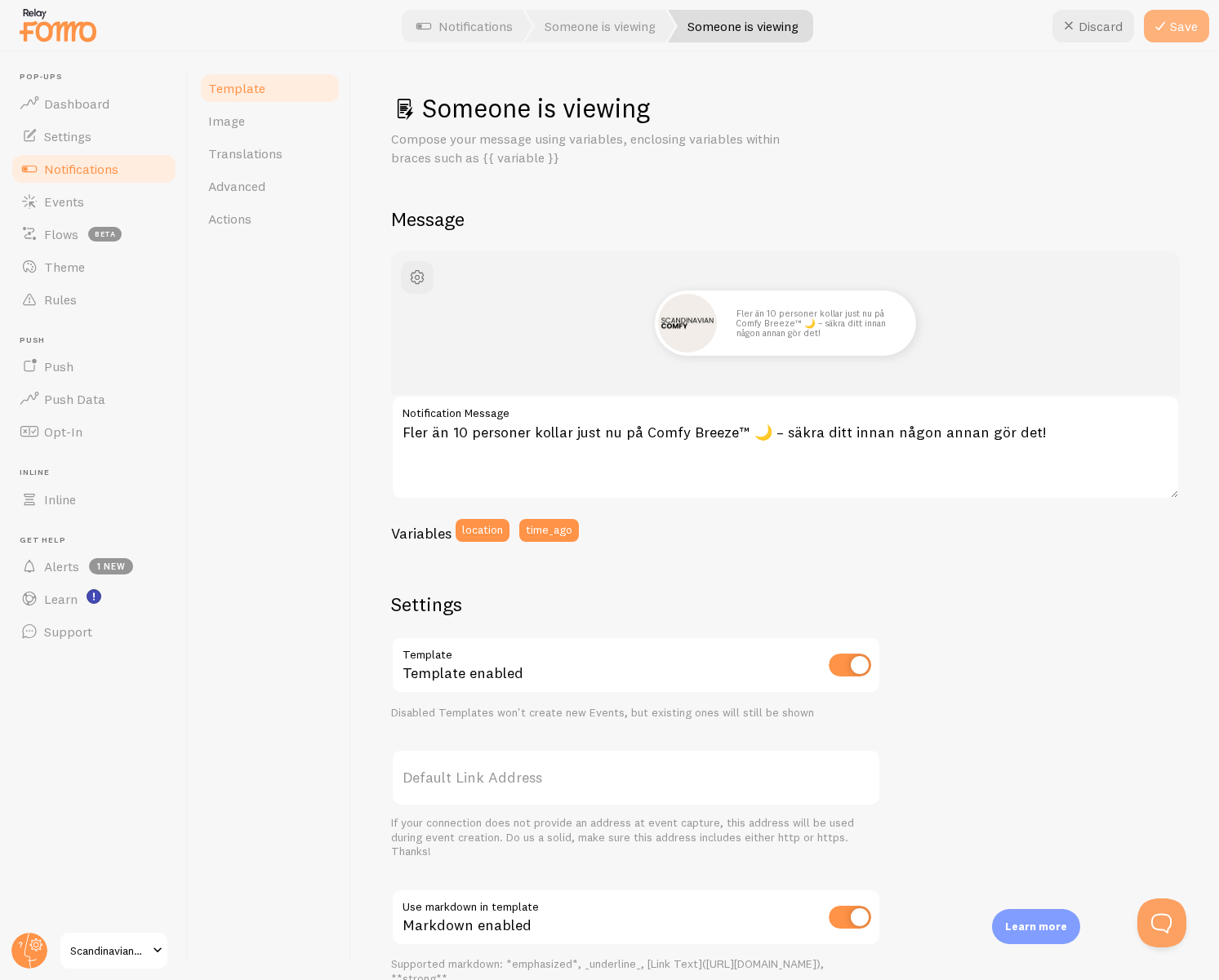
click at [1173, 30] on button "Save" at bounding box center [1176, 25] width 65 height 32
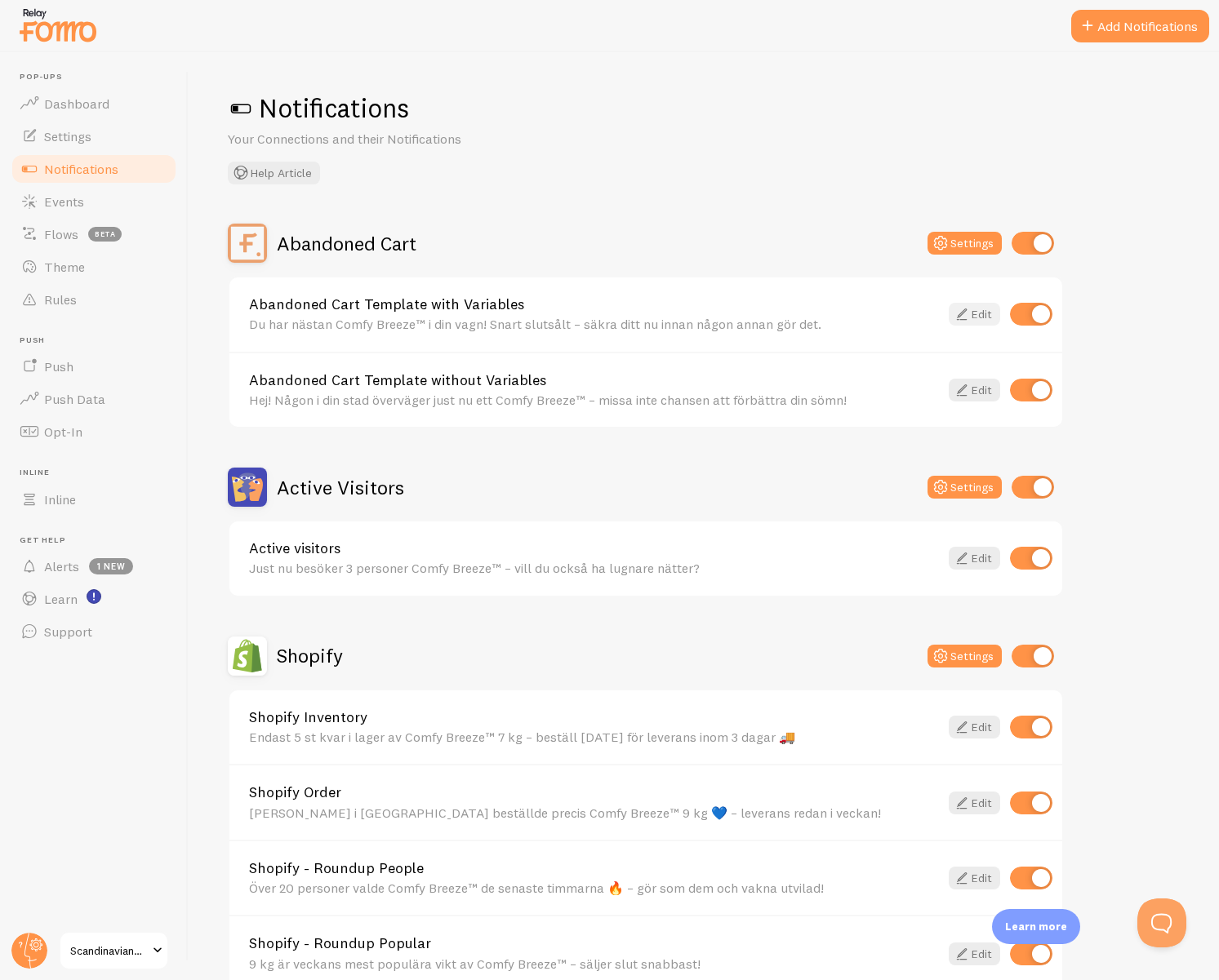
click at [972, 316] on link "Edit" at bounding box center [974, 314] width 52 height 23
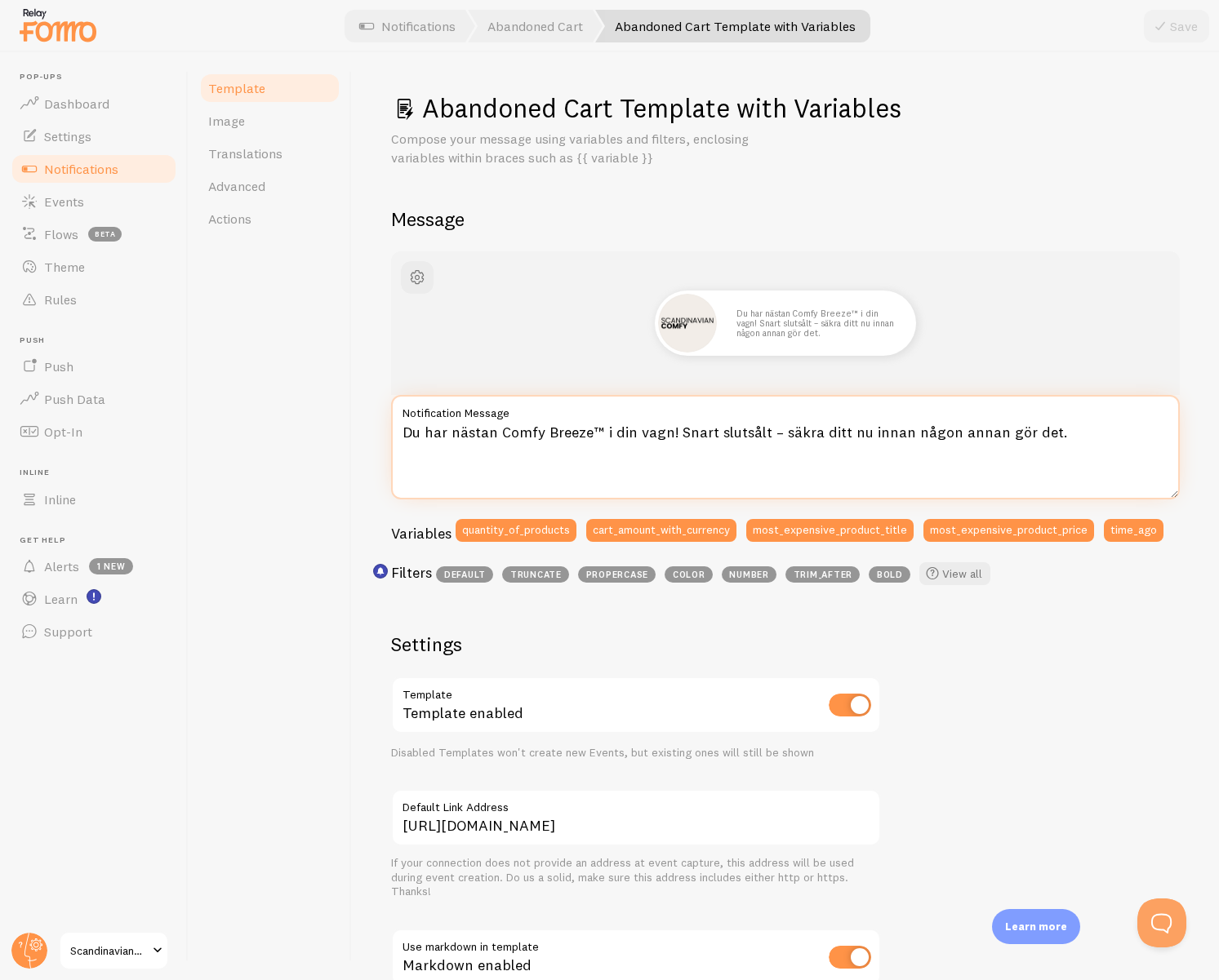
click at [574, 435] on textarea "Du har nästan Comfy Breeze™ i din vagn! Snart slutsålt – säkra ditt nu innan nå…" at bounding box center [785, 447] width 788 height 104
click at [523, 437] on textarea "Du har nästan Comfy Breeze™ i din vagn! Snart slutsålt – säkra ditt nu innan nå…" at bounding box center [785, 447] width 788 height 104
paste textarea "Flera personer kollar just nu på Comfy Breeze™ 🌙 – missa inte chansen till bätt…"
click at [543, 455] on textarea "Flera personer kollar just nu på Comfy Breeze™ 🌙 – missa inte chansen till bätt…" at bounding box center [785, 447] width 788 height 104
click at [745, 437] on textarea "Flera personer kollar just nu på Comfy Breeze™ 🌙 – missa inte chansen till bätt…" at bounding box center [785, 447] width 788 height 104
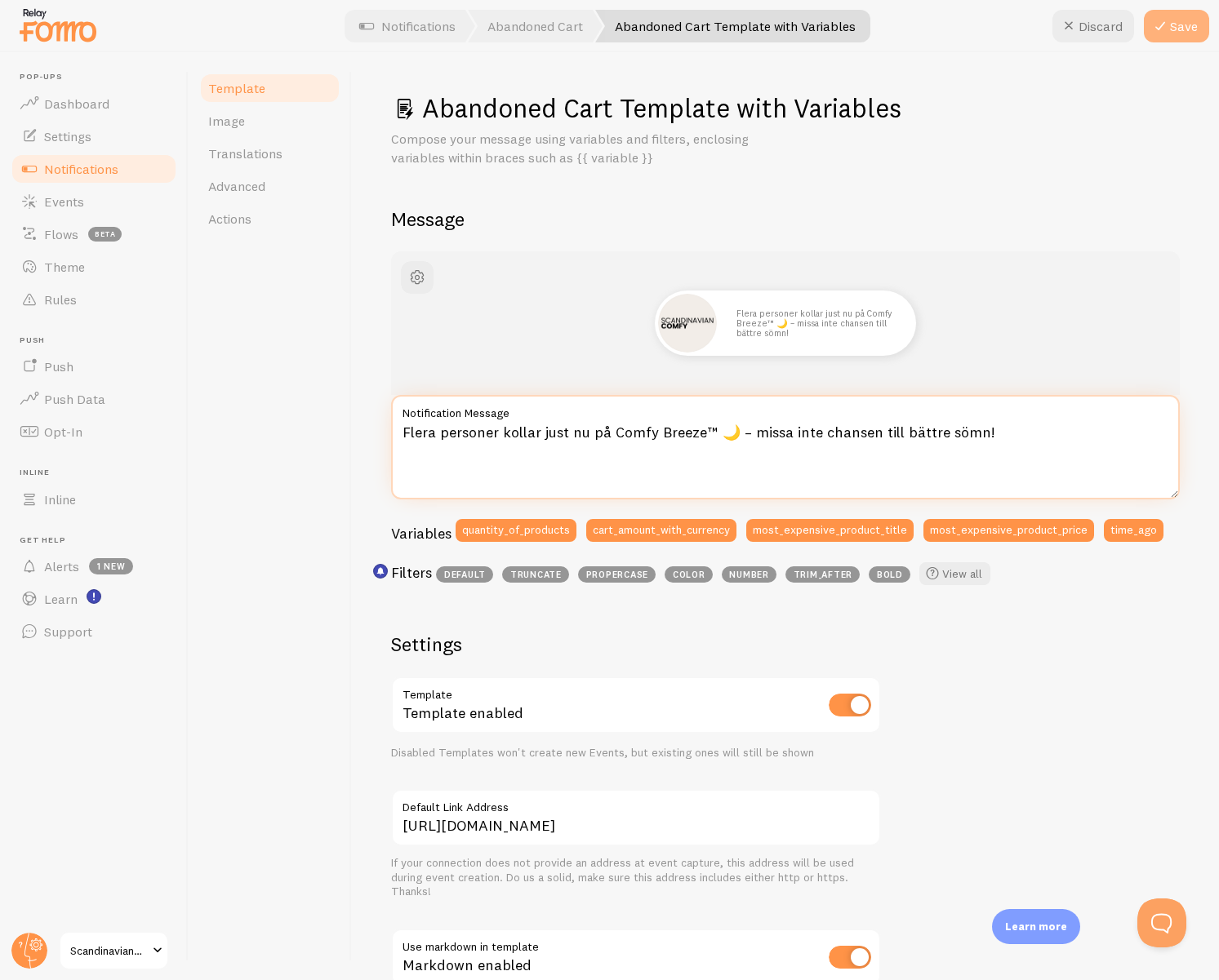
type textarea "Flera personer kollar just nu på Comfy Breeze™ 🌙 – missa inte chansen till bätt…"
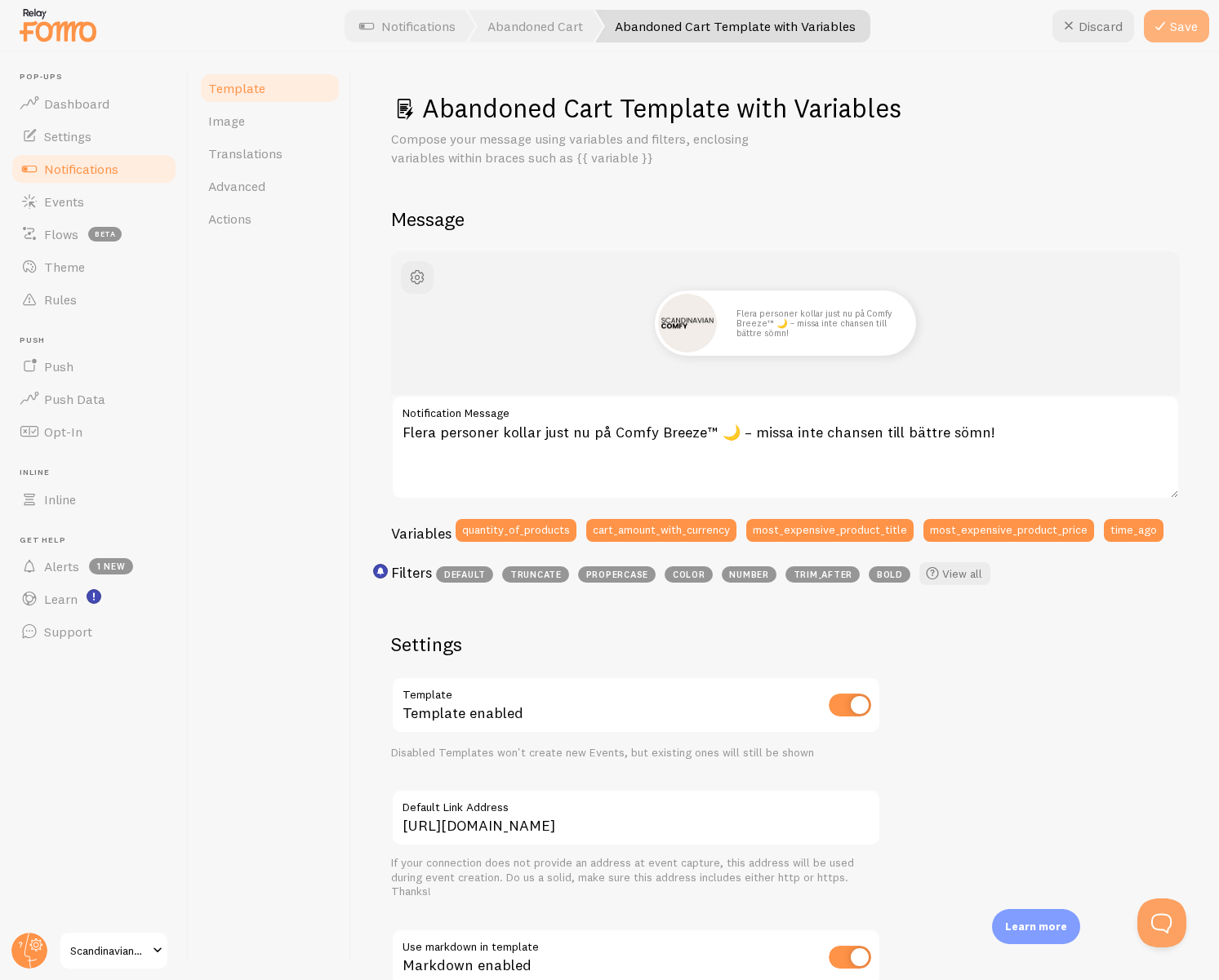
click at [1186, 26] on button "Save" at bounding box center [1176, 25] width 65 height 32
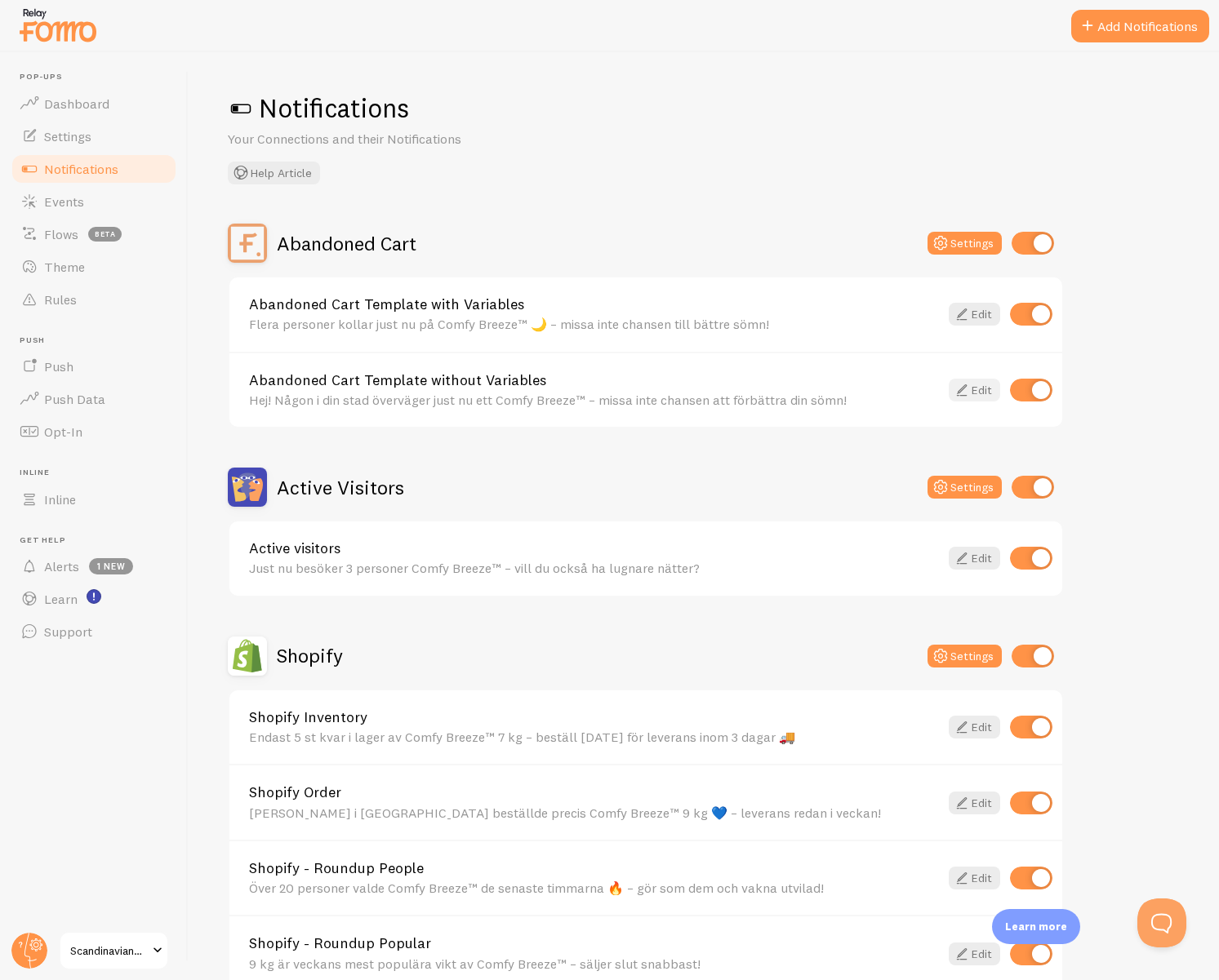
click at [967, 390] on icon at bounding box center [962, 390] width 19 height 19
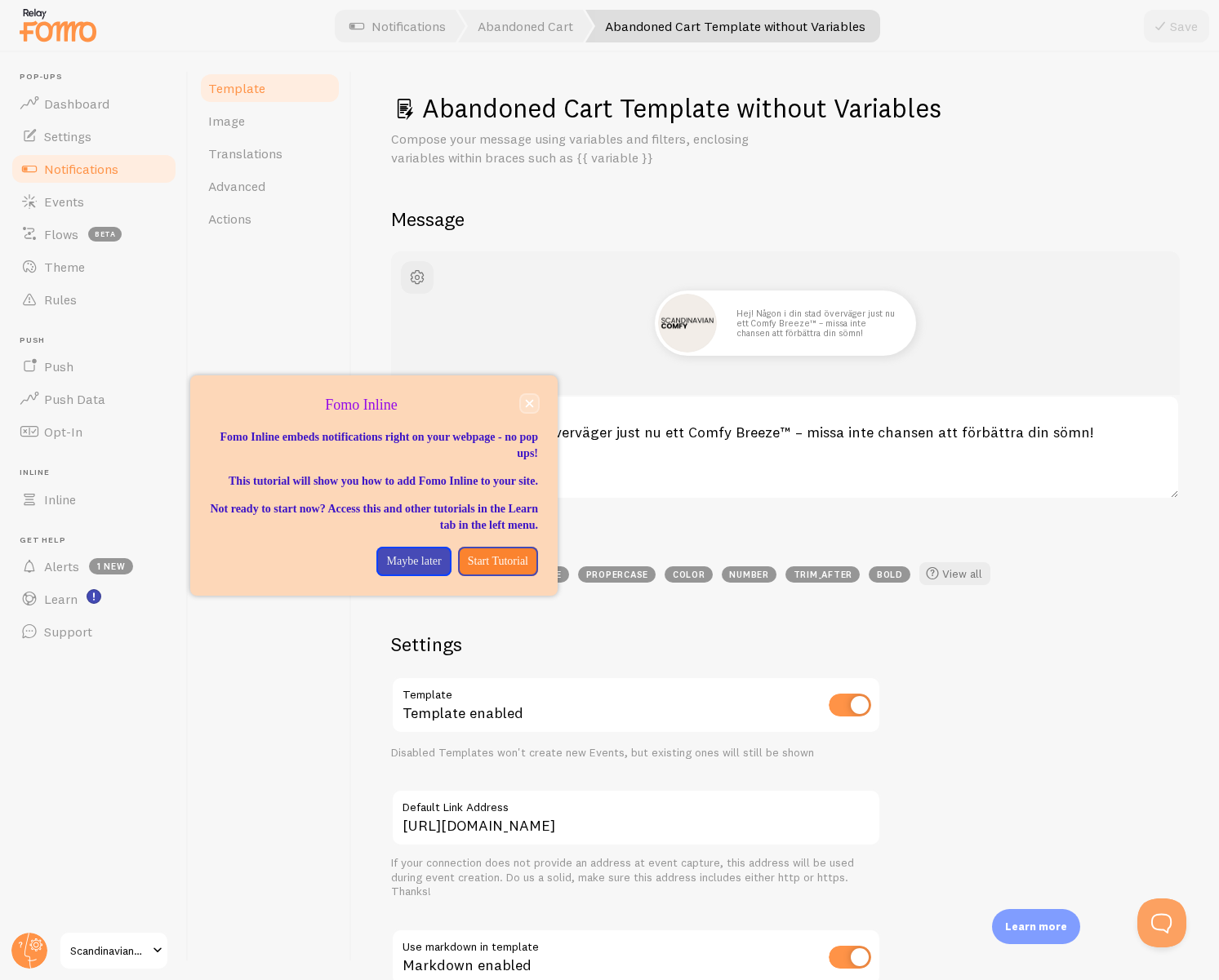
click at [526, 407] on icon "close," at bounding box center [530, 403] width 8 height 8
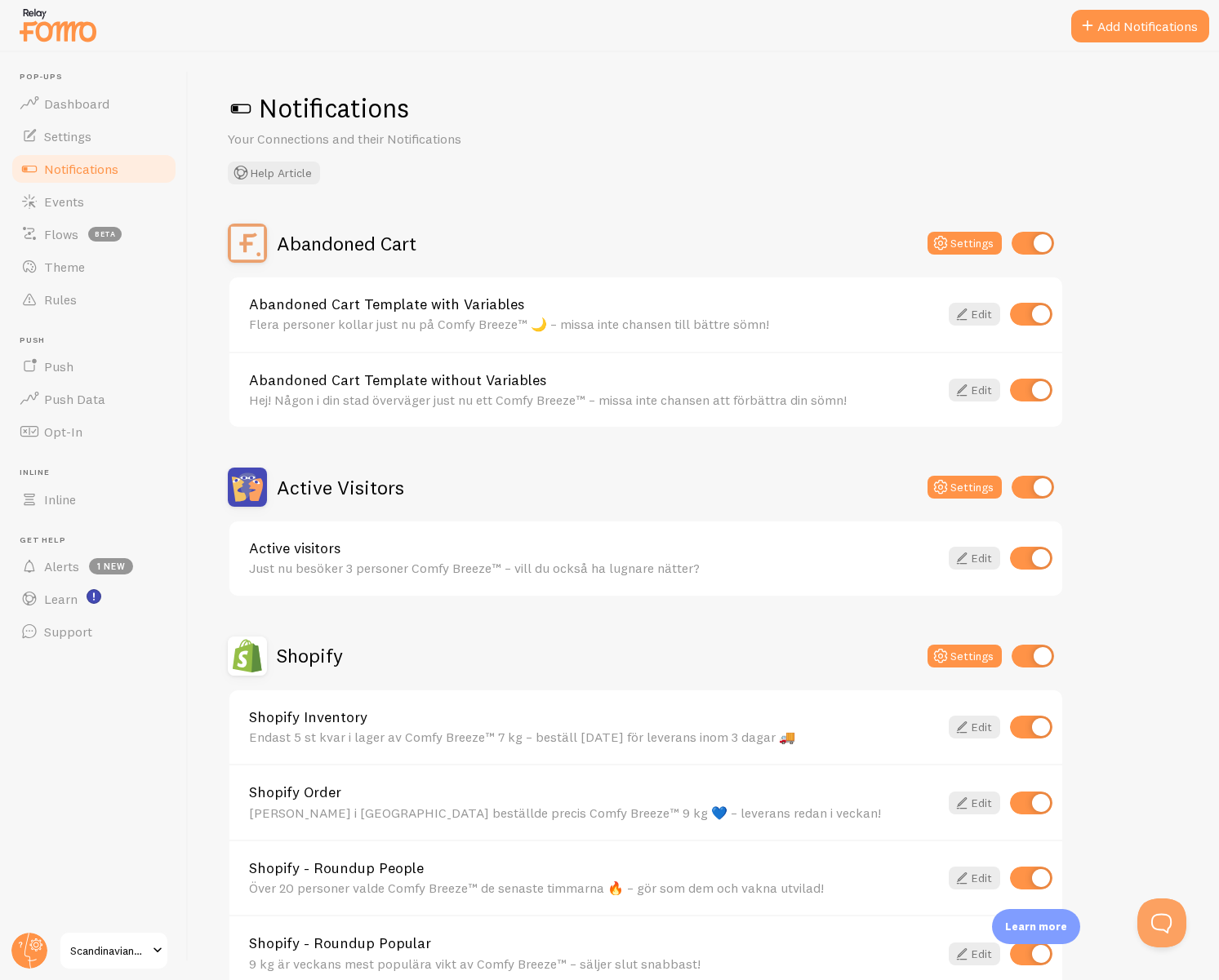
click at [972, 401] on div "Abandoned Cart Template without Variables Hej! Någon i din stad överväger just …" at bounding box center [646, 389] width 833 height 76
click at [971, 396] on link "Edit" at bounding box center [974, 390] width 52 height 23
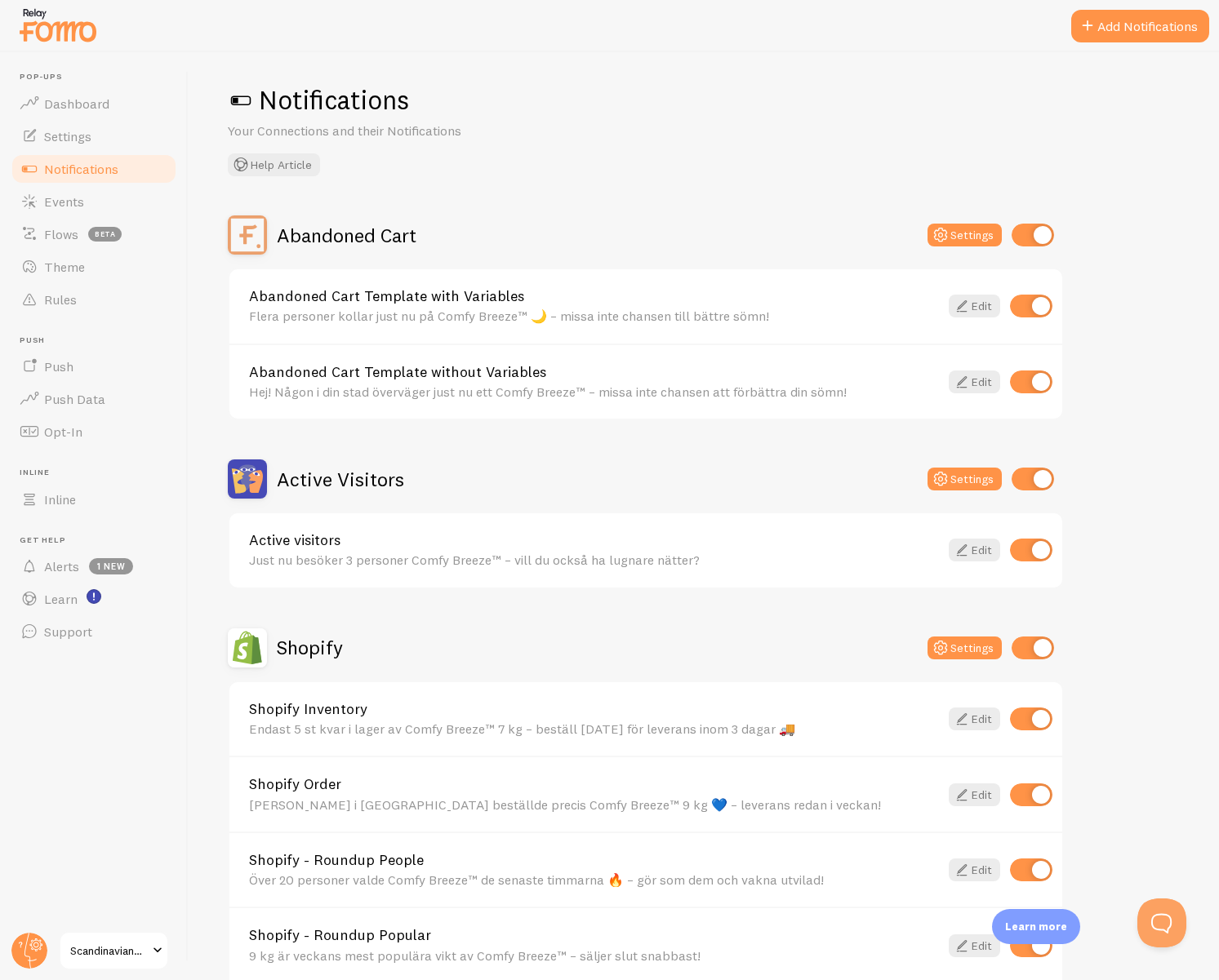
scroll to position [11, 0]
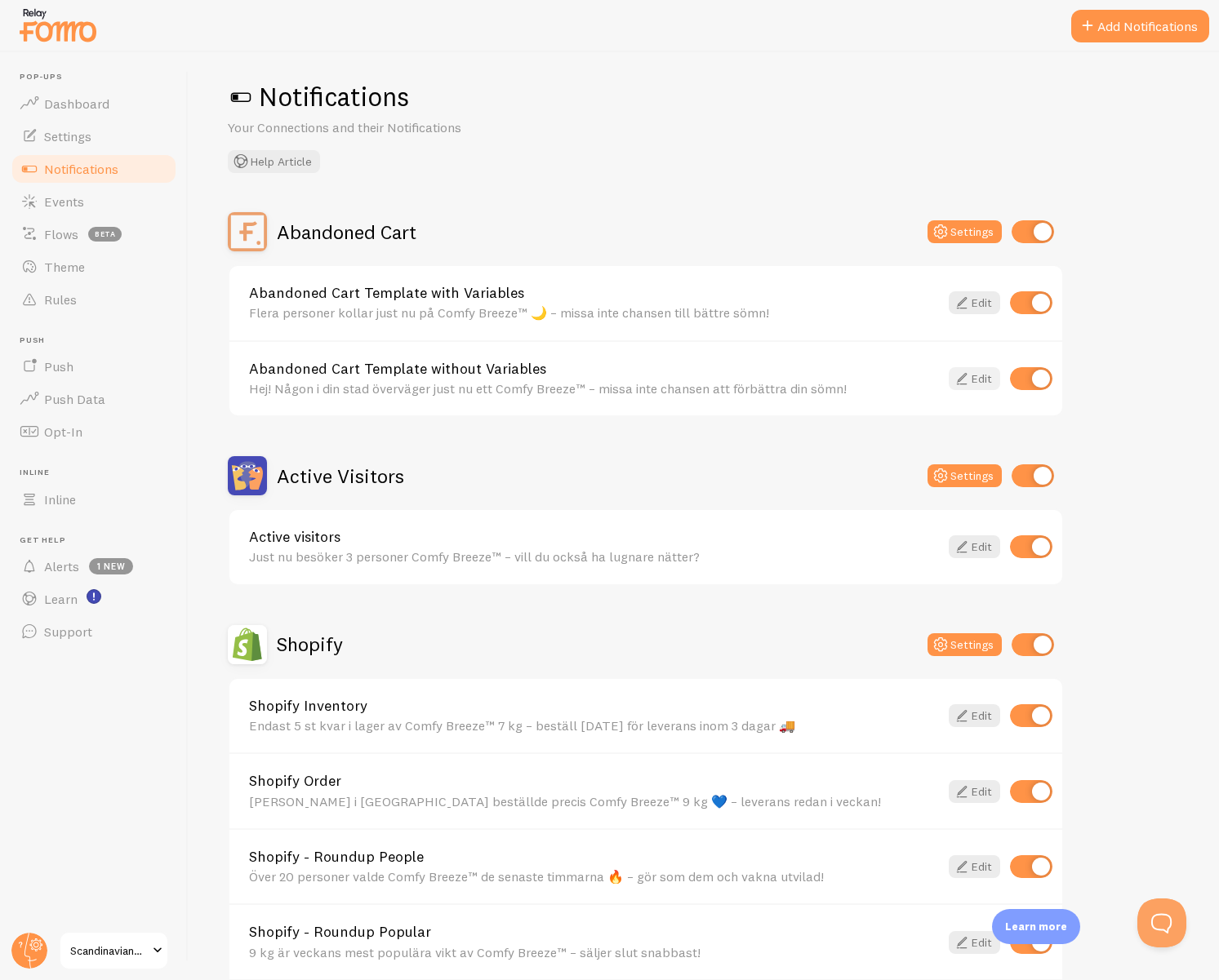
click at [968, 381] on icon at bounding box center [962, 379] width 19 height 19
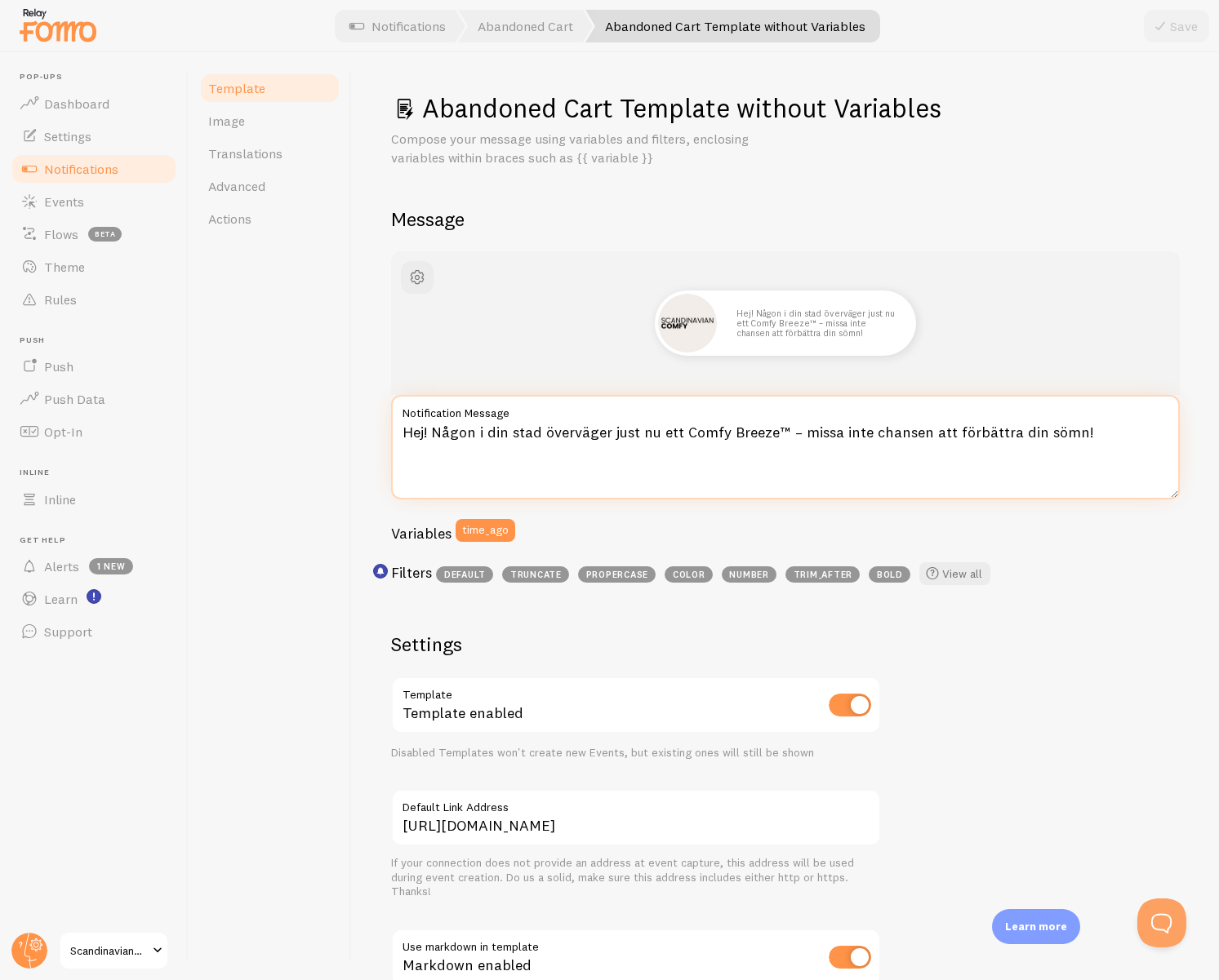
click at [556, 455] on textarea "Hej! Någon i din stad överväger just nu ett Comfy Breeze™ – missa inte chansen …" at bounding box center [785, 447] width 788 height 104
click at [556, 436] on textarea "Hej! Någon i din stad överväger just nu ett Comfy Breeze™ – missa inte chansen …" at bounding box center [785, 447] width 788 height 104
paste textarea "Någon lämnade precis Comfy Breeze™ i varukorgen 🛒 – stor efterfrågan just nu, b…"
type textarea "Någon lämnade precis Comfy Breeze™ i varukorgen 🛒 – stor efterfrågan just nu, b…"
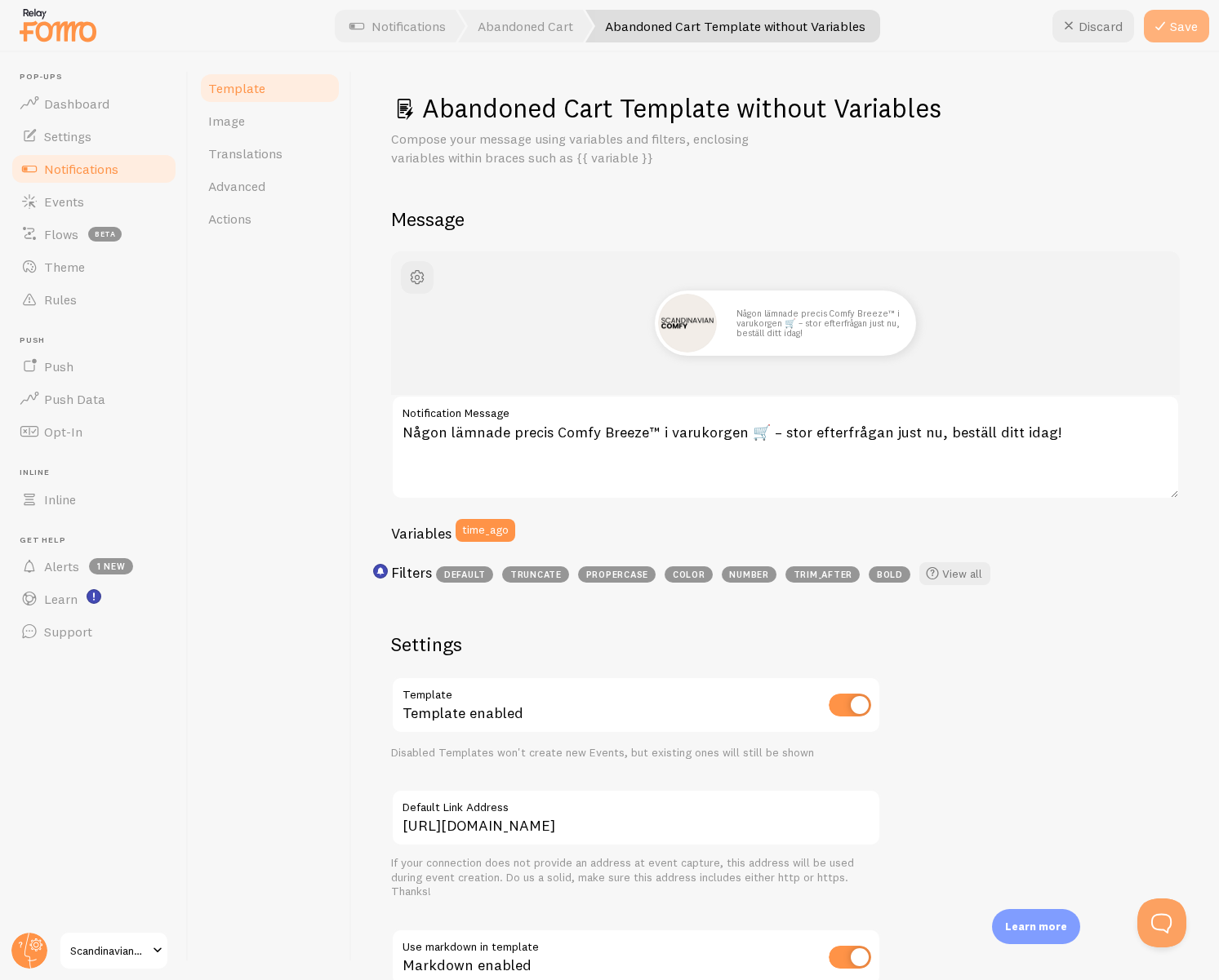
click at [1181, 14] on button "Save" at bounding box center [1176, 25] width 65 height 32
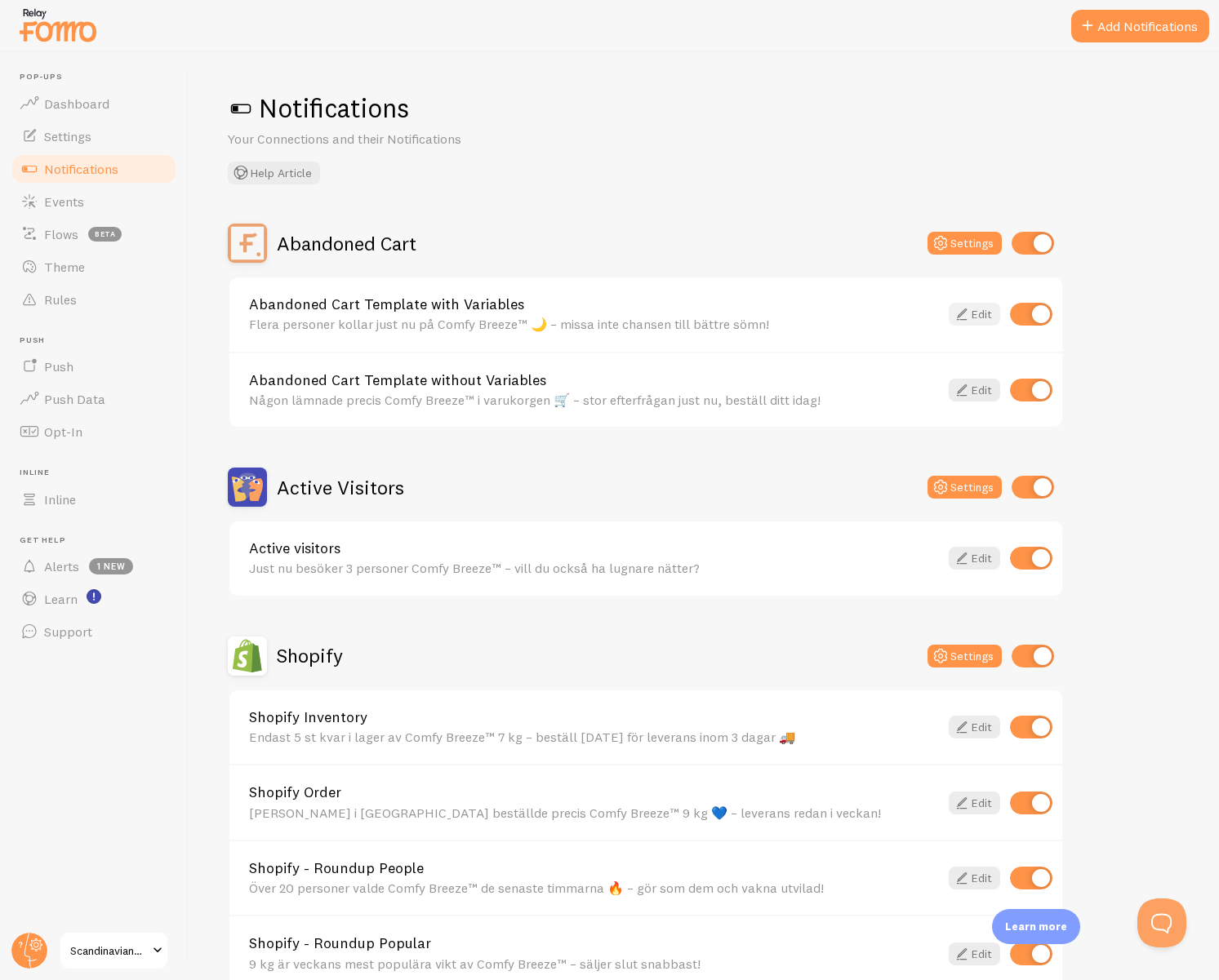
click at [967, 316] on icon at bounding box center [962, 314] width 19 height 19
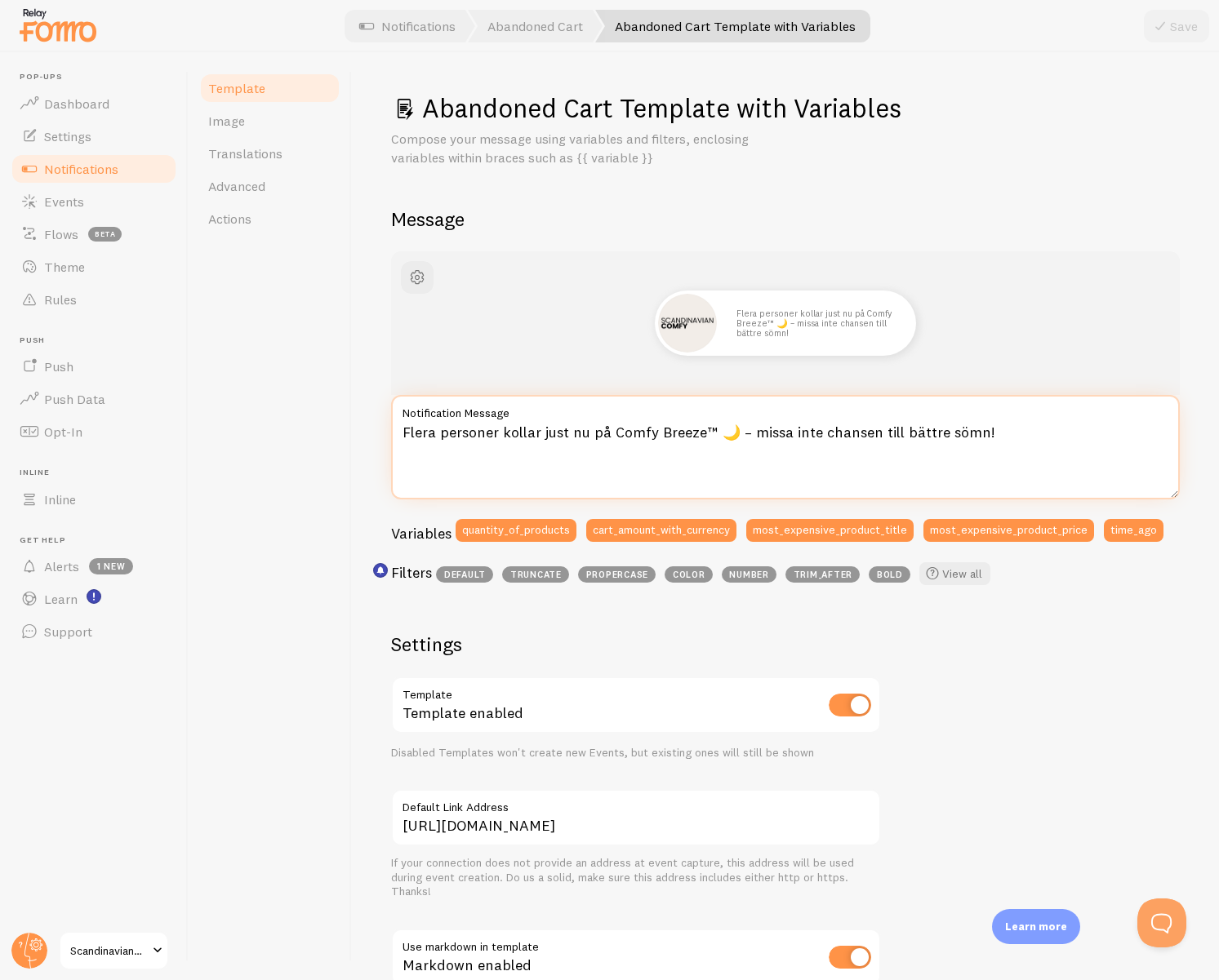
click at [491, 439] on textarea "Flera personer kollar just nu på Comfy Breeze™ 🌙 – missa inte chansen till bätt…" at bounding box center [785, 447] width 788 height 104
paste textarea "Någon la precis Comfy Breeze™ i varukorgen 🛒 – säkra ditt [DATE]"
type textarea "Någon la precis Comfy Breeze™ i varukorgen 🛒 – säkra ditt idag!"
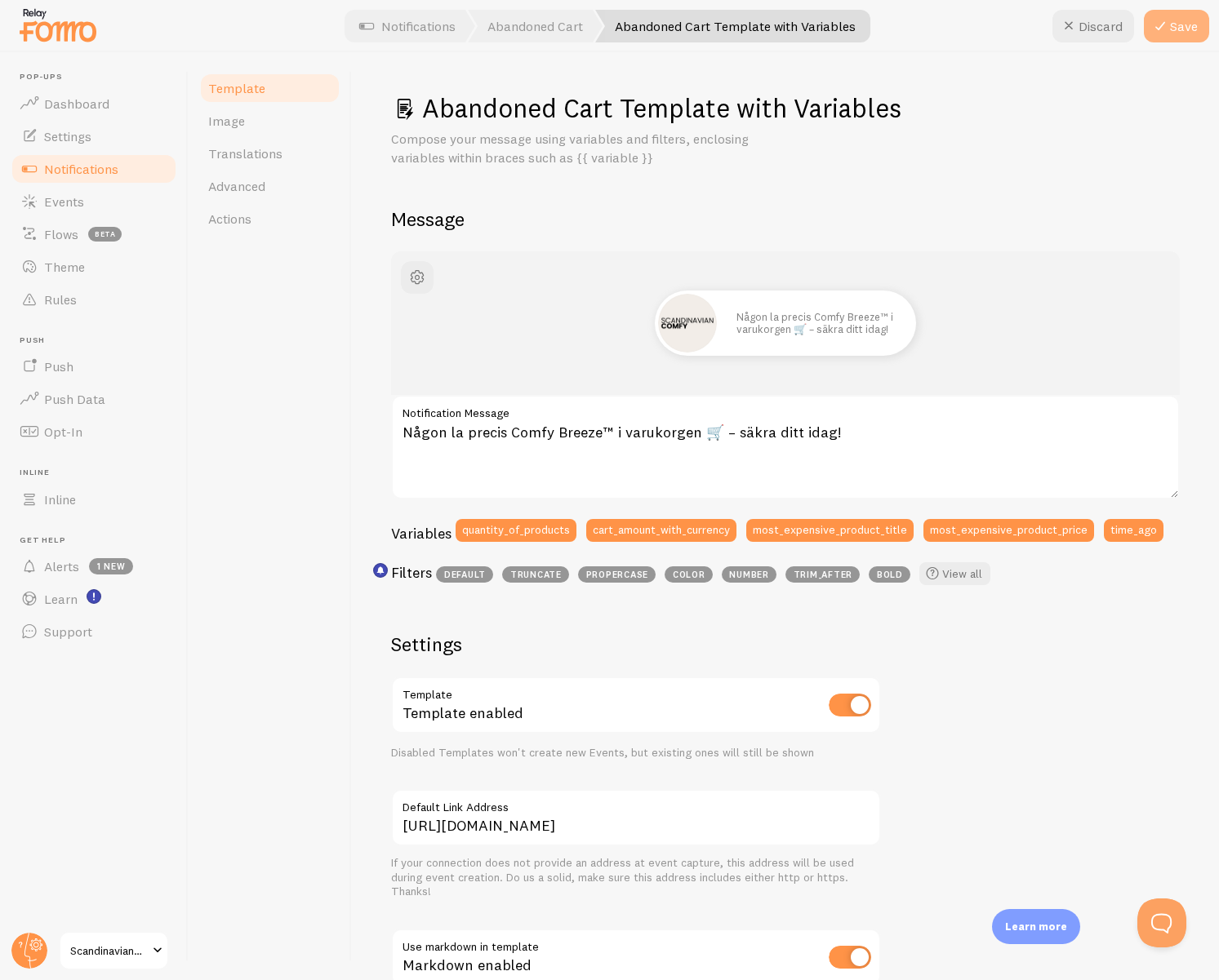
click at [1177, 21] on button "Save" at bounding box center [1176, 25] width 65 height 32
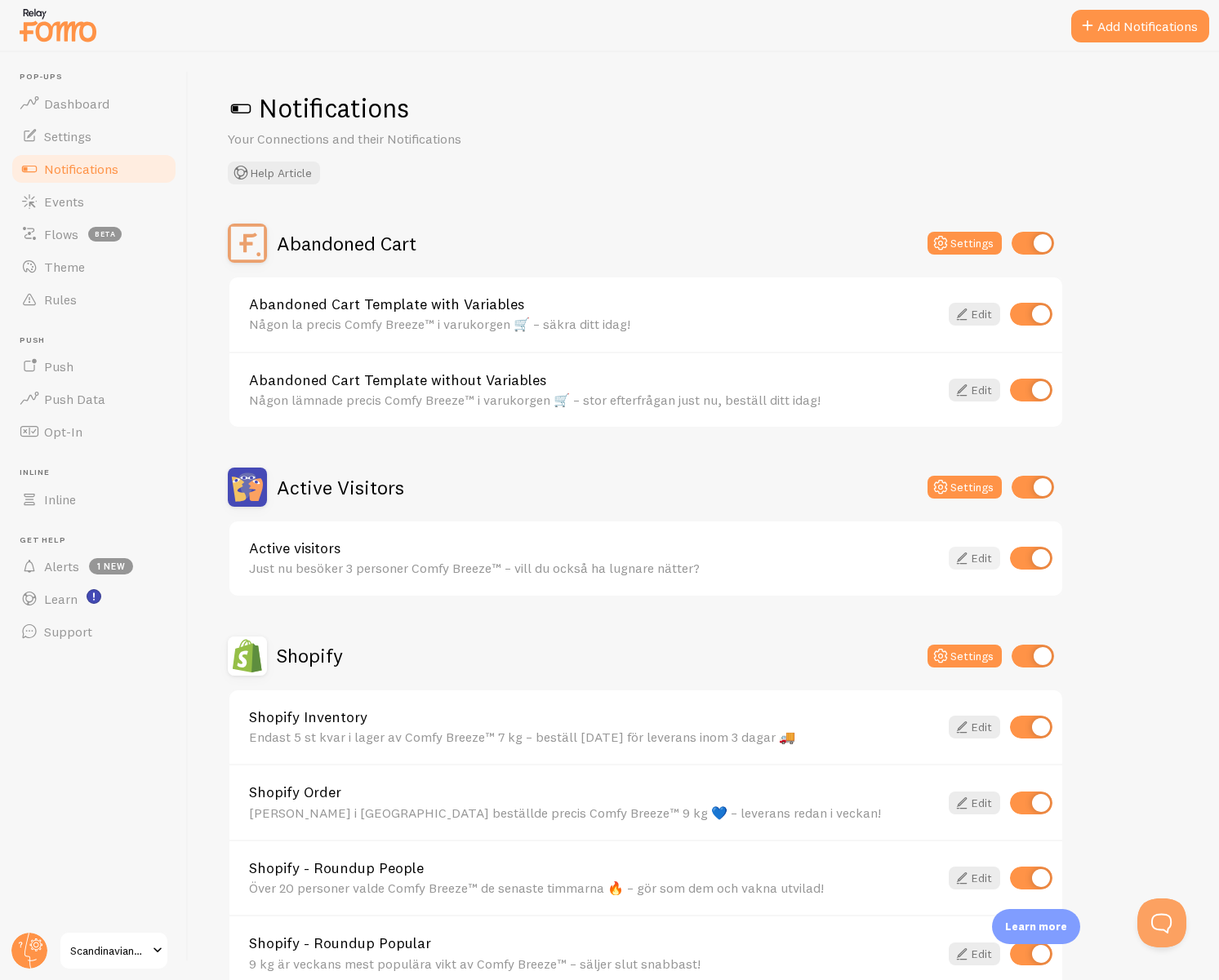
click at [968, 564] on icon at bounding box center [962, 558] width 19 height 19
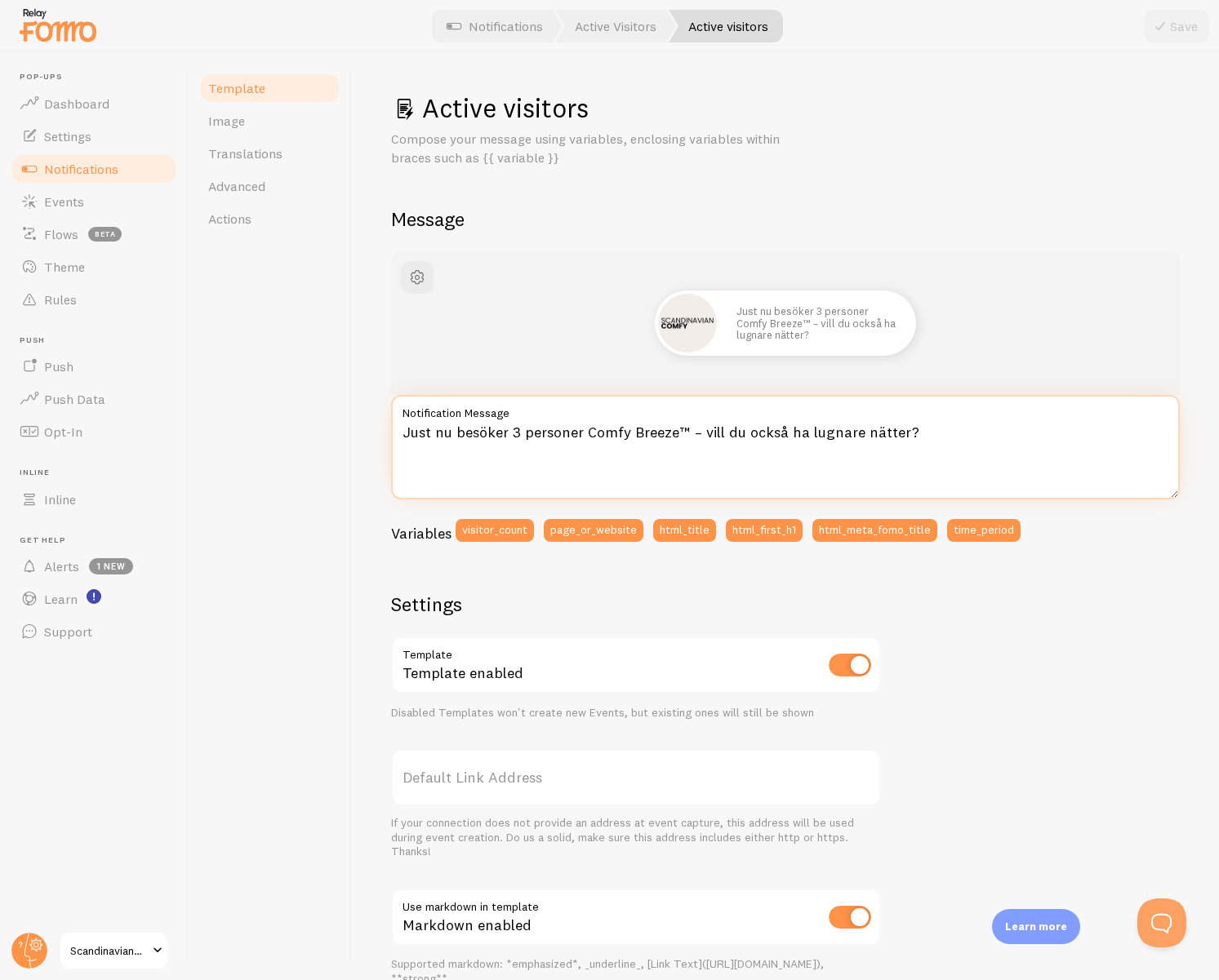
click at [446, 434] on textarea "Just nu besöker 3 personer Comfy Breeze™ – vill du också ha lugnare nätter?" at bounding box center [785, 447] width 788 height 104
paste textarea "Flera personer kollar just nu på Comfy Breeze™ 🌙 – missa inte chansen till bätt…"
type textarea "Flera personer kollar just nu på Comfy Breeze™ 🌙 – missa inte chansen till bätt…"
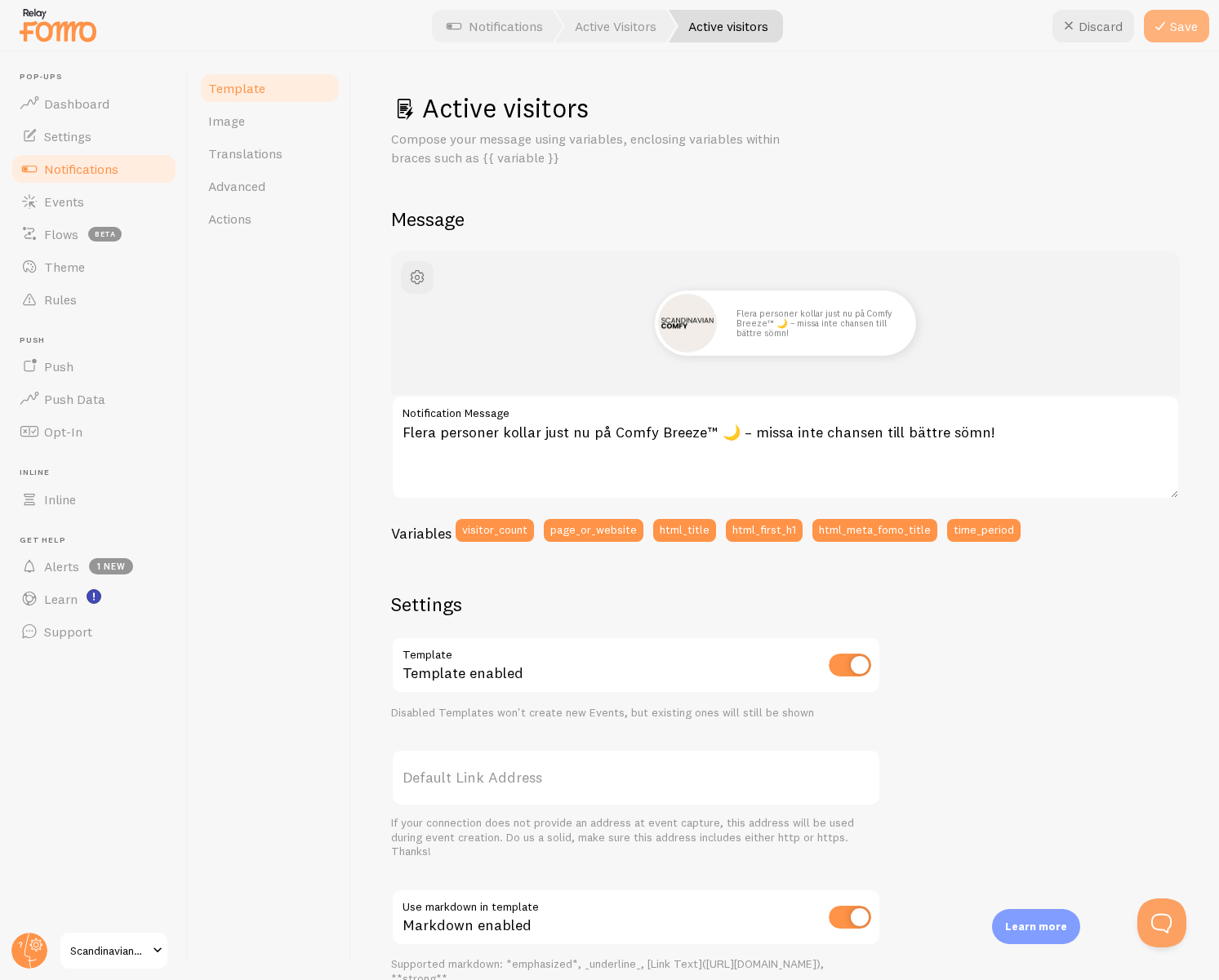
click at [1174, 30] on button "Save" at bounding box center [1176, 25] width 65 height 32
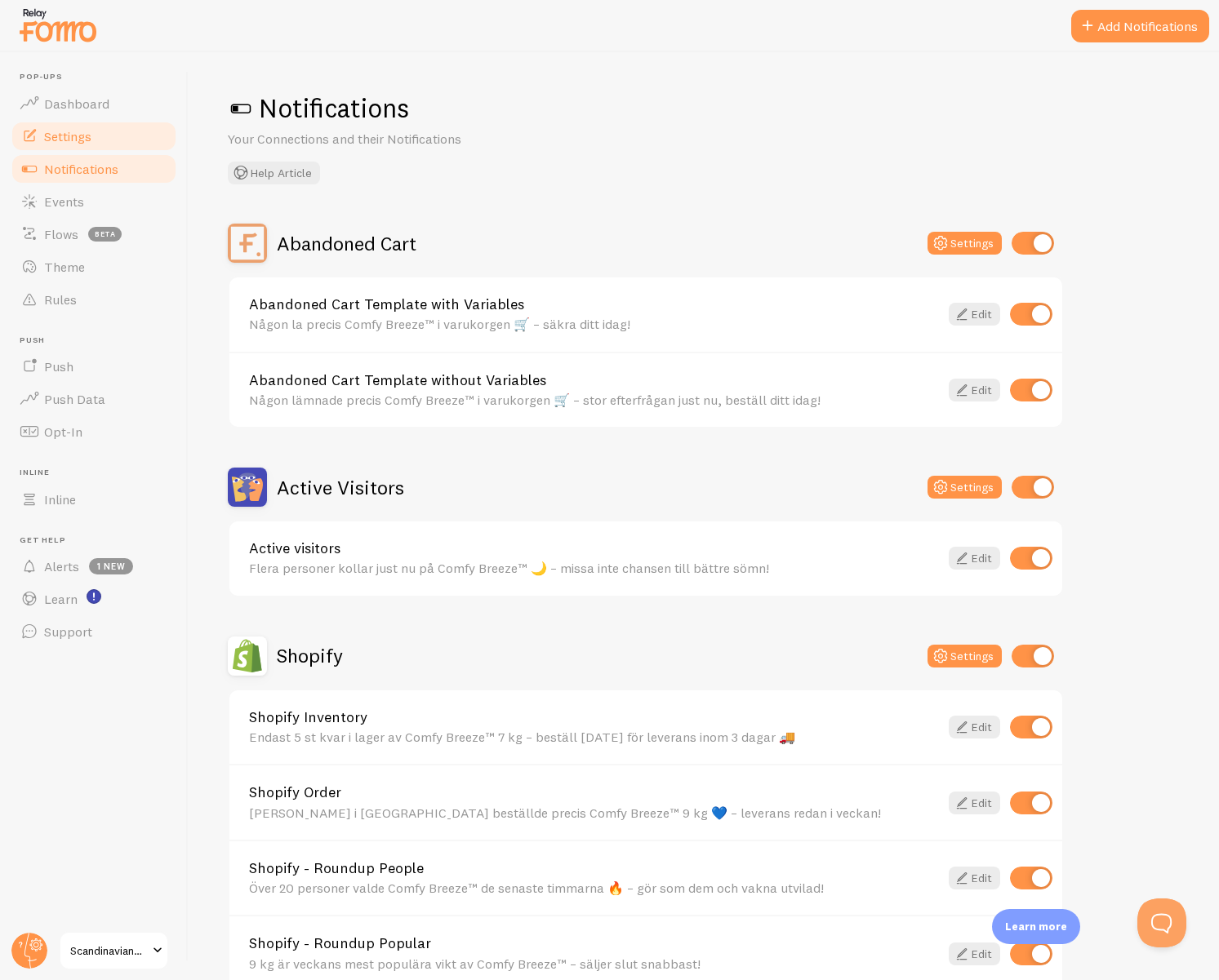
click at [76, 135] on span "Settings" at bounding box center [68, 136] width 47 height 17
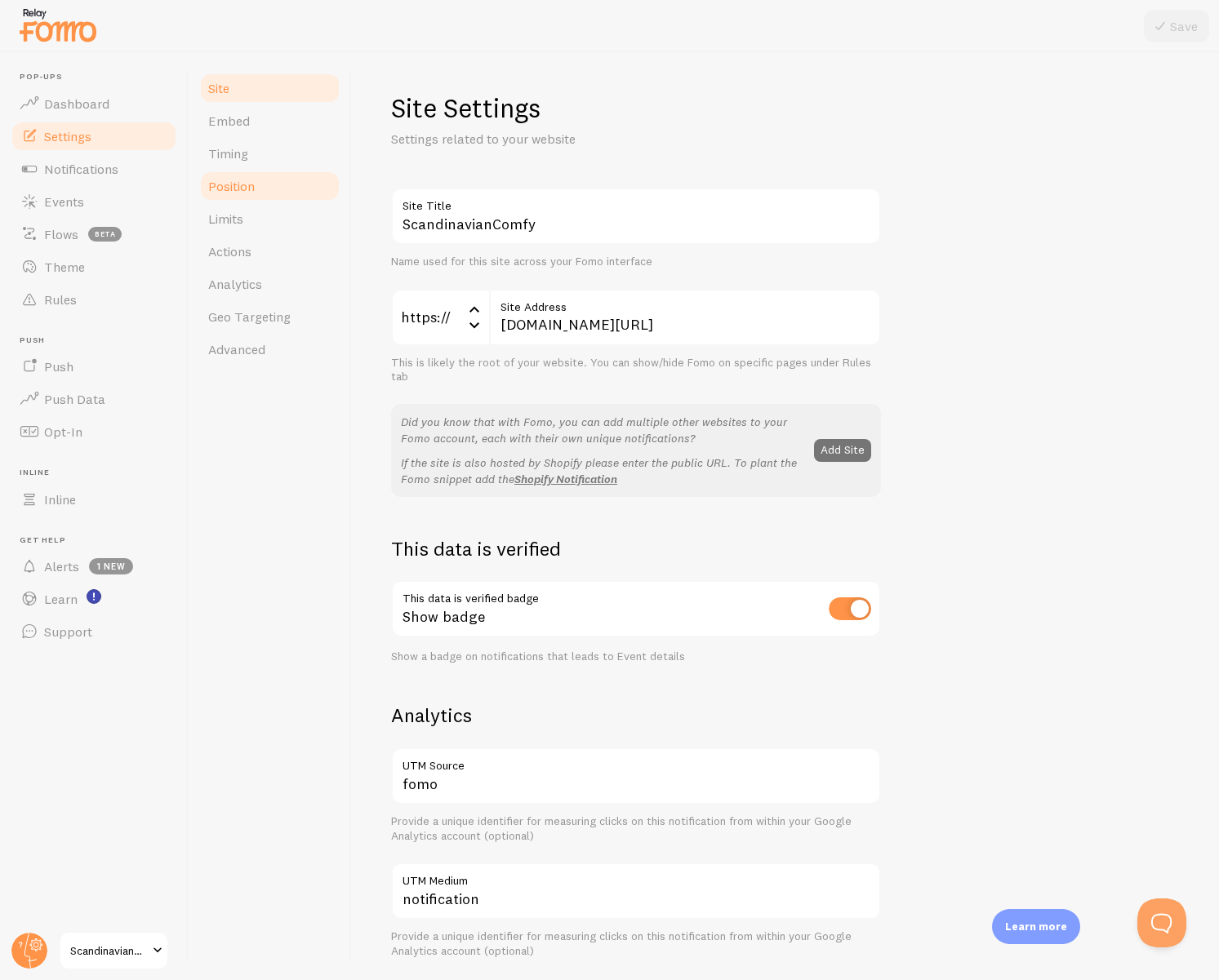
click at [257, 185] on link "Position" at bounding box center [269, 186] width 143 height 32
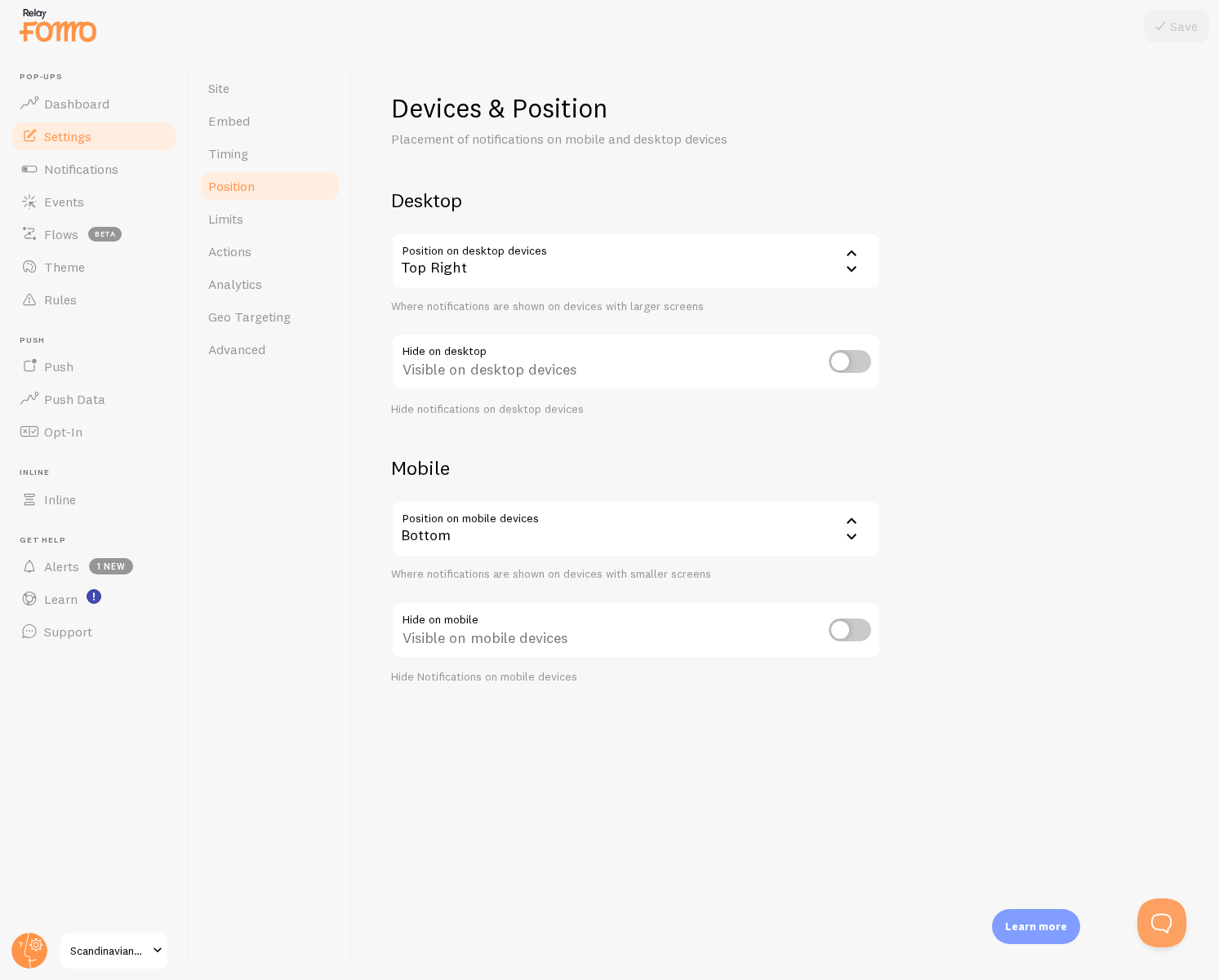
click at [595, 273] on div "Top Right" at bounding box center [636, 260] width 490 height 57
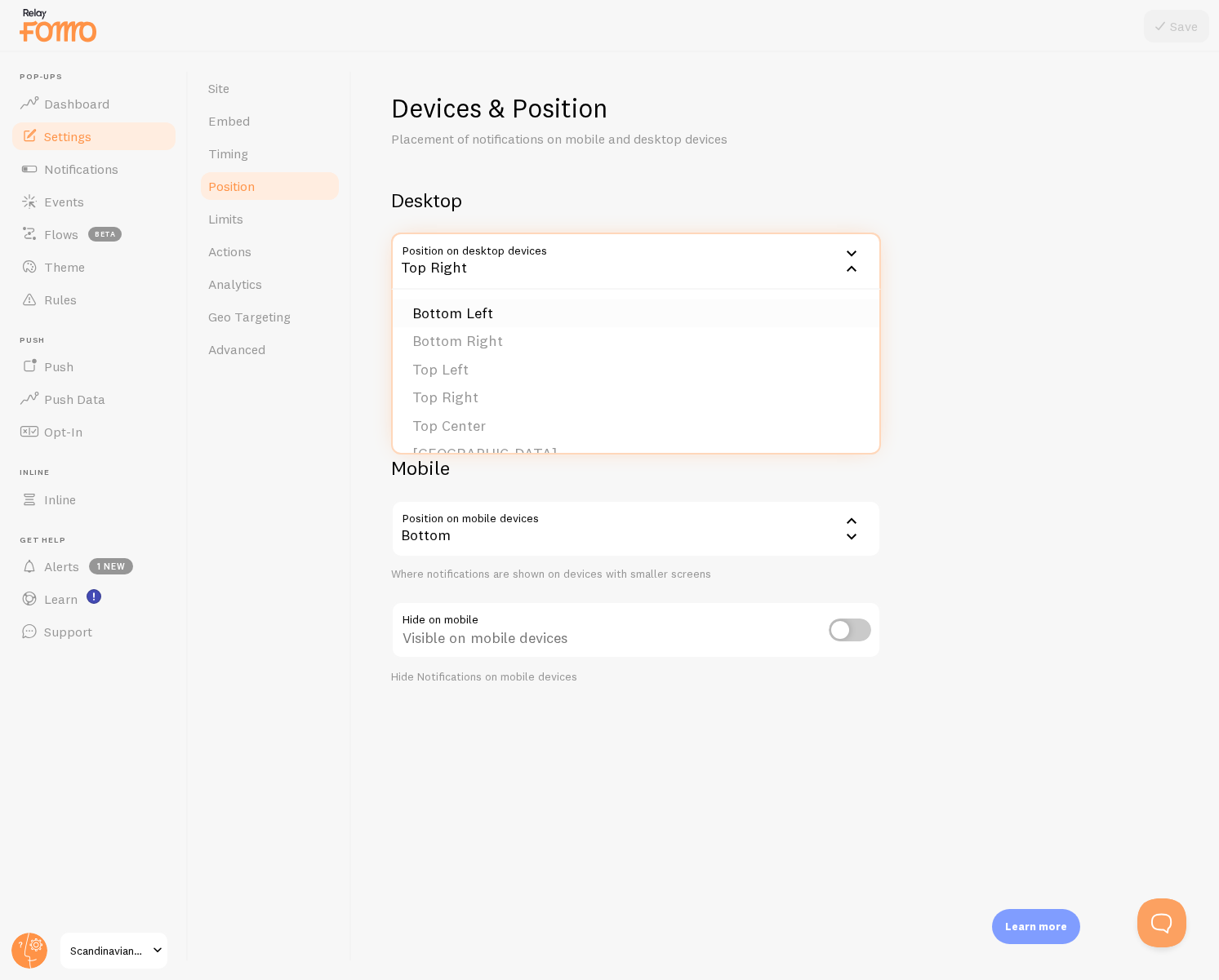
click at [531, 315] on li "Bottom Left" at bounding box center [636, 314] width 487 height 29
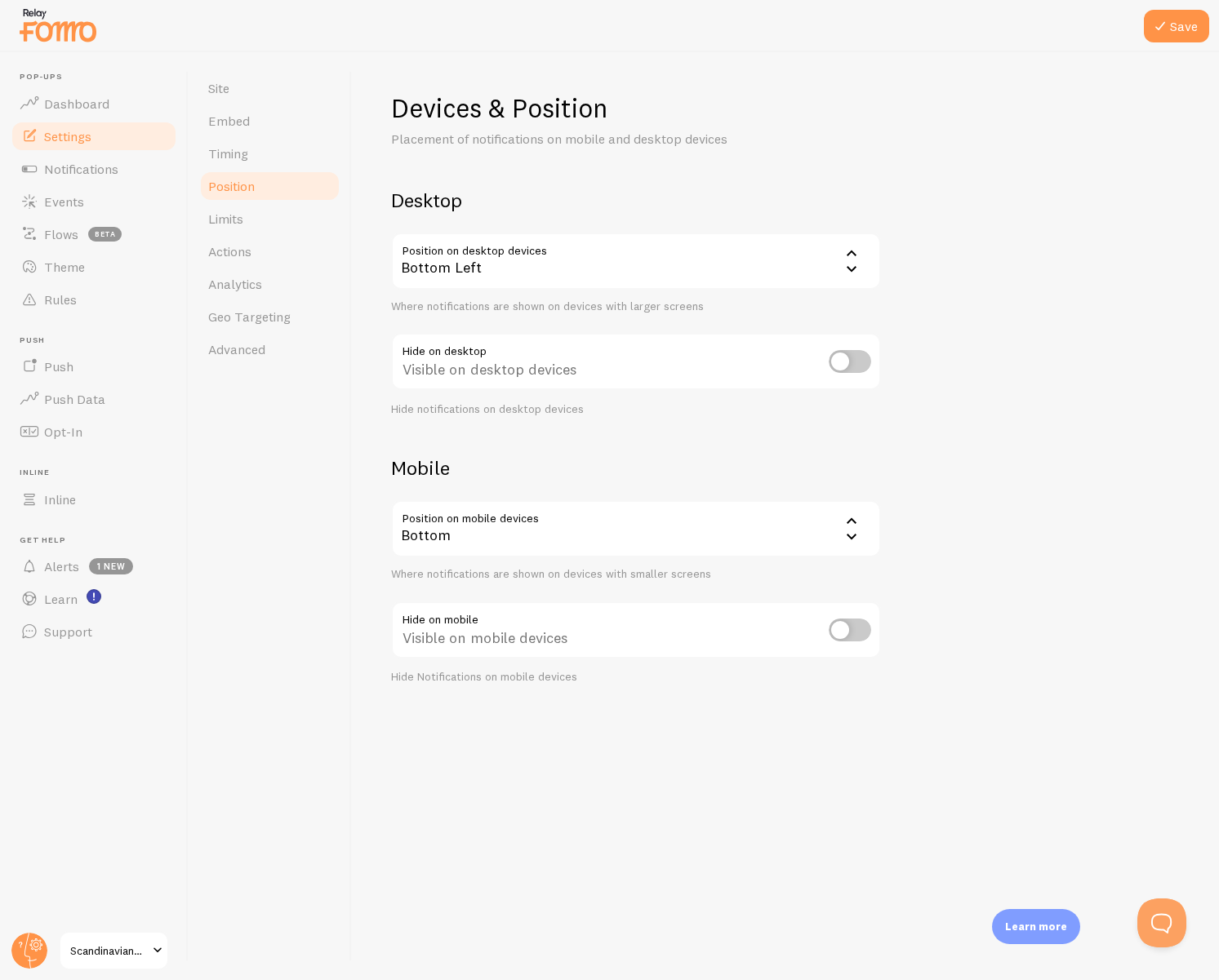
click at [852, 361] on input "checkbox" at bounding box center [850, 361] width 42 height 23
click at [858, 359] on input "checkbox" at bounding box center [850, 361] width 42 height 23
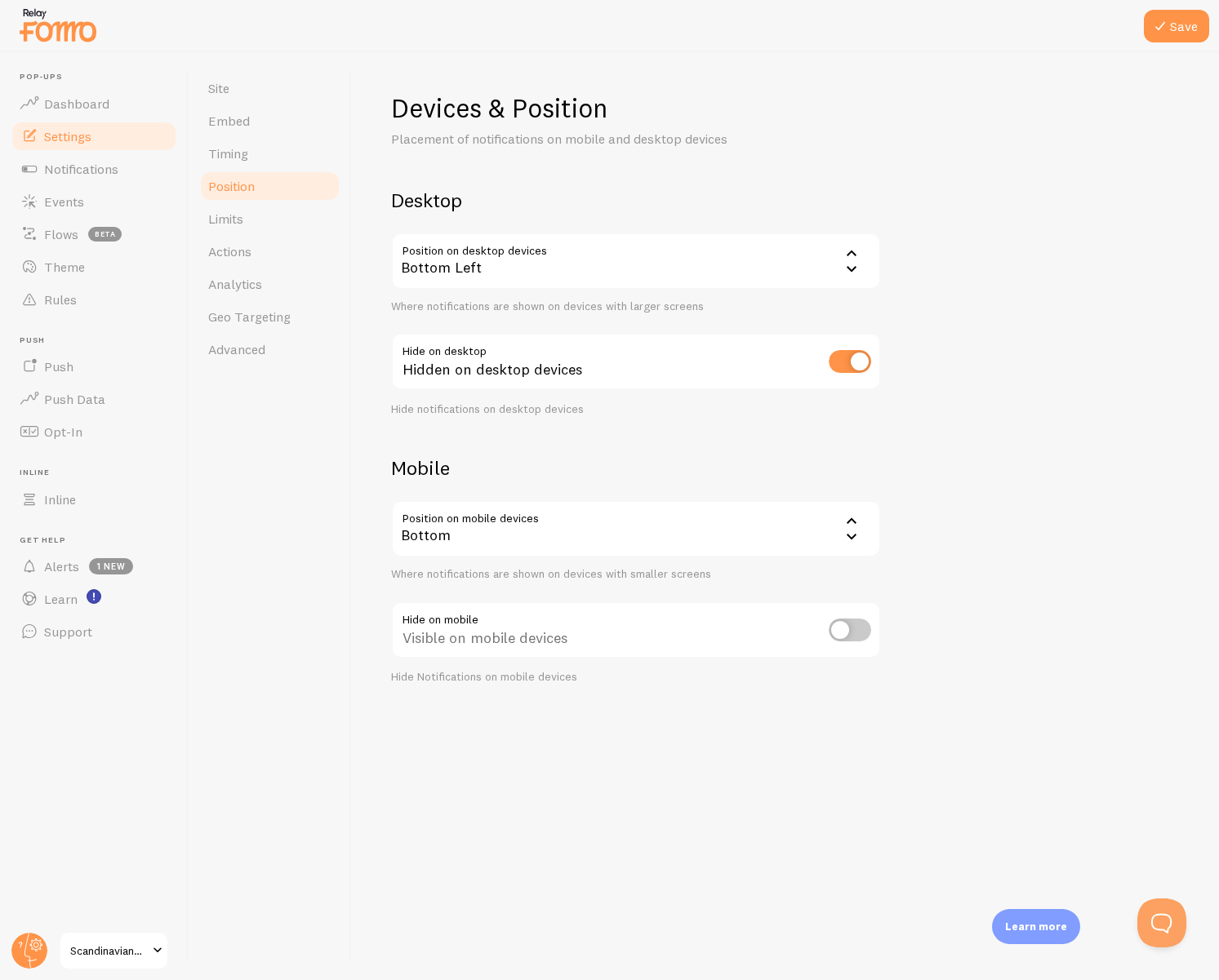
click at [858, 359] on input "checkbox" at bounding box center [850, 361] width 42 height 23
click at [851, 360] on input "checkbox" at bounding box center [850, 361] width 42 height 23
checkbox input "false"
click at [1162, 36] on button "Save" at bounding box center [1176, 25] width 65 height 32
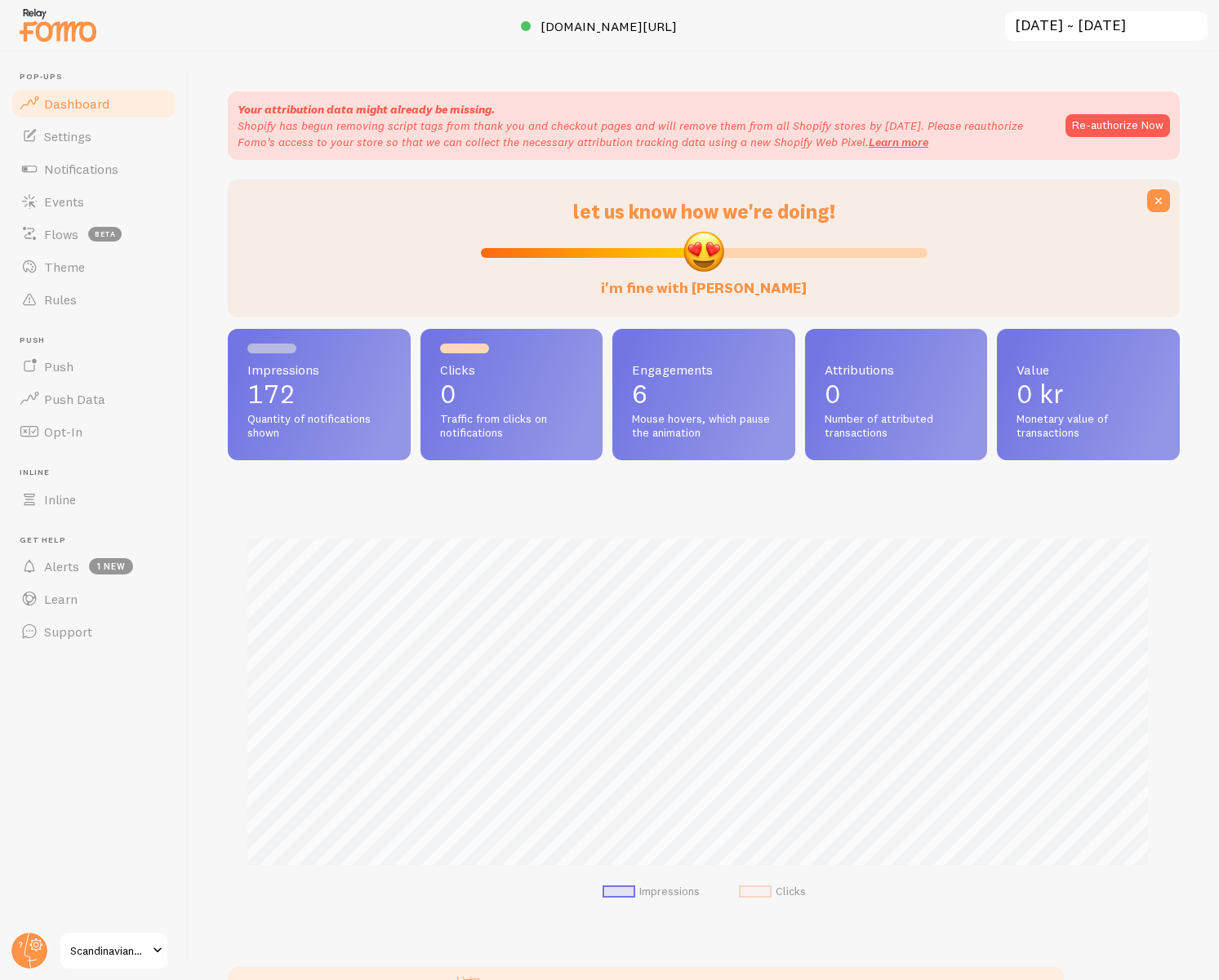
scroll to position [429, 940]
click at [87, 174] on span "Notifications" at bounding box center [81, 168] width 75 height 17
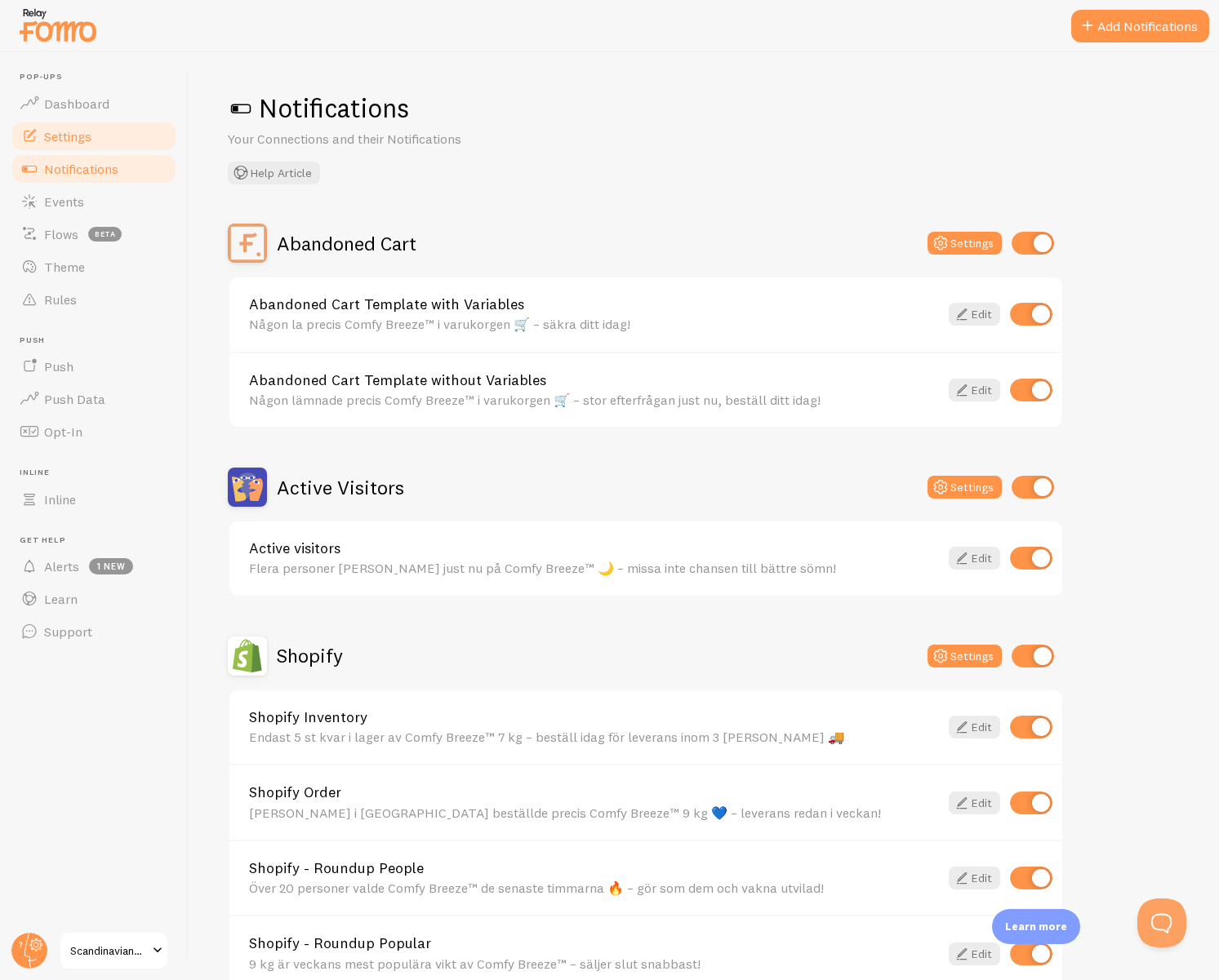
click at [68, 133] on span "Settings" at bounding box center [68, 136] width 47 height 17
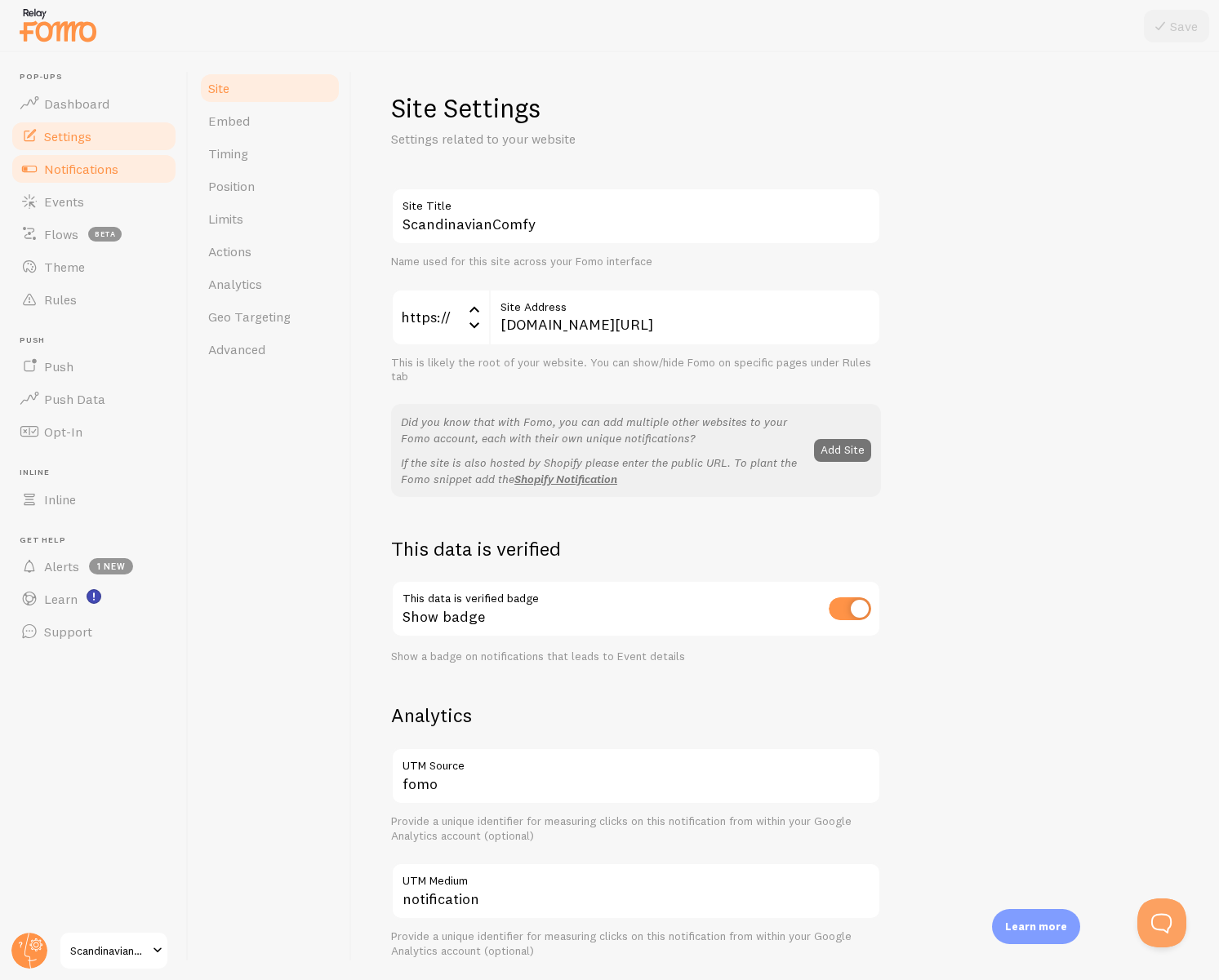
click at [101, 176] on link "Notifications" at bounding box center [94, 168] width 168 height 32
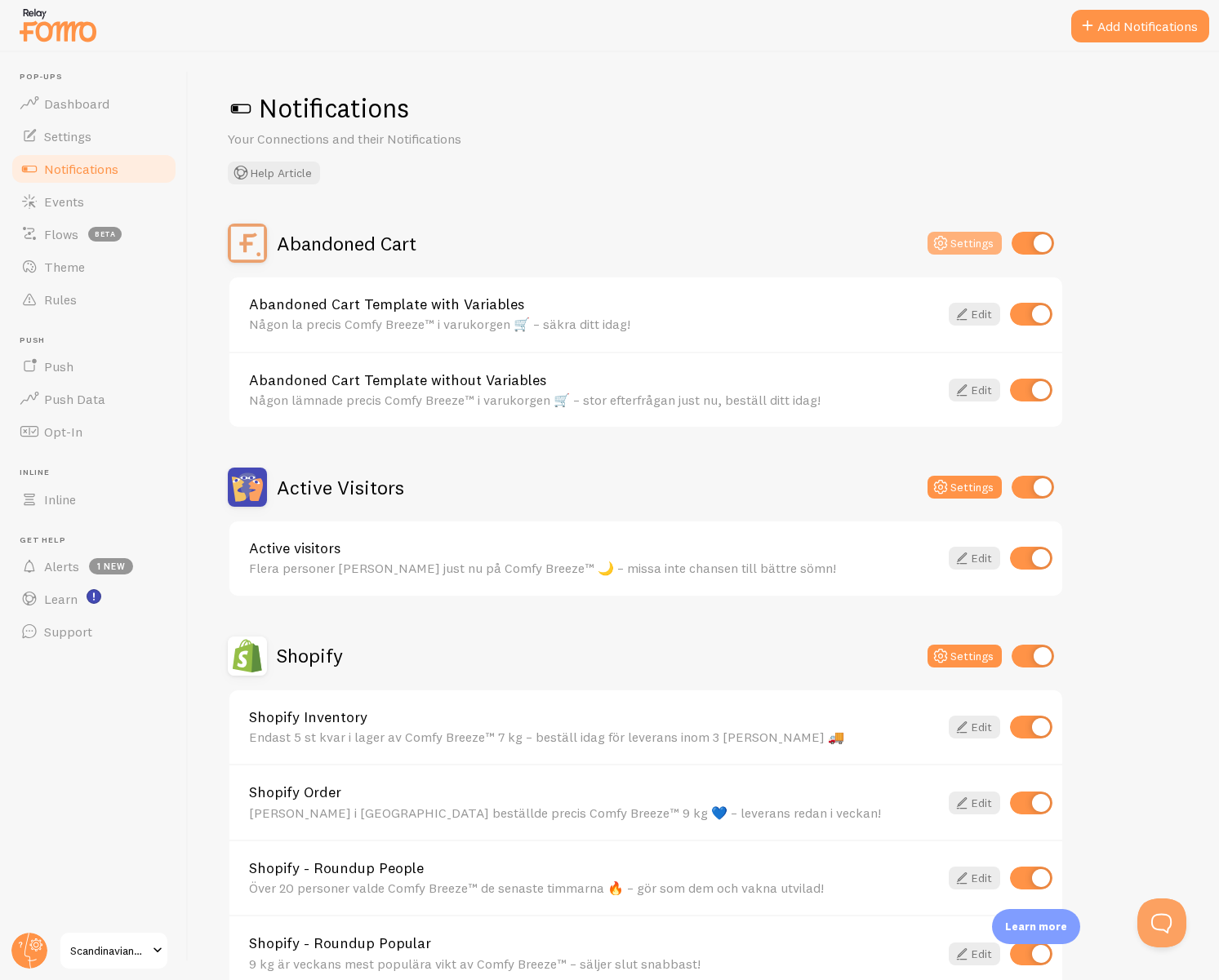
click at [955, 236] on button "Settings" at bounding box center [965, 243] width 75 height 23
click at [71, 138] on span "Settings" at bounding box center [68, 136] width 47 height 17
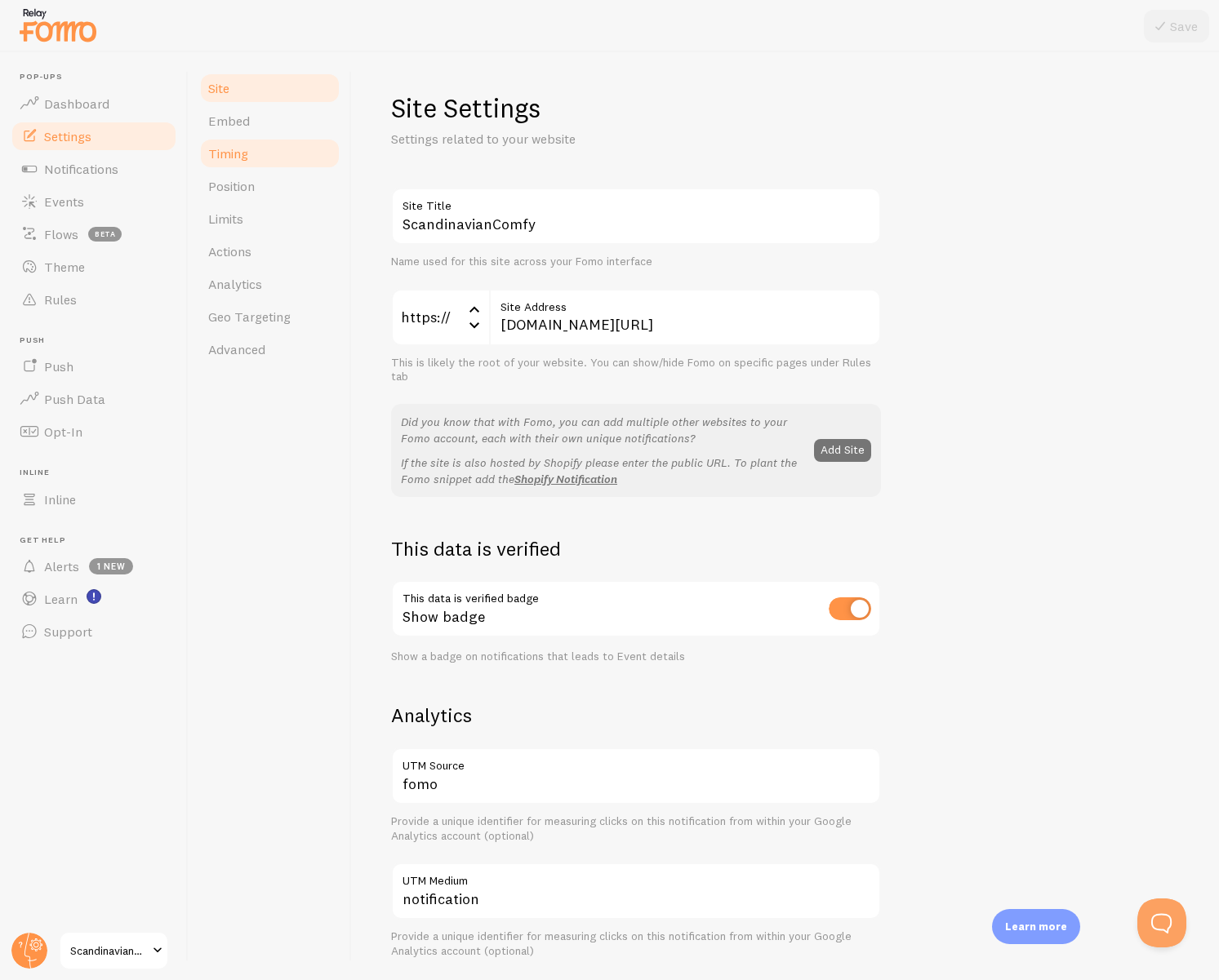
click at [226, 160] on span "Timing" at bounding box center [228, 153] width 40 height 17
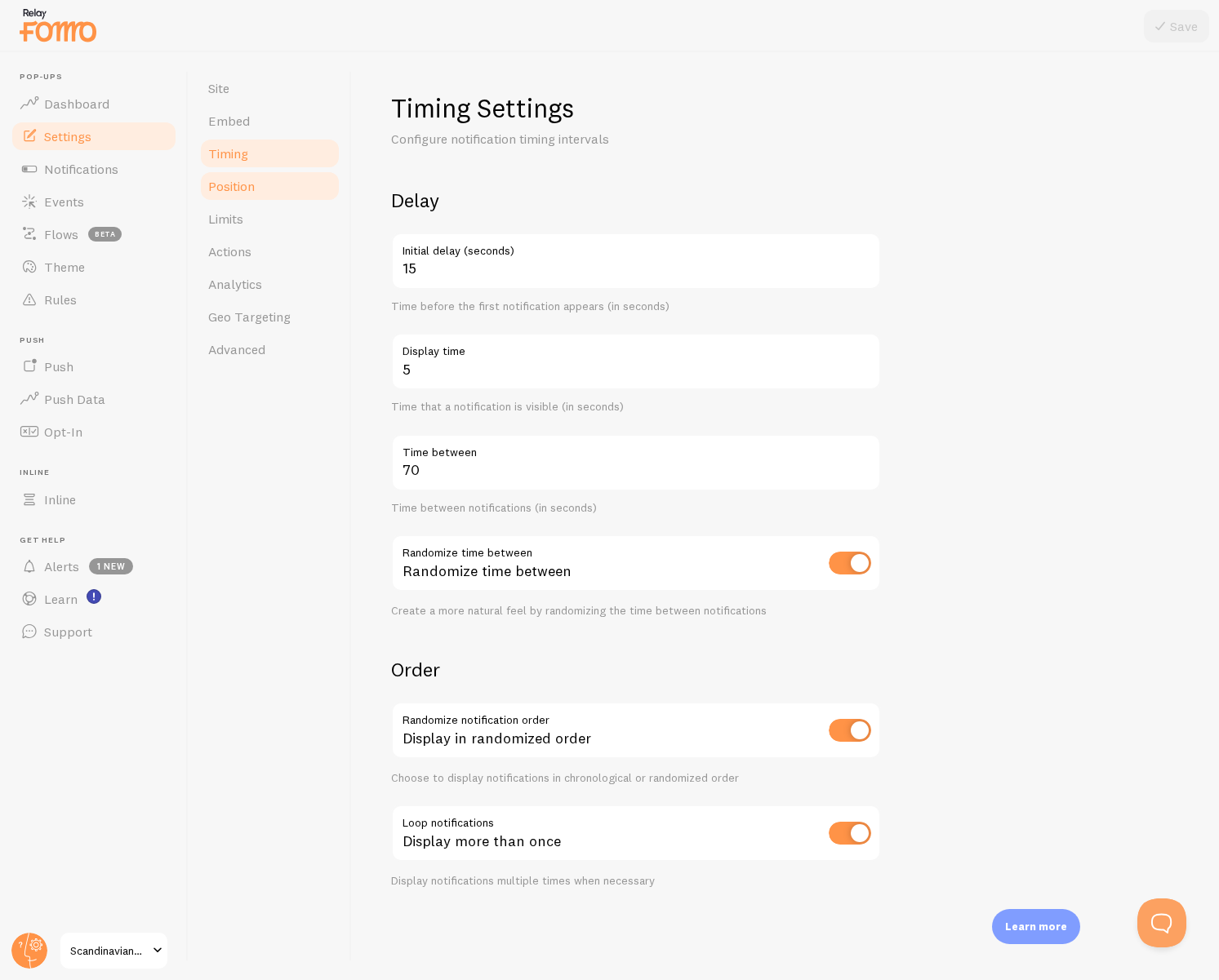
click at [273, 183] on link "Position" at bounding box center [269, 186] width 143 height 32
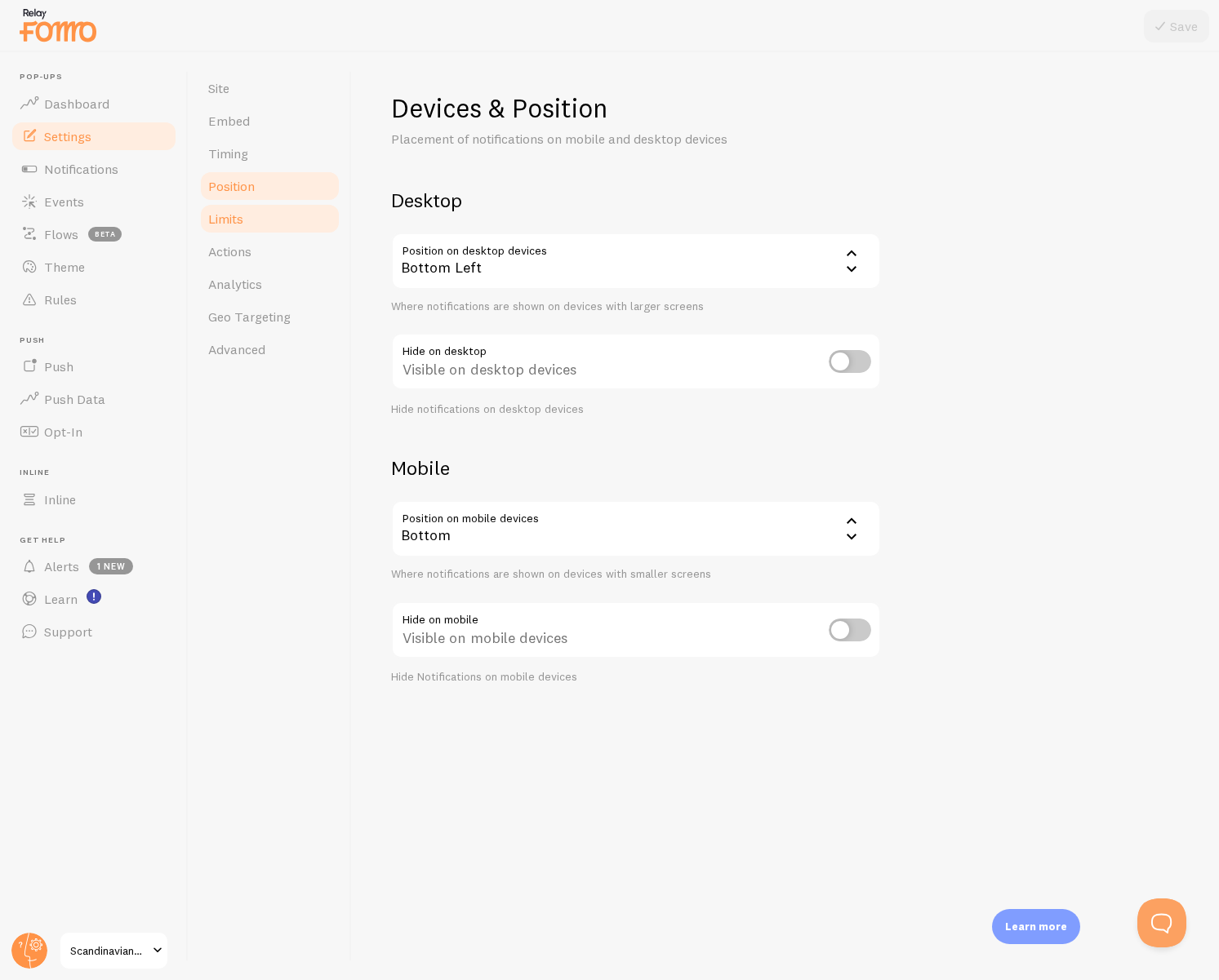
click at [251, 230] on link "Limits" at bounding box center [269, 218] width 143 height 32
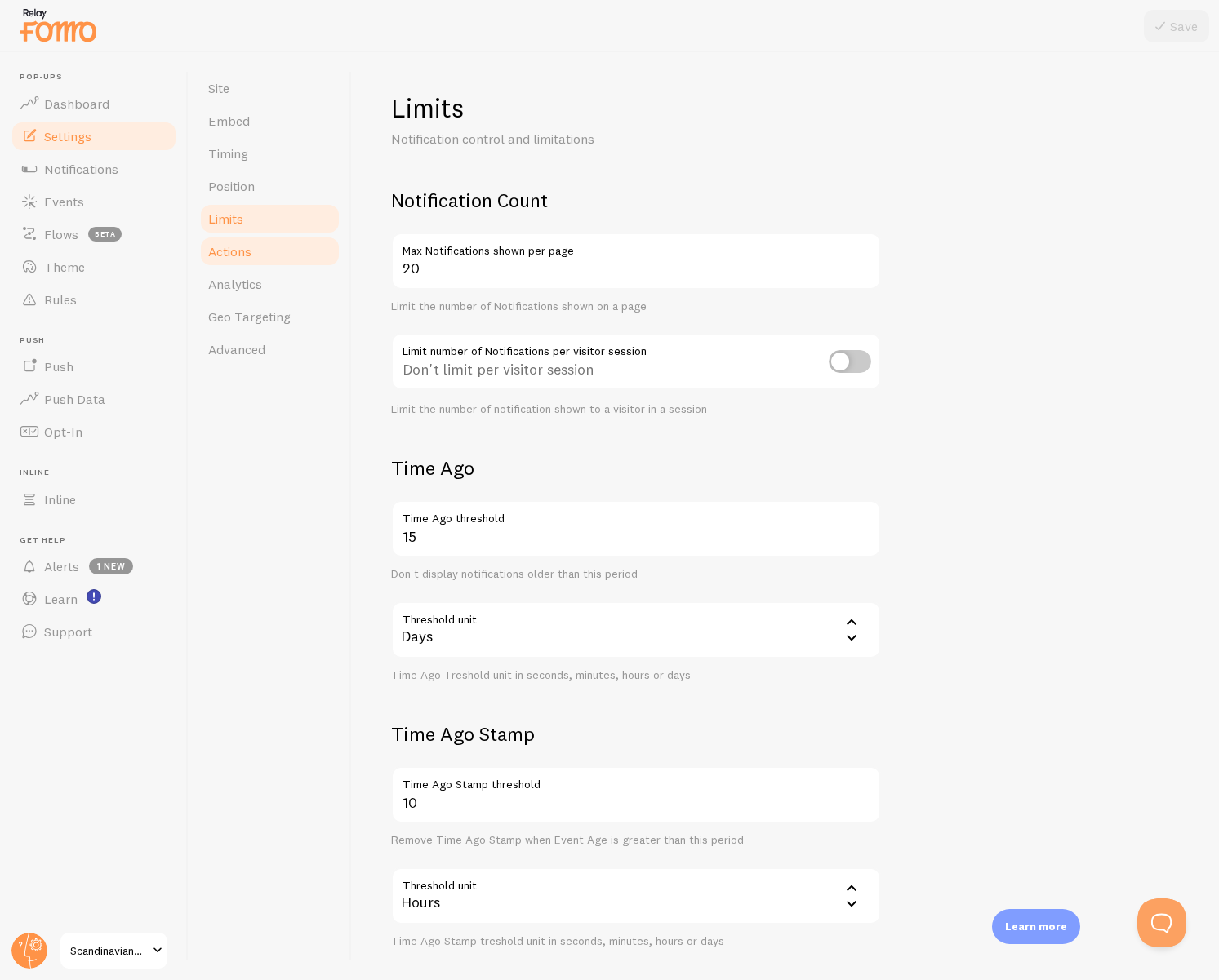
click at [260, 257] on link "Actions" at bounding box center [269, 251] width 143 height 32
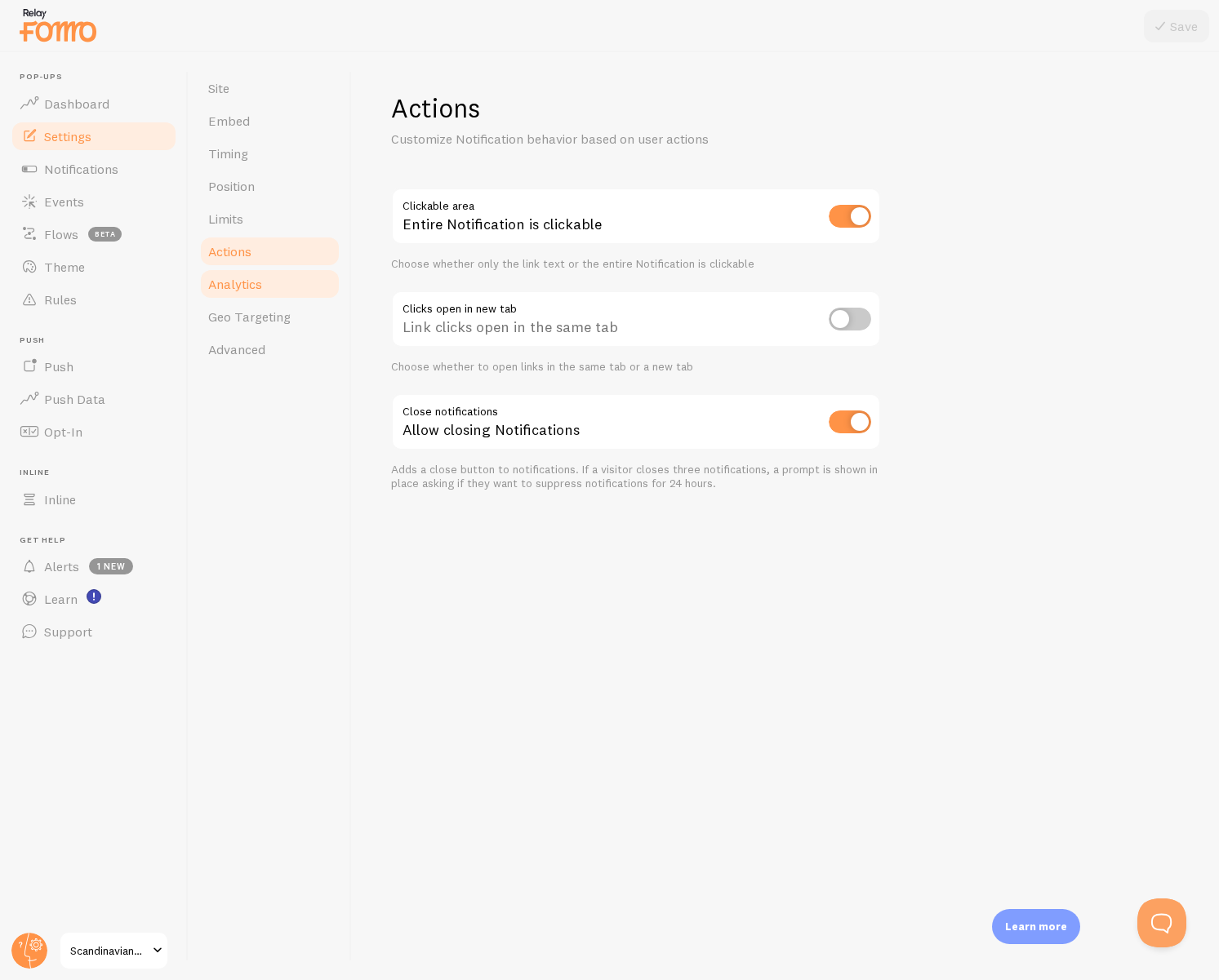
click at [267, 292] on link "Analytics" at bounding box center [269, 283] width 143 height 32
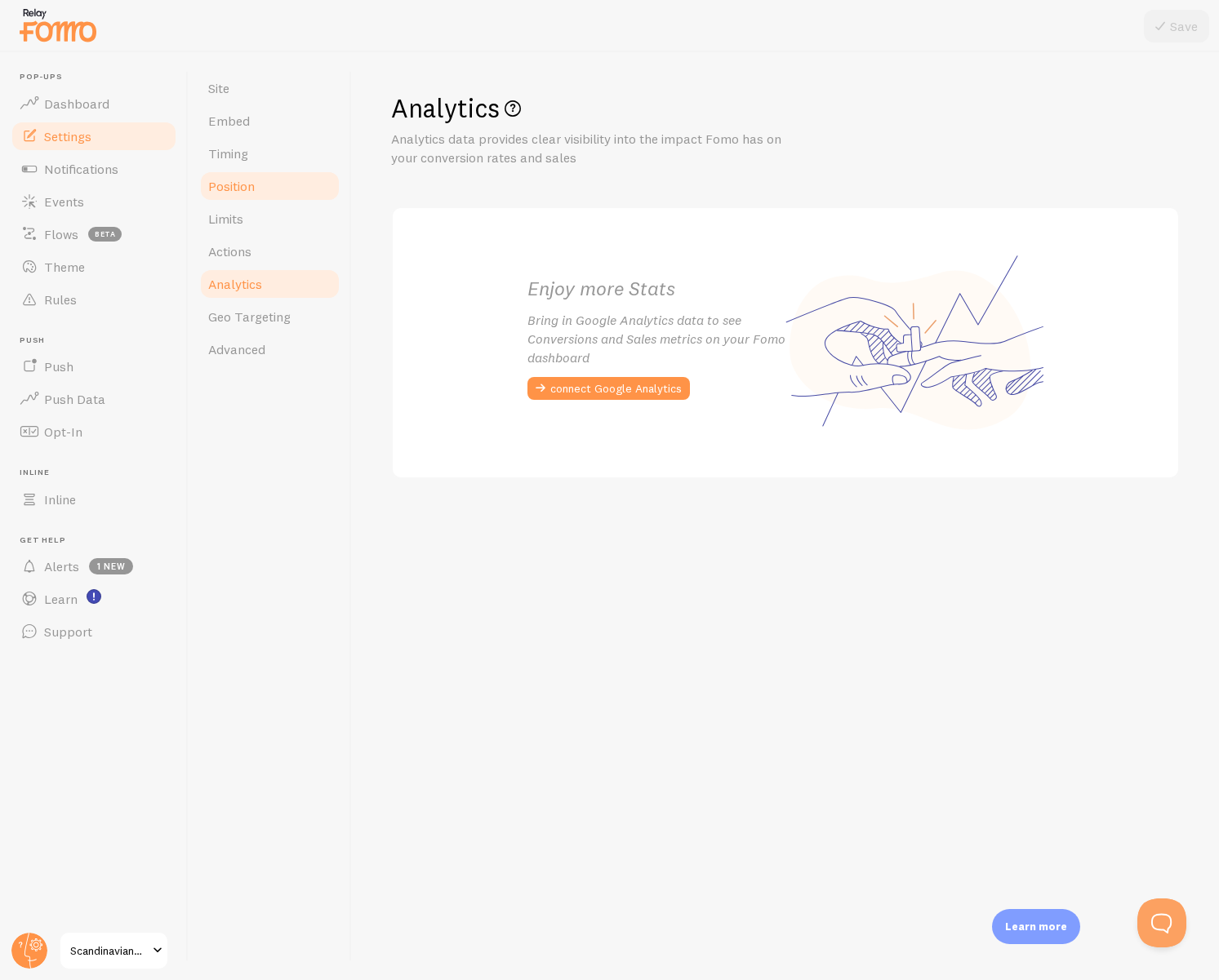
click at [245, 183] on span "Position" at bounding box center [231, 186] width 46 height 17
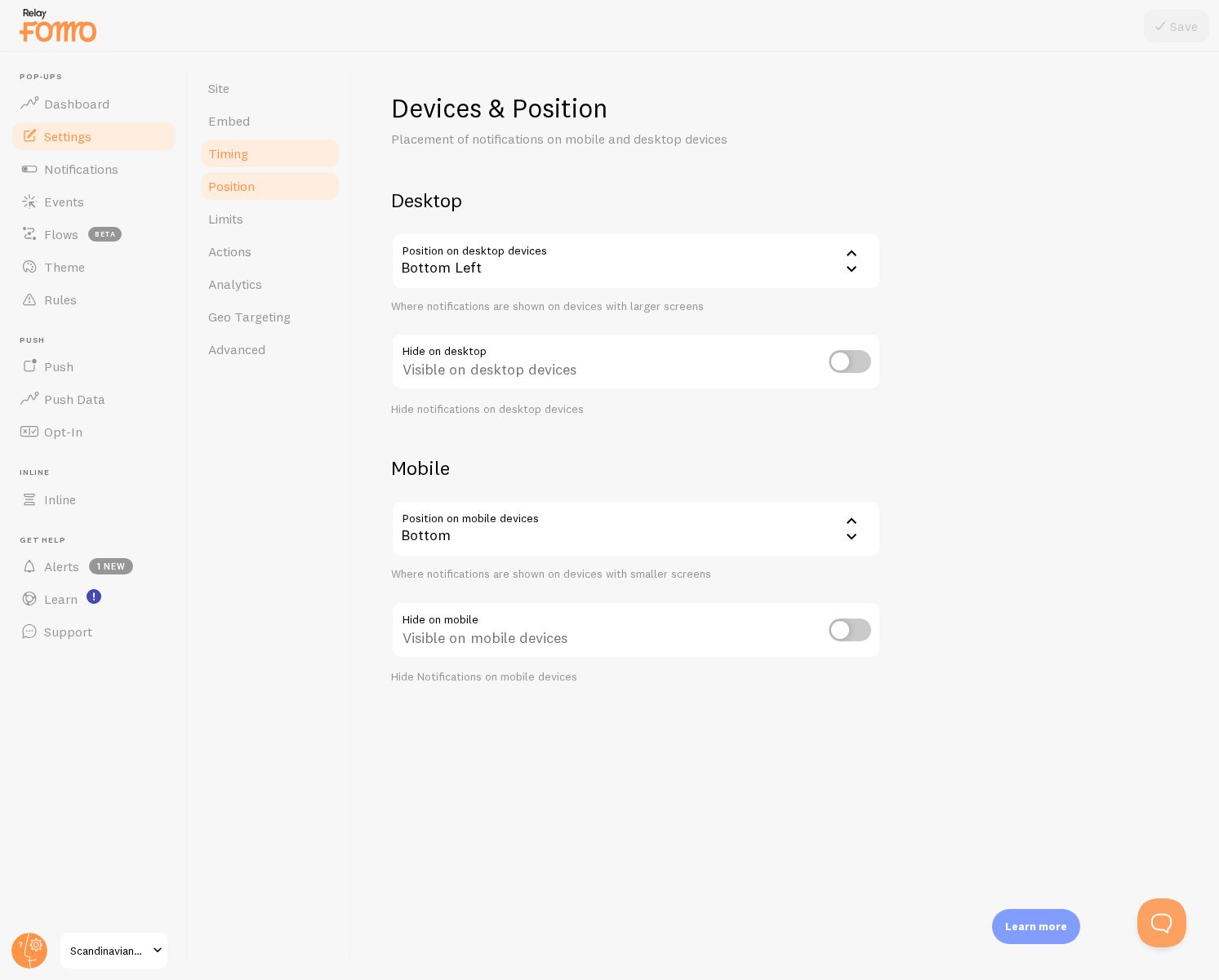
click at [243, 158] on span "Timing" at bounding box center [228, 153] width 40 height 17
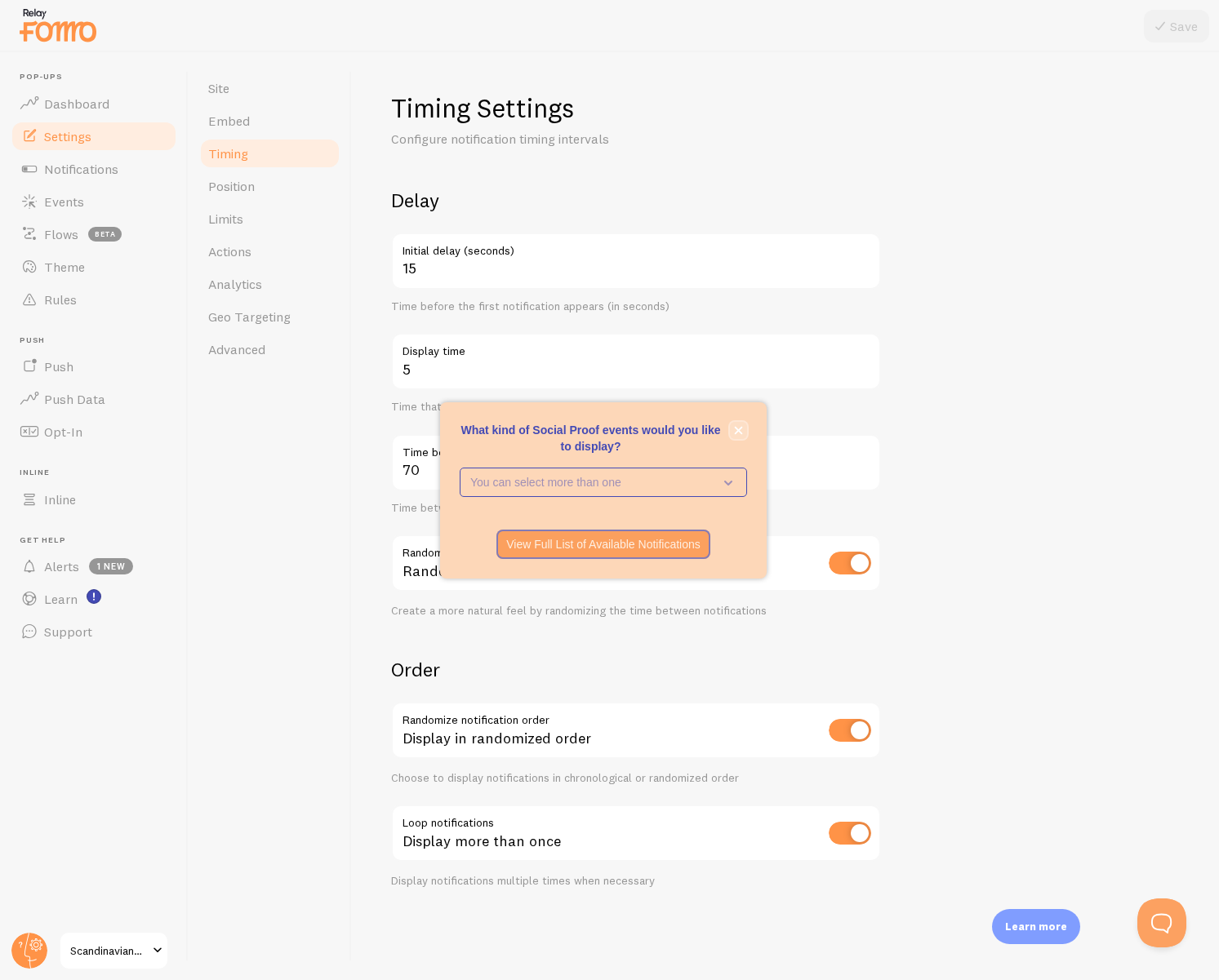
click at [739, 429] on icon "close," at bounding box center [738, 430] width 8 height 8
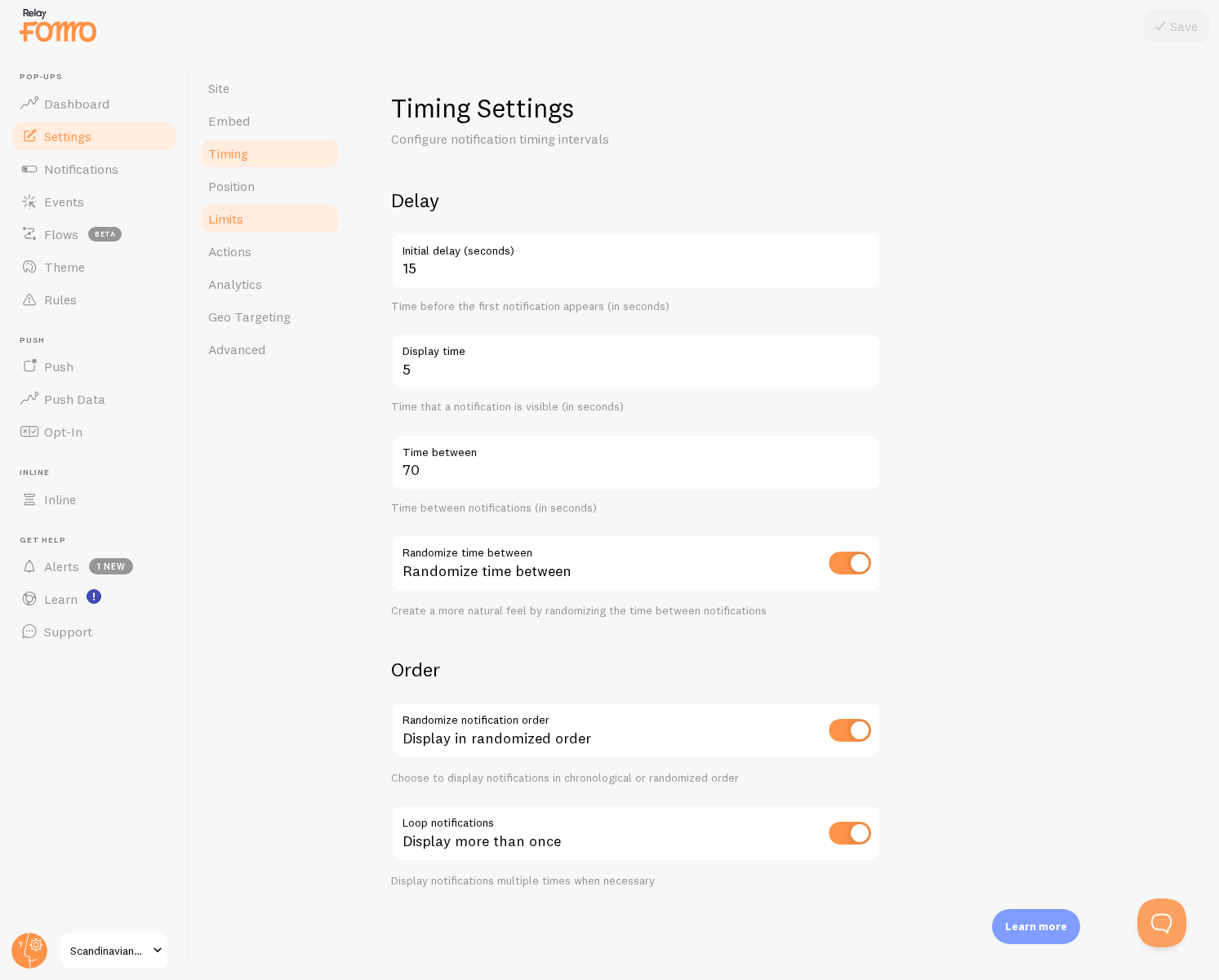
click at [230, 219] on span "Limits" at bounding box center [225, 218] width 35 height 17
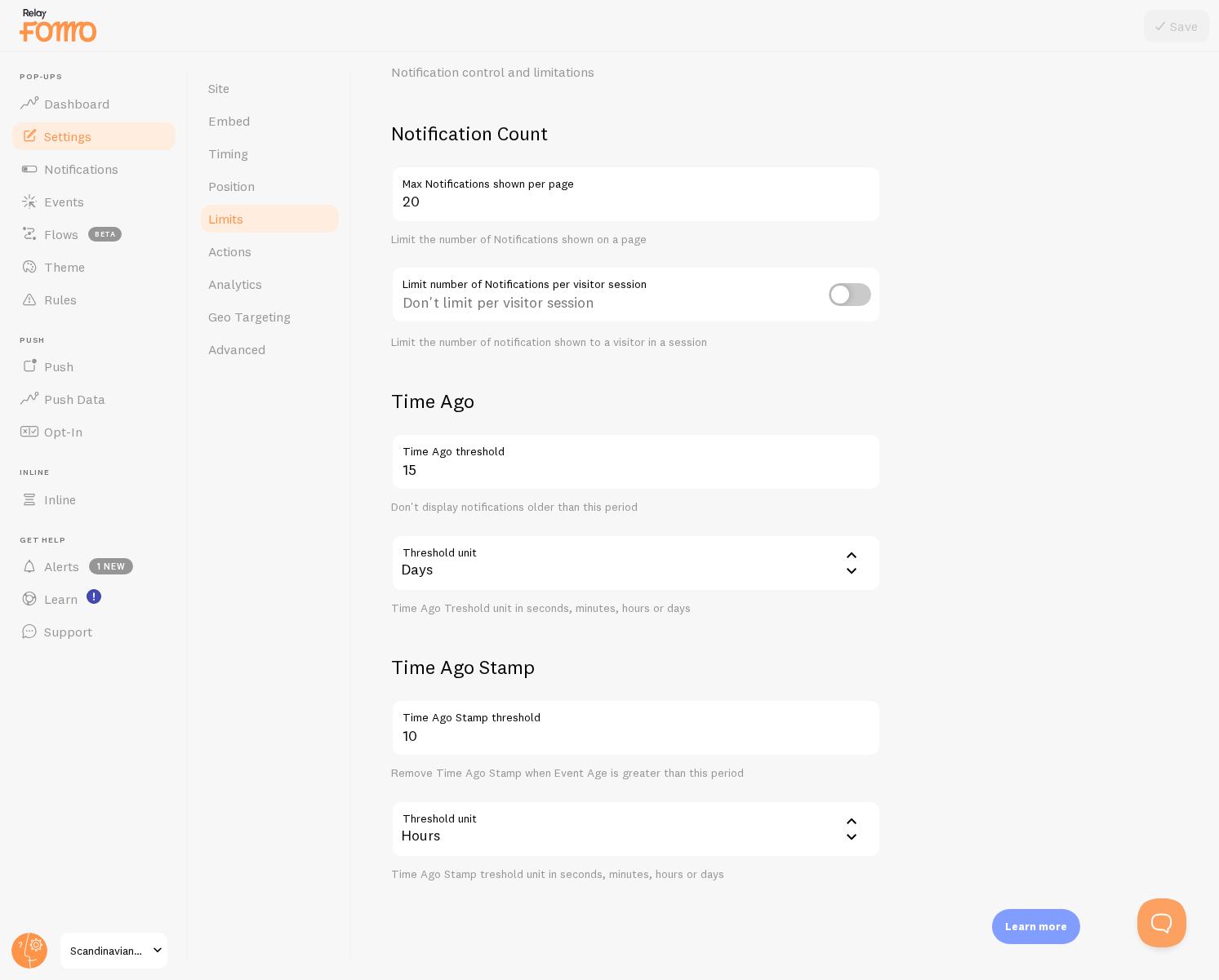
scroll to position [49, 0]
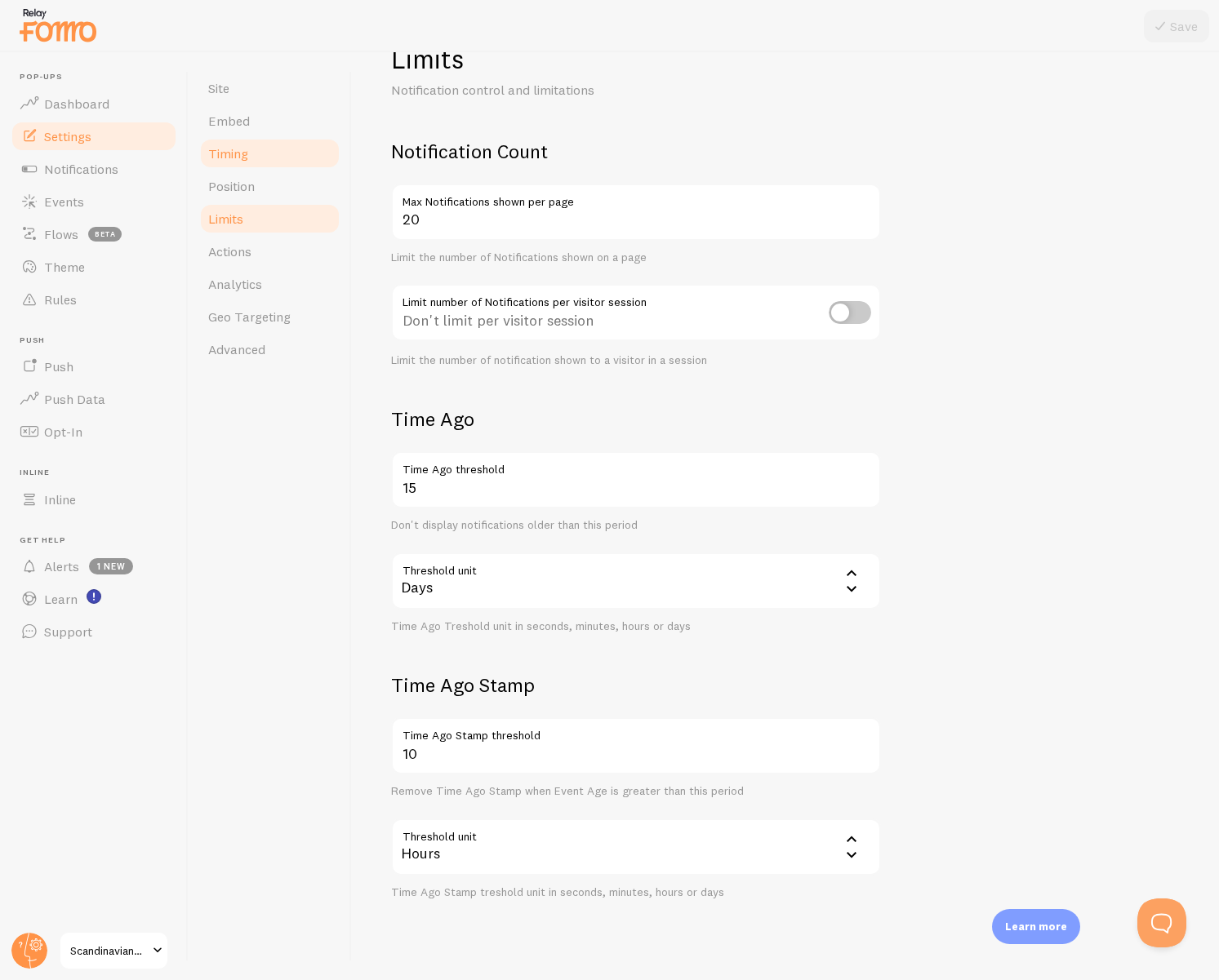
click at [241, 158] on span "Timing" at bounding box center [228, 153] width 40 height 17
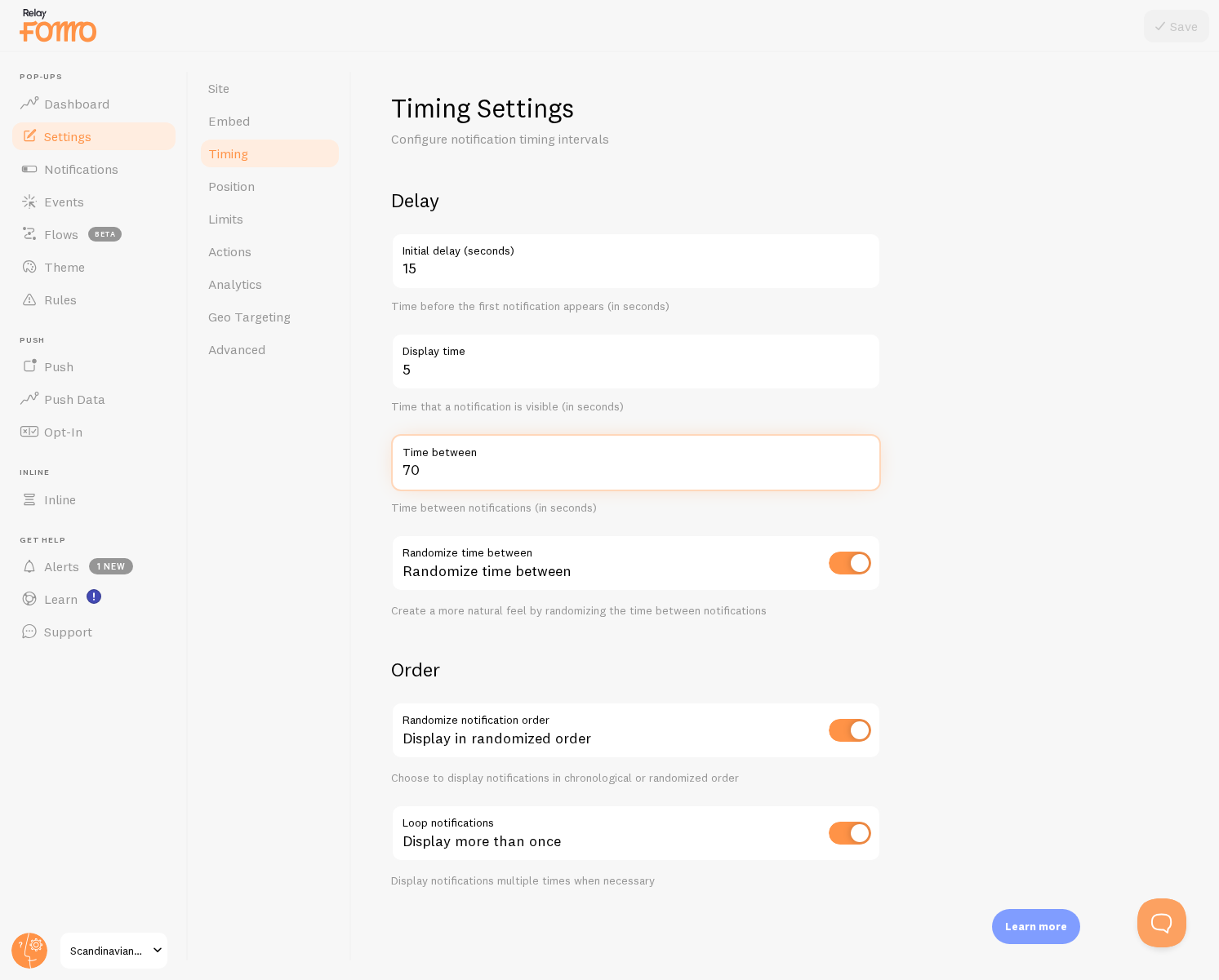
click at [481, 479] on input "70" at bounding box center [636, 462] width 490 height 57
click at [482, 477] on input "70" at bounding box center [636, 462] width 490 height 57
type input "7"
type input "9"
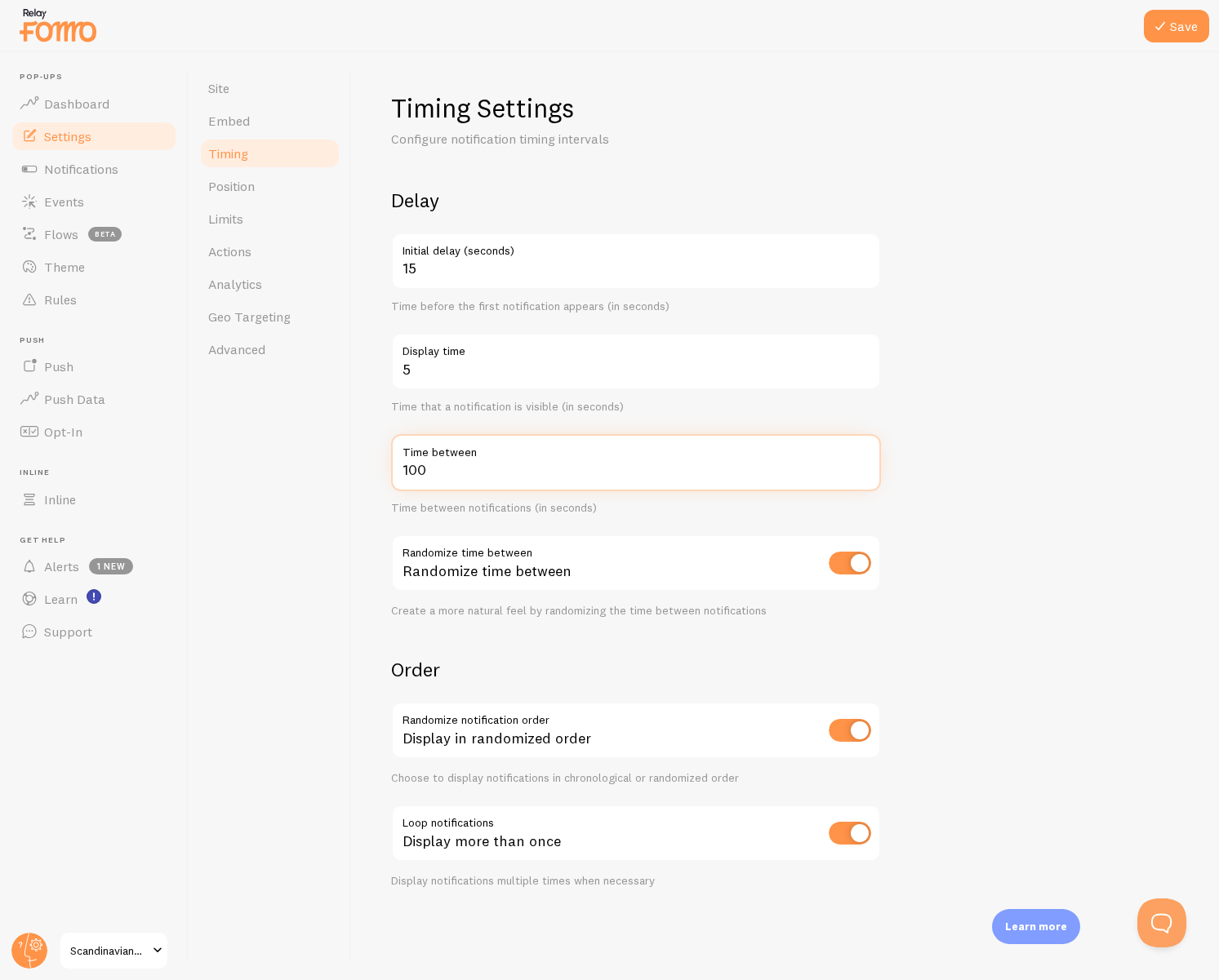
type input "100"
click at [974, 404] on form "Delay 15 Initial delay (seconds) Time before the first notification appears (in…" at bounding box center [785, 537] width 788 height 700
click at [244, 224] on link "Limits" at bounding box center [269, 218] width 143 height 32
click at [1180, 25] on button "Save" at bounding box center [1176, 25] width 65 height 32
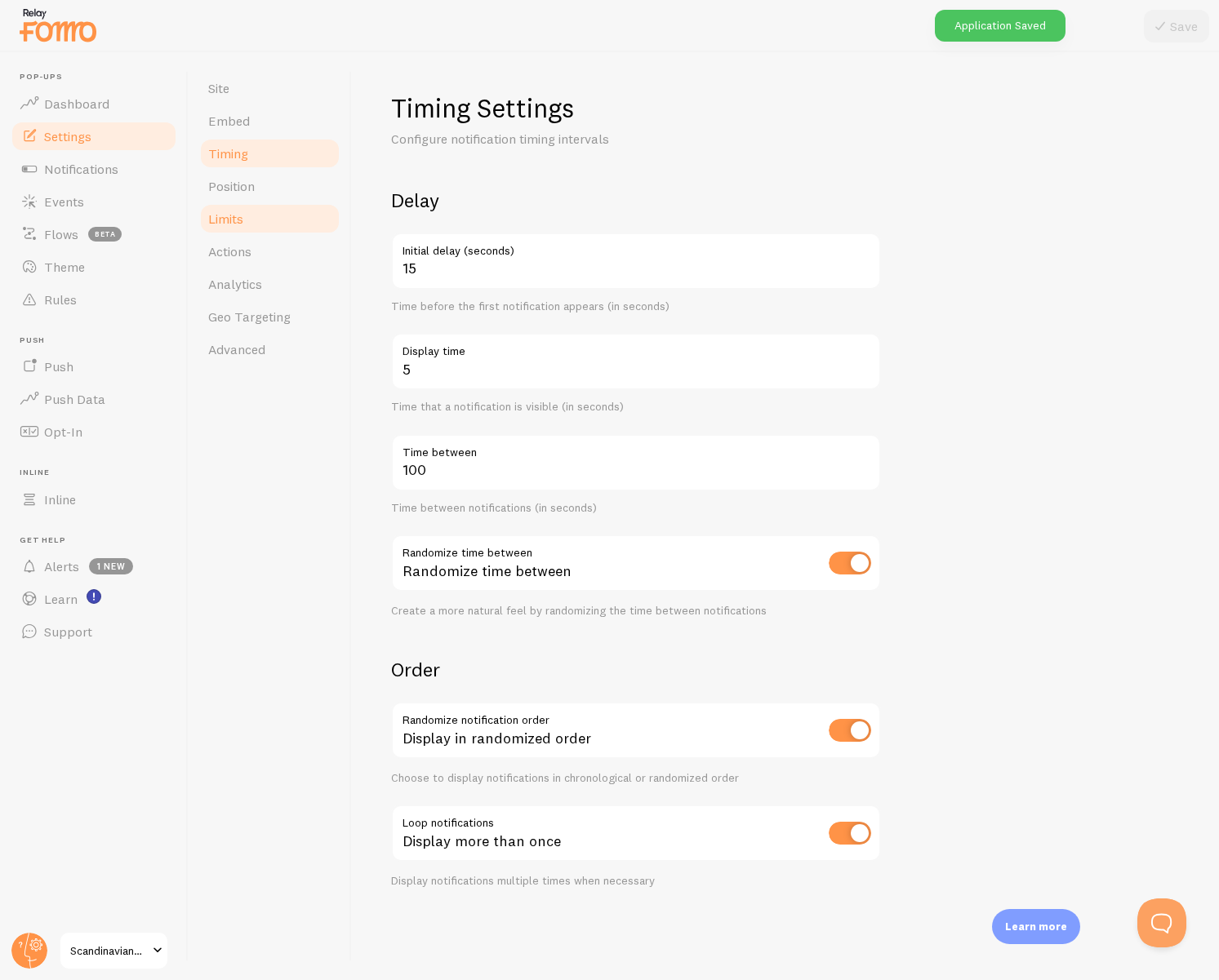
click at [232, 225] on span "Limits" at bounding box center [225, 218] width 35 height 17
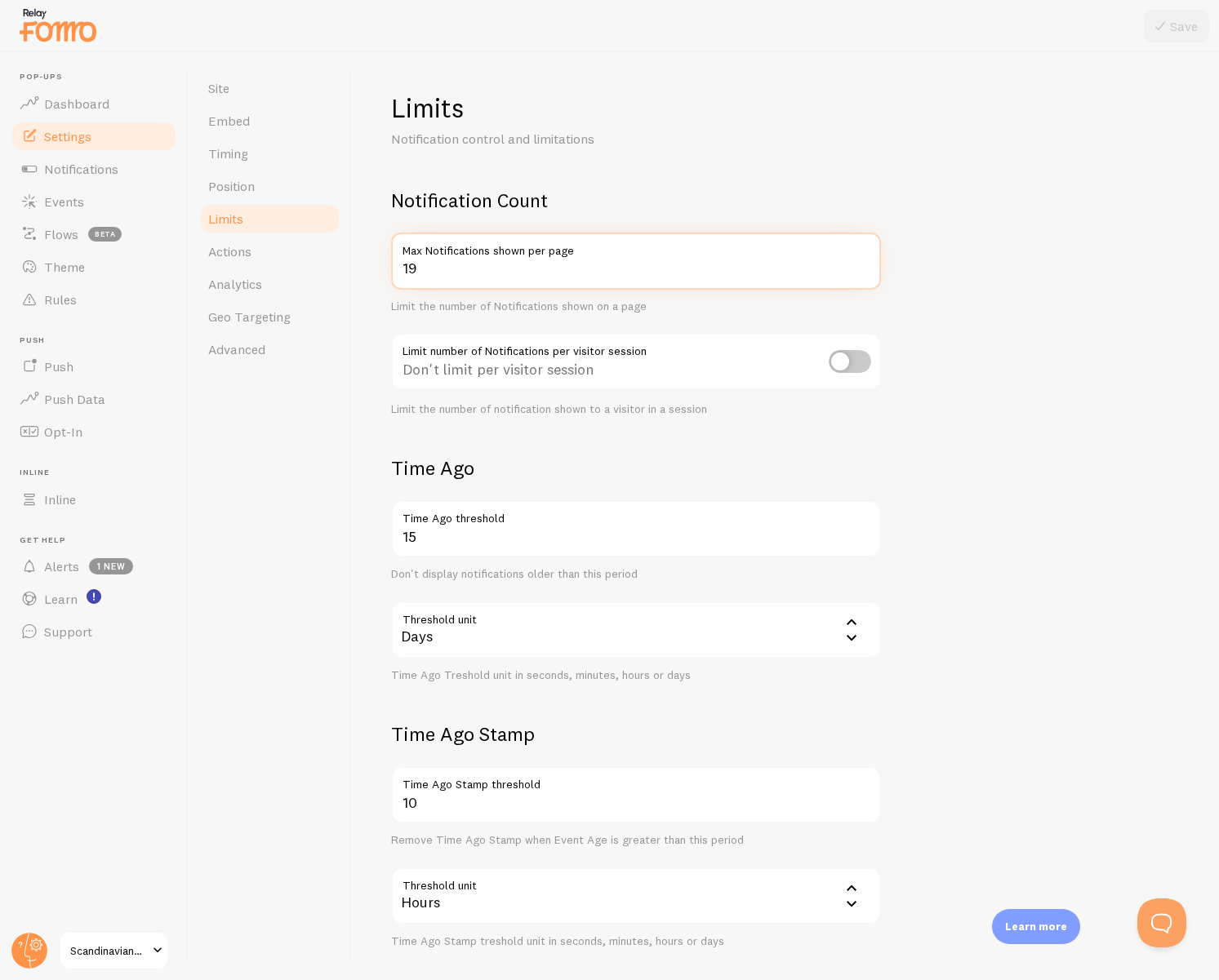
click at [862, 273] on input "19" at bounding box center [636, 260] width 490 height 57
click at [862, 273] on input "18" at bounding box center [636, 260] width 490 height 57
click at [863, 273] on input "17" at bounding box center [636, 260] width 490 height 57
click at [863, 273] on input "16" at bounding box center [636, 260] width 490 height 57
click at [863, 273] on input "15" at bounding box center [636, 260] width 490 height 57
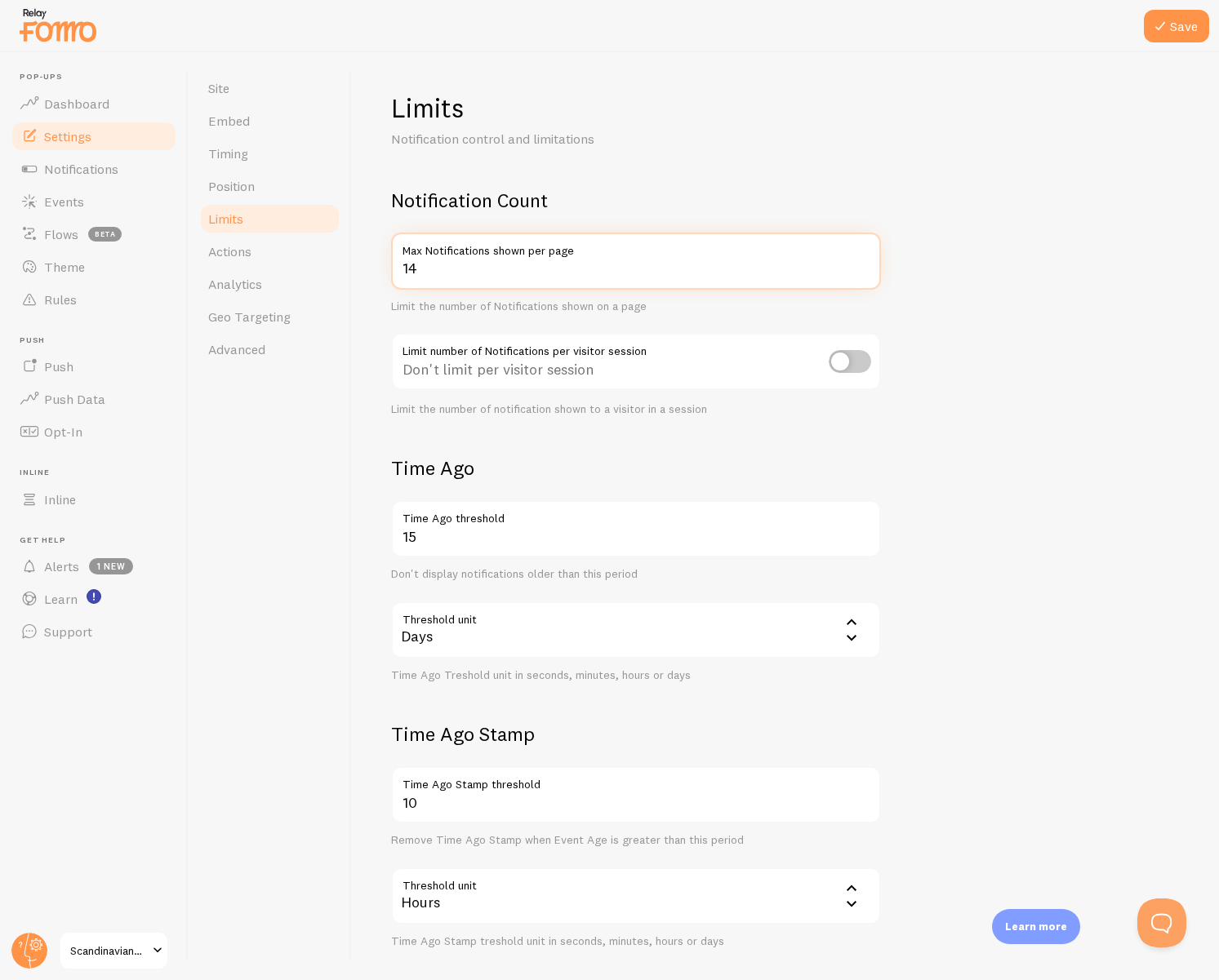
click at [863, 273] on input "14" at bounding box center [636, 260] width 490 height 57
click at [863, 273] on input "13" at bounding box center [636, 260] width 490 height 57
click at [863, 273] on input "12" at bounding box center [636, 260] width 490 height 57
click at [863, 273] on input "11" at bounding box center [636, 260] width 490 height 57
click at [863, 273] on input "10" at bounding box center [636, 260] width 490 height 57
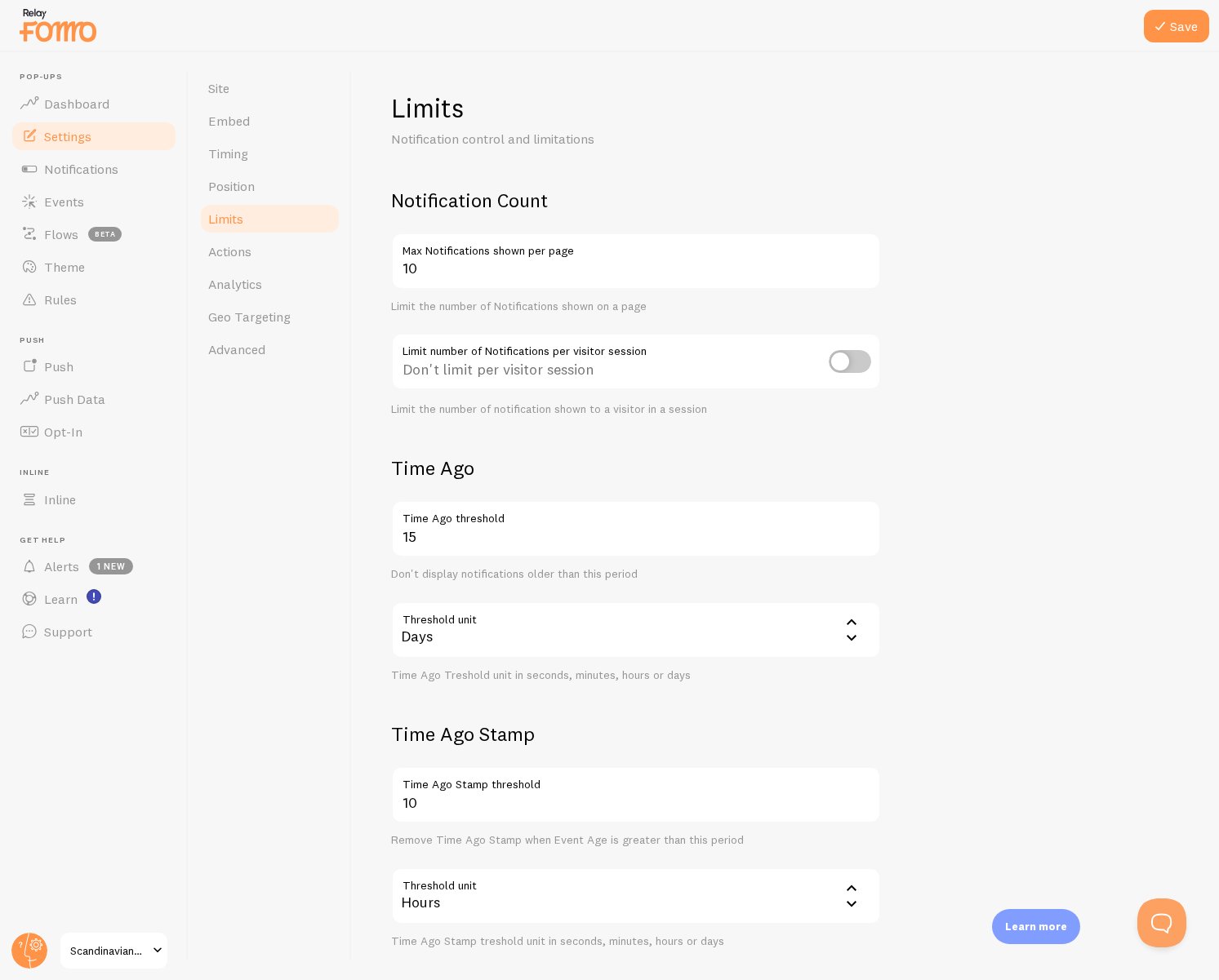
click at [994, 246] on form "Notification Count 10 Max Notifications shown per page Limit the number of Noti…" at bounding box center [785, 568] width 788 height 761
click at [1167, 30] on icon at bounding box center [1160, 26] width 19 height 19
click at [864, 272] on input "9" at bounding box center [636, 260] width 490 height 57
type input "8"
click at [864, 272] on input "8" at bounding box center [636, 260] width 490 height 57
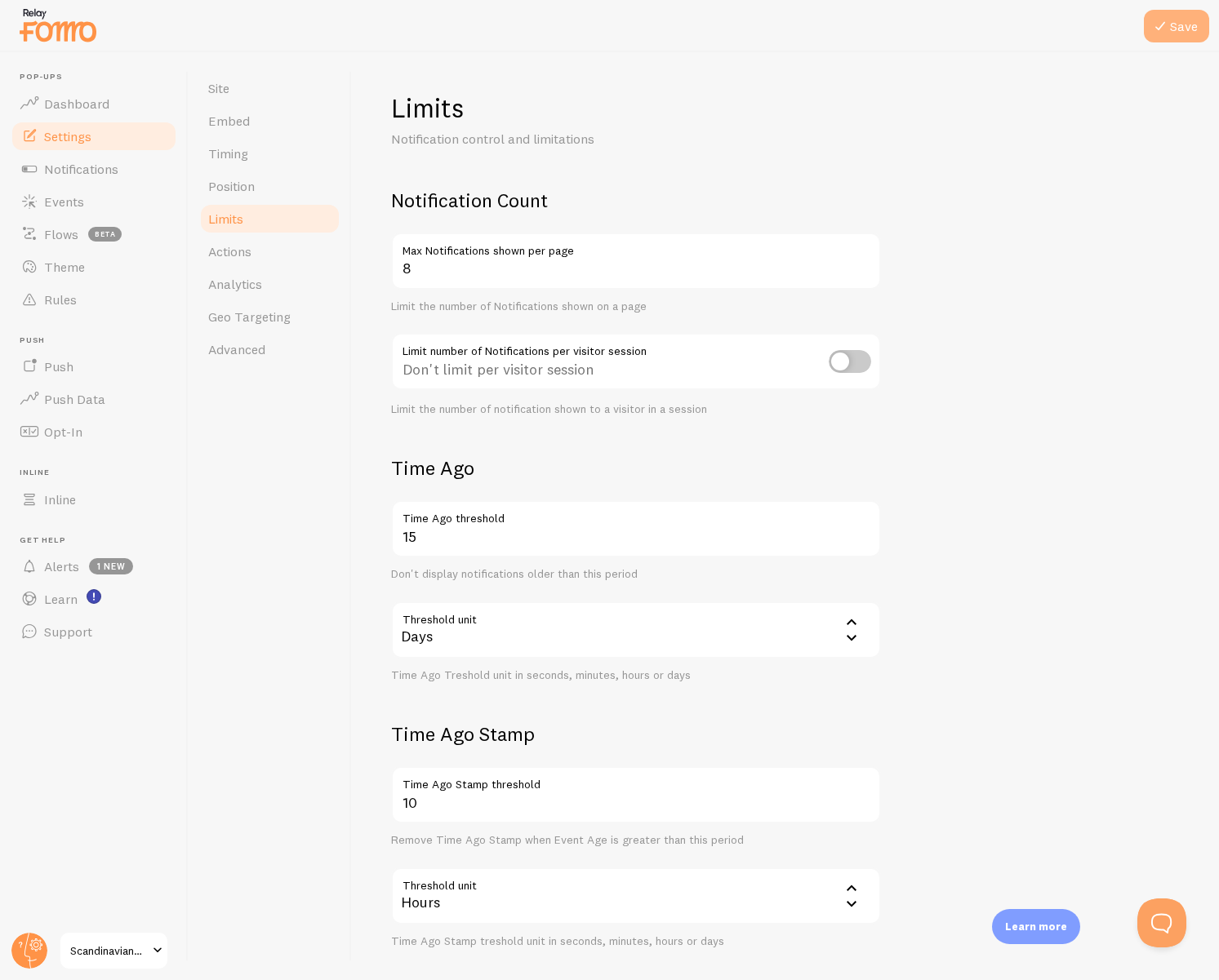
click at [1166, 26] on icon at bounding box center [1160, 26] width 19 height 19
click at [852, 362] on input "checkbox" at bounding box center [850, 361] width 42 height 23
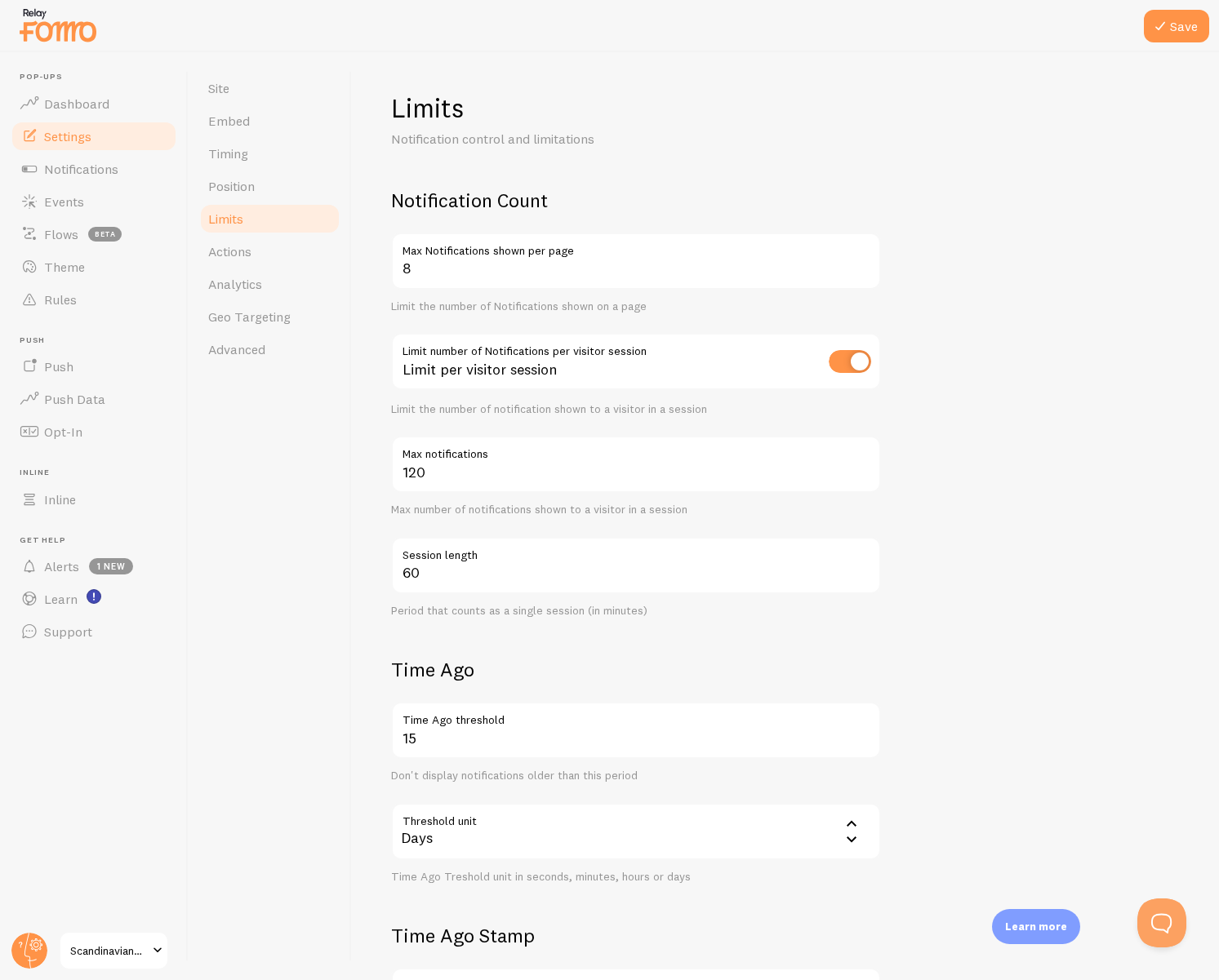
click at [852, 362] on input "checkbox" at bounding box center [850, 361] width 42 height 23
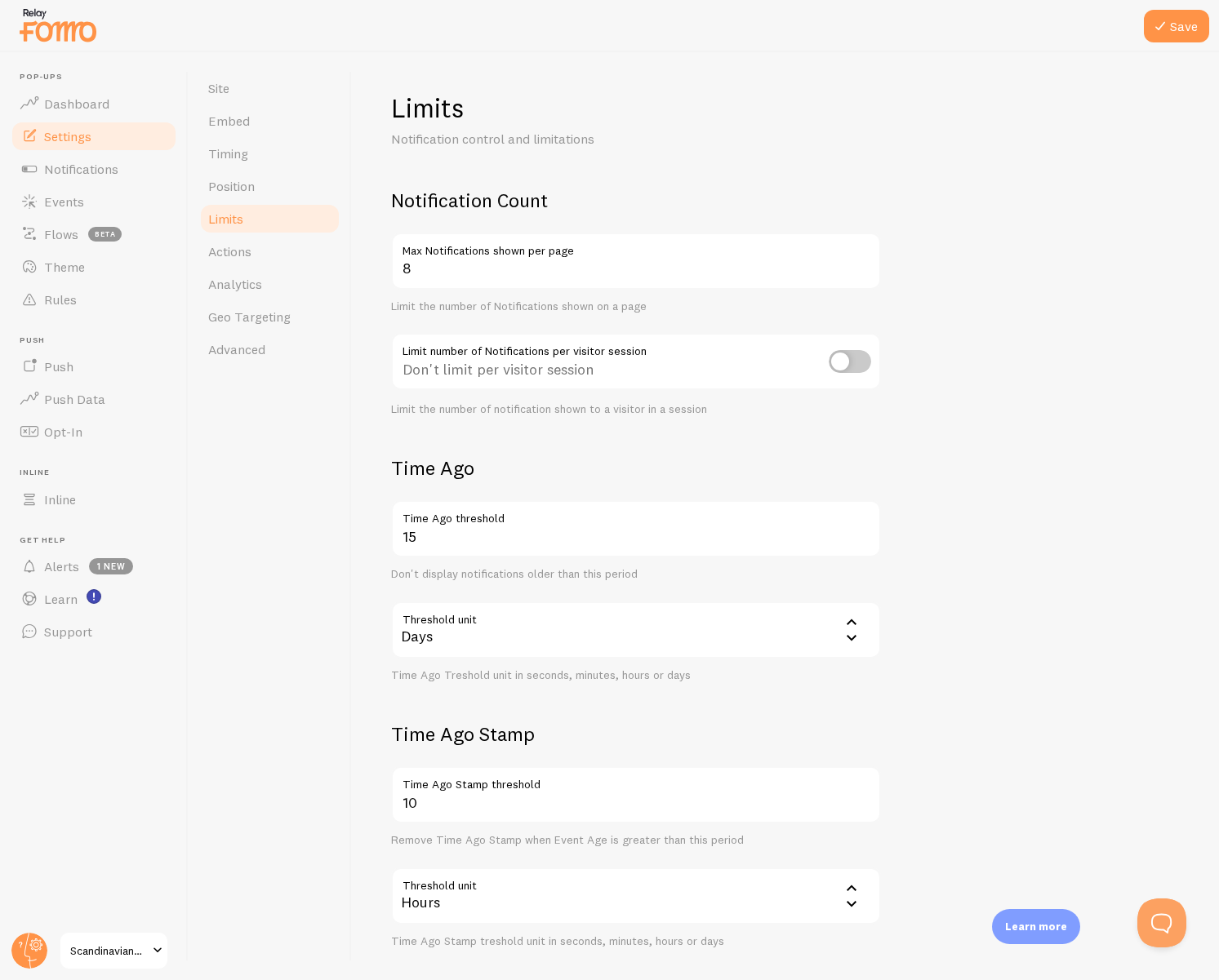
click at [852, 362] on input "checkbox" at bounding box center [850, 361] width 42 height 23
checkbox input "true"
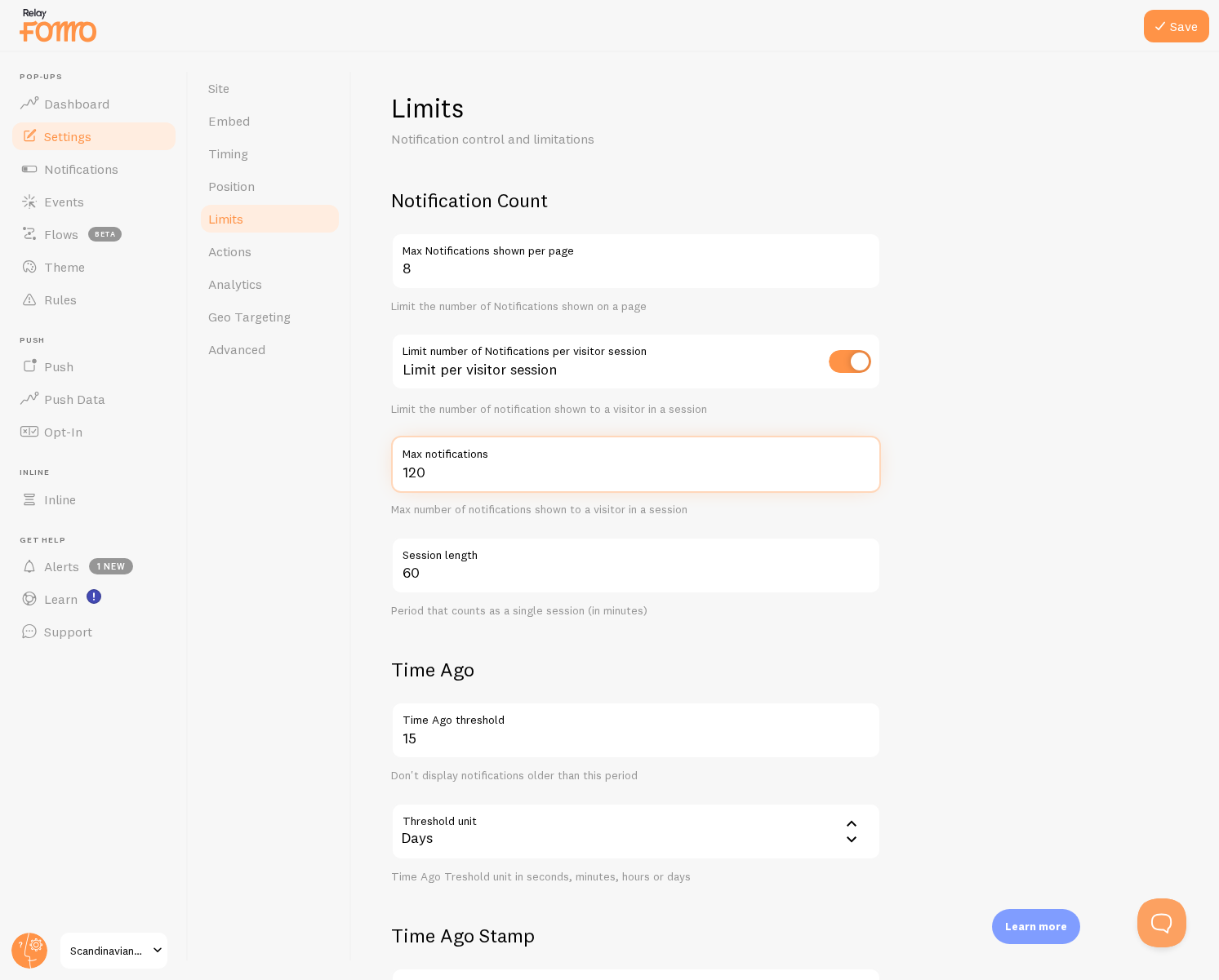
click at [594, 464] on input "120" at bounding box center [636, 464] width 490 height 57
click at [594, 463] on input "120" at bounding box center [636, 464] width 490 height 57
type input "6"
click at [1102, 454] on form "Notification Count 8 Max Notifications shown per page Limit the number of Notif…" at bounding box center [785, 669] width 788 height 962
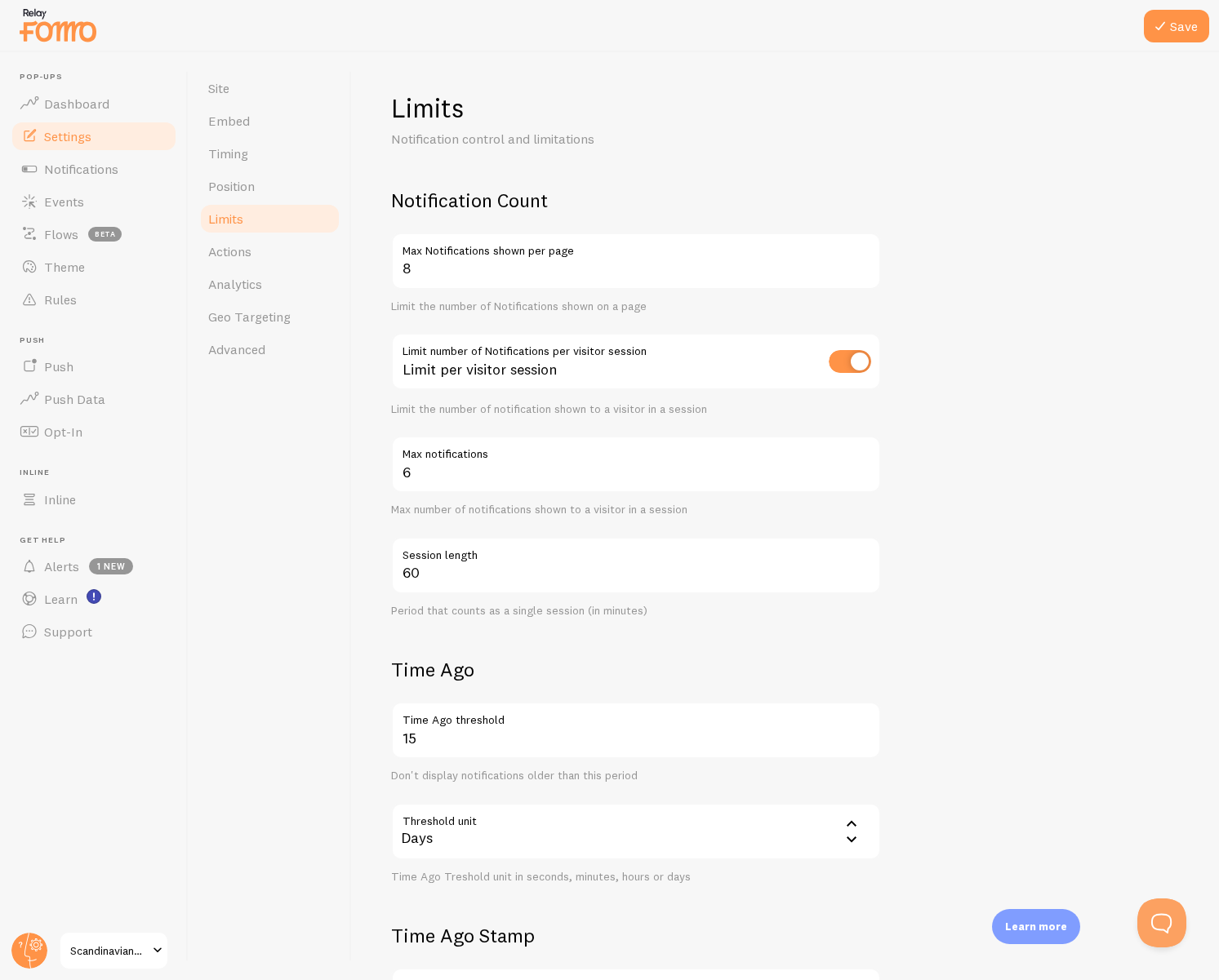
click at [1023, 459] on form "Notification Count 8 Max Notifications shown per page Limit the number of Notif…" at bounding box center [785, 669] width 788 height 962
click at [867, 265] on input "9" at bounding box center [636, 260] width 490 height 57
click at [867, 265] on input "10" at bounding box center [636, 260] width 490 height 57
click at [965, 295] on form "Notification Count 10 Max Notifications shown per page Limit the number of Noti…" at bounding box center [785, 669] width 788 height 962
click at [866, 273] on input "9" at bounding box center [636, 260] width 490 height 57
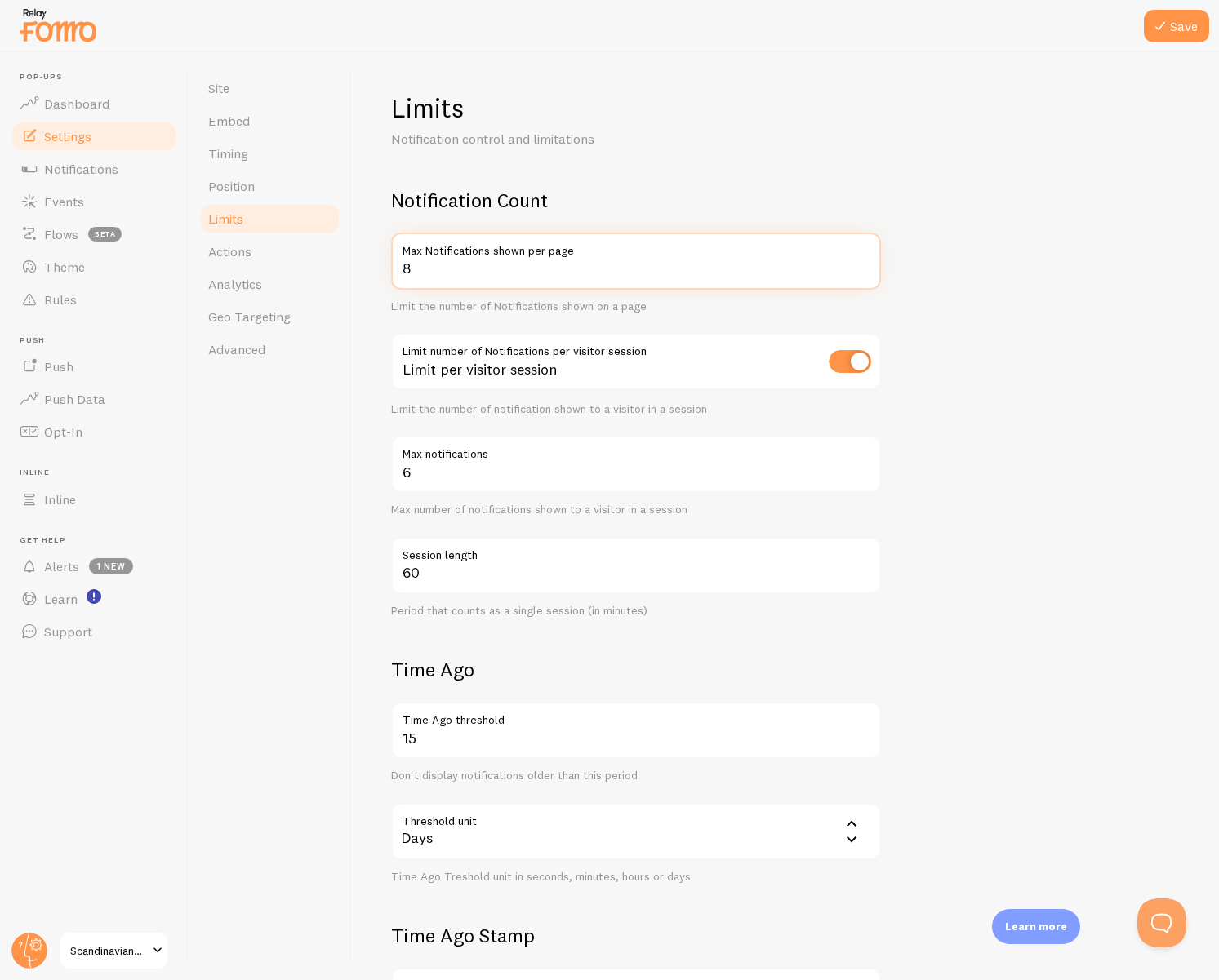
type input "8"
click at [866, 273] on input "8" at bounding box center [636, 260] width 490 height 57
click at [994, 321] on form "Notification Count 8 Max Notifications shown per page Limit the number of Notif…" at bounding box center [785, 669] width 788 height 962
click at [972, 647] on form "Notification Count 8 Max Notifications shown per page Limit the number of Notif…" at bounding box center [785, 669] width 788 height 962
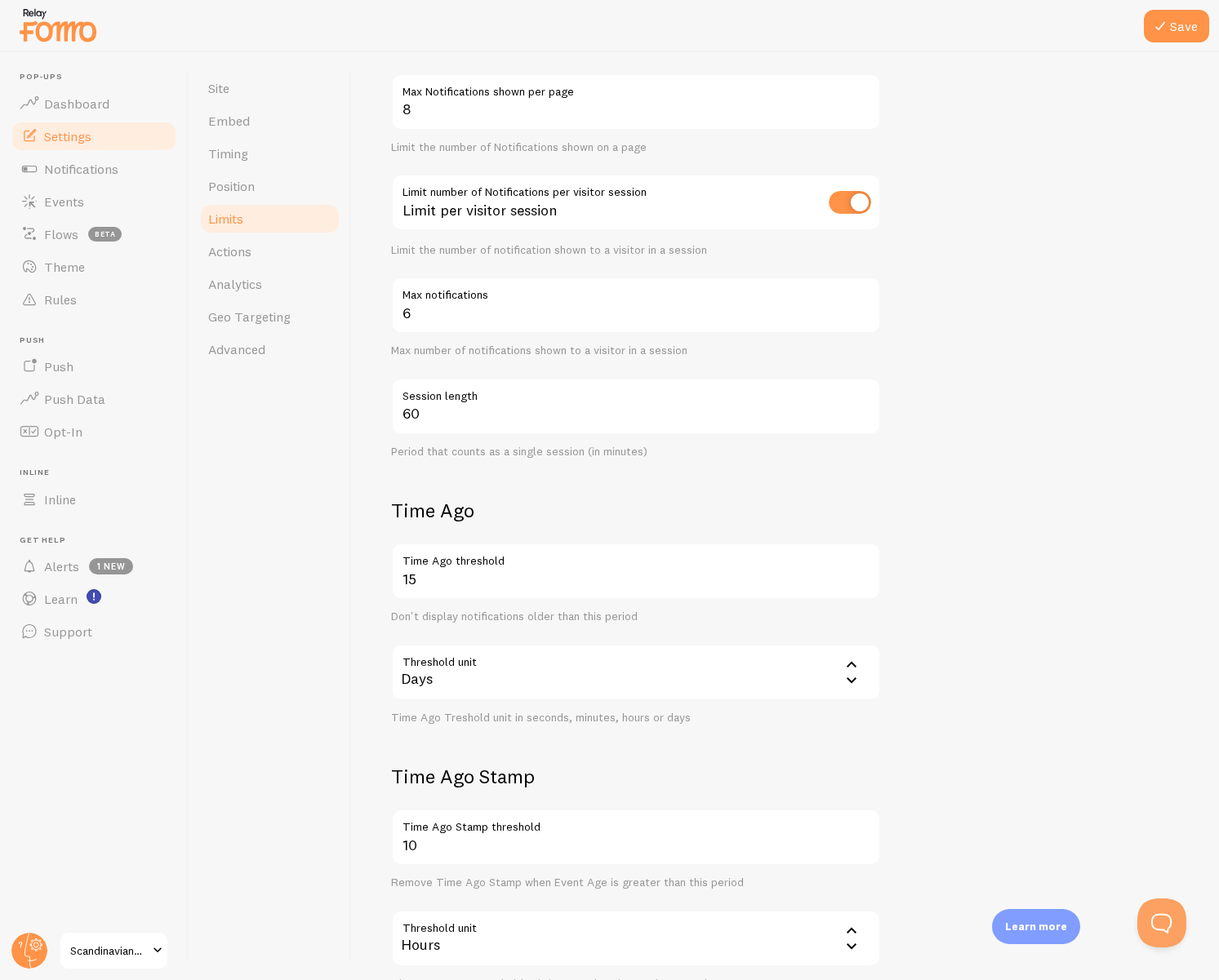
scroll to position [160, 0]
click at [867, 583] on input "14" at bounding box center [636, 570] width 490 height 57
click at [867, 583] on input "13" at bounding box center [636, 570] width 490 height 57
click at [867, 582] on input "12" at bounding box center [636, 570] width 490 height 57
click at [867, 582] on input "11" at bounding box center [636, 570] width 490 height 57
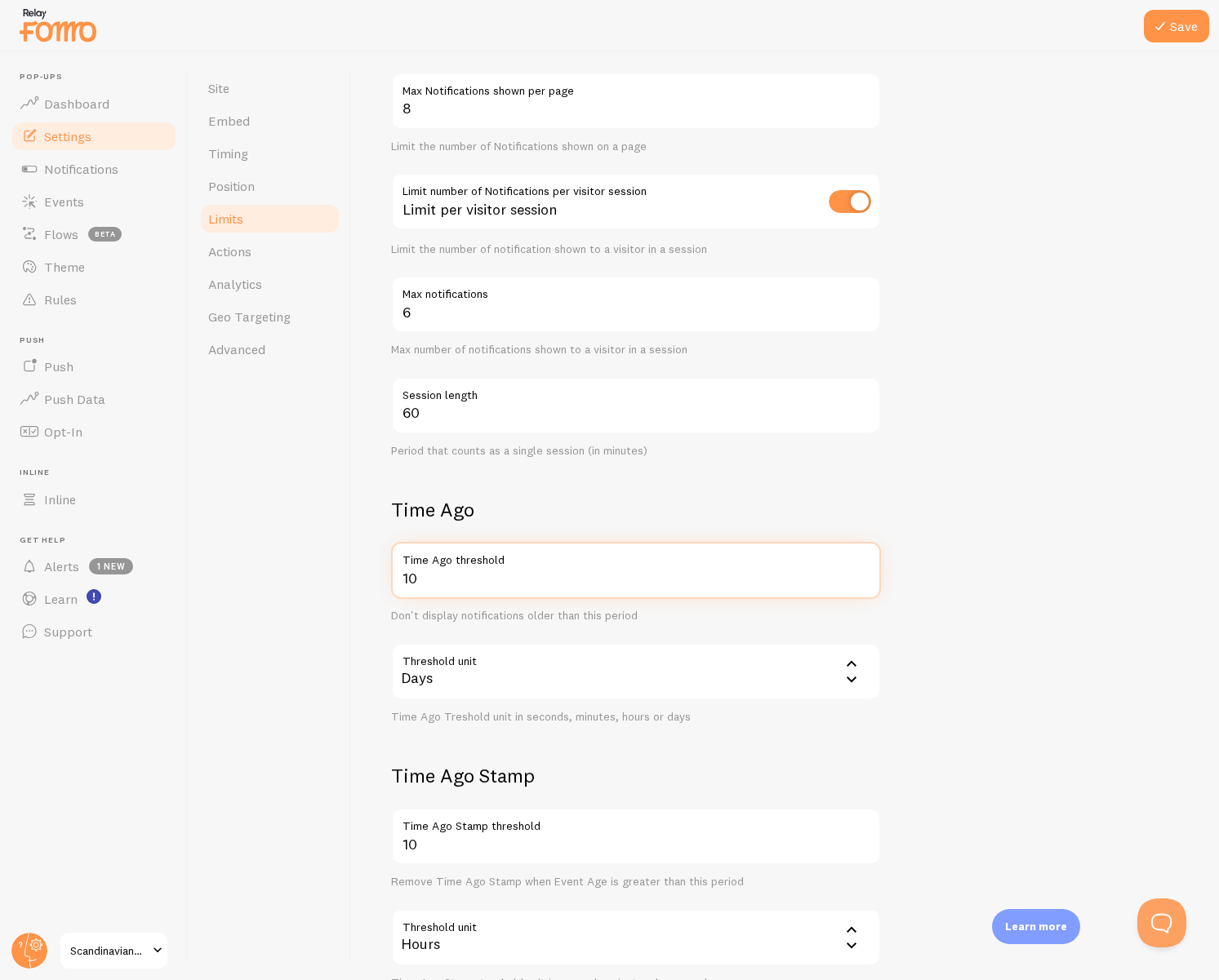
click at [867, 582] on input "10" at bounding box center [636, 570] width 490 height 57
click at [867, 582] on input "9" at bounding box center [636, 570] width 490 height 57
click at [867, 582] on input "8" at bounding box center [636, 570] width 490 height 57
type input "7"
click at [867, 582] on input "7" at bounding box center [636, 570] width 490 height 57
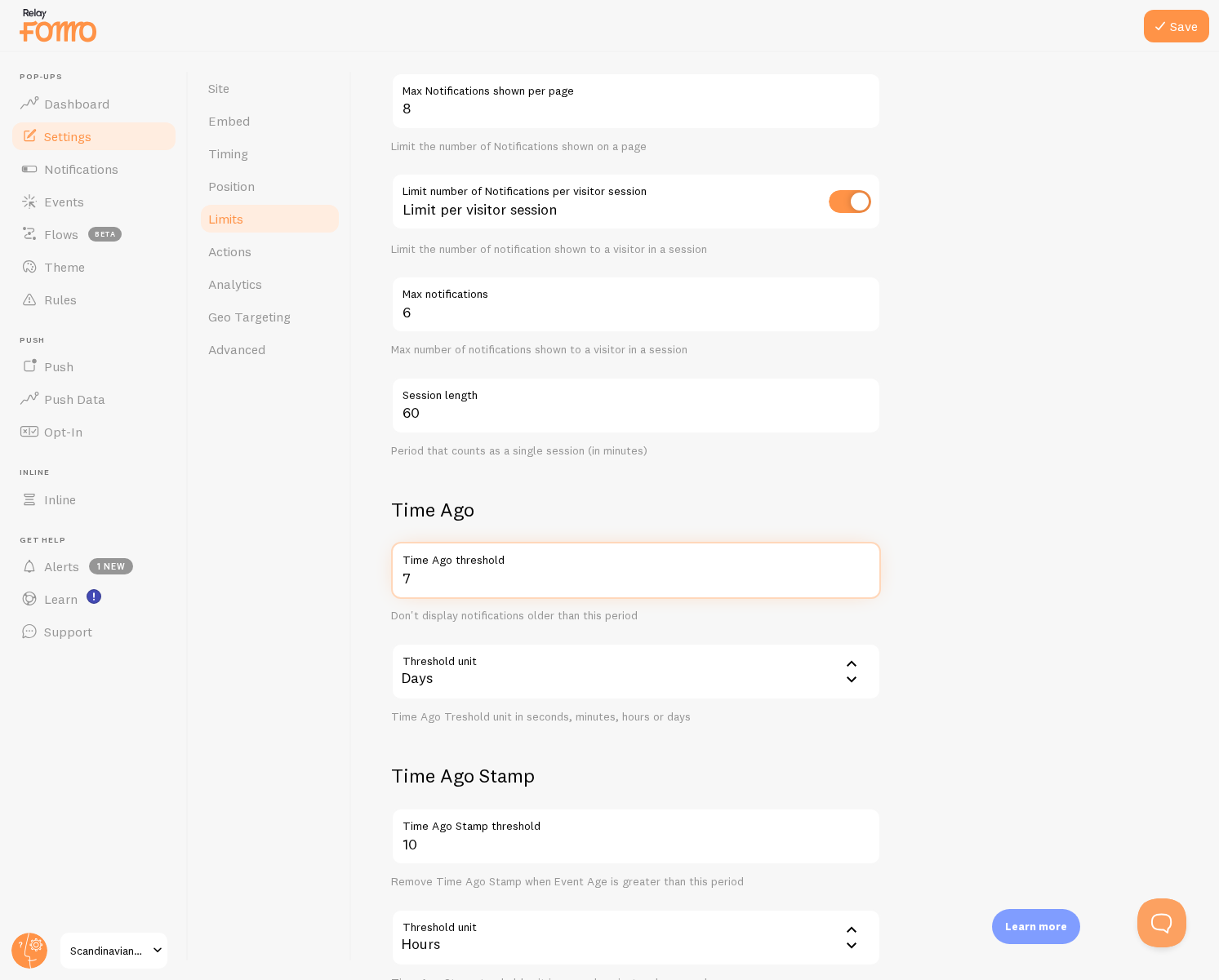
click at [917, 567] on form "Notification Count 8 Max Notifications shown per page Limit the number of Notif…" at bounding box center [785, 509] width 788 height 962
click at [948, 553] on form "Notification Count 8 Max Notifications shown per page Limit the number of Notif…" at bounding box center [785, 509] width 788 height 962
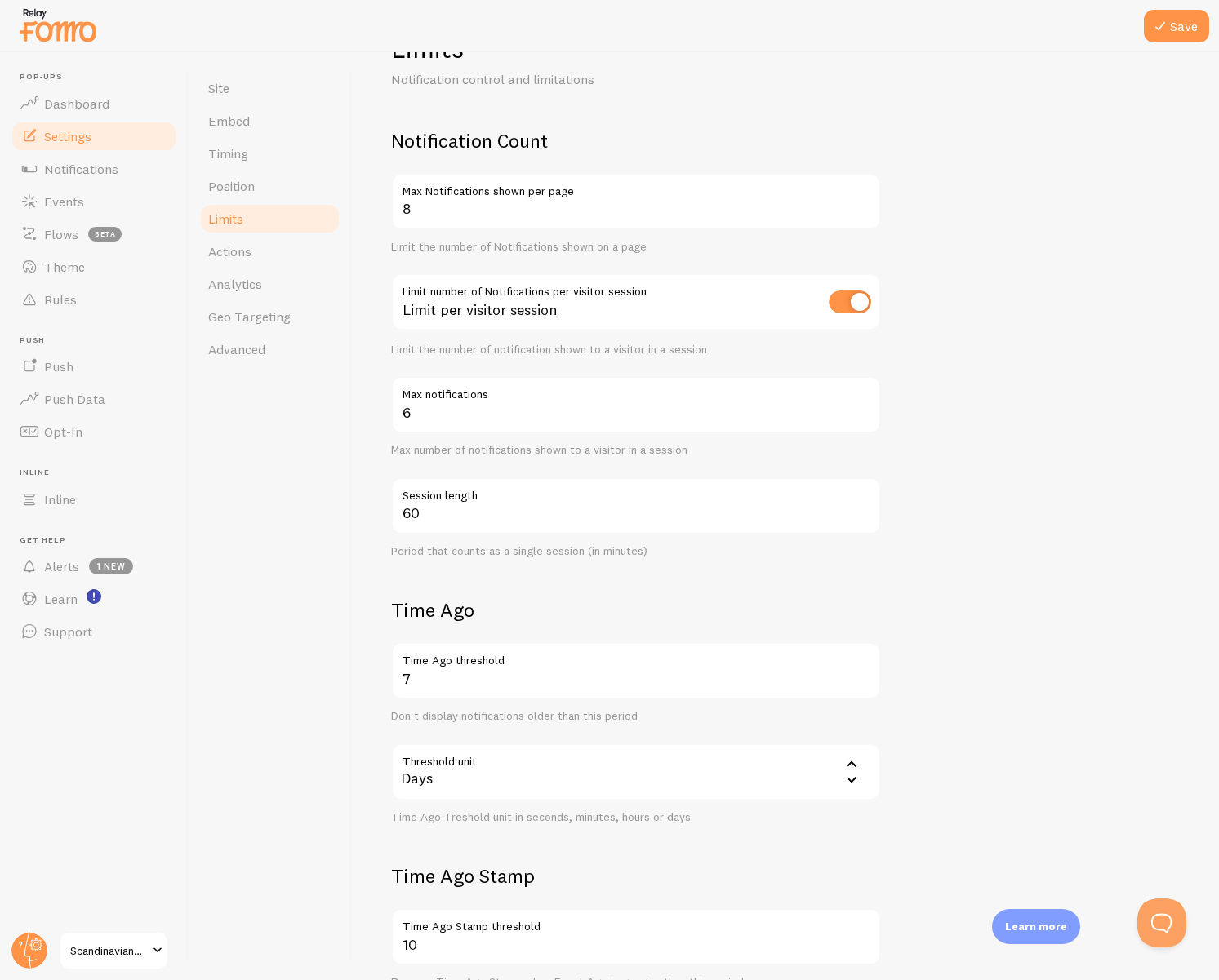
scroll to position [0, 0]
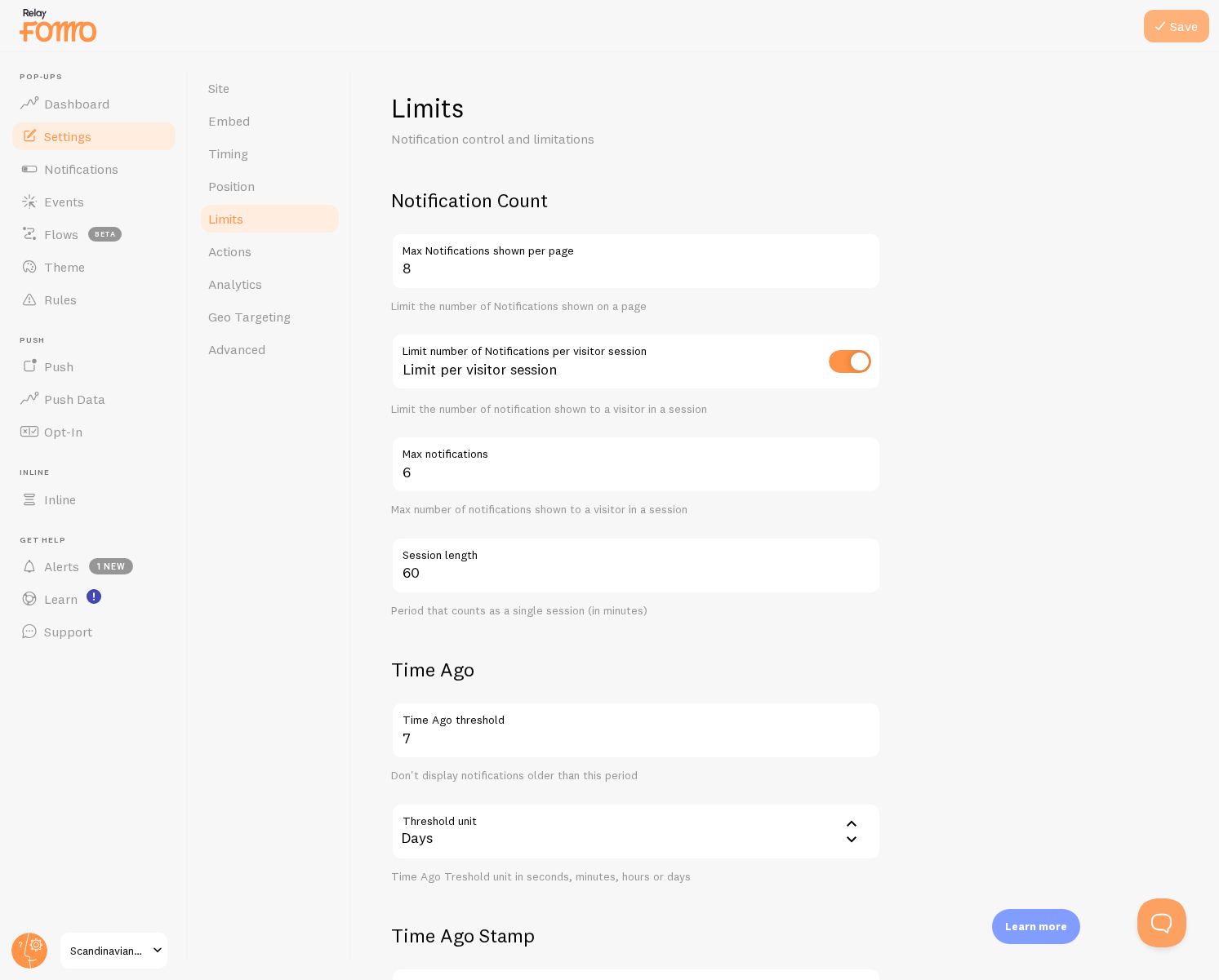
click at [1183, 30] on button "Save" at bounding box center [1176, 25] width 65 height 32
click at [248, 158] on link "Timing" at bounding box center [269, 153] width 143 height 32
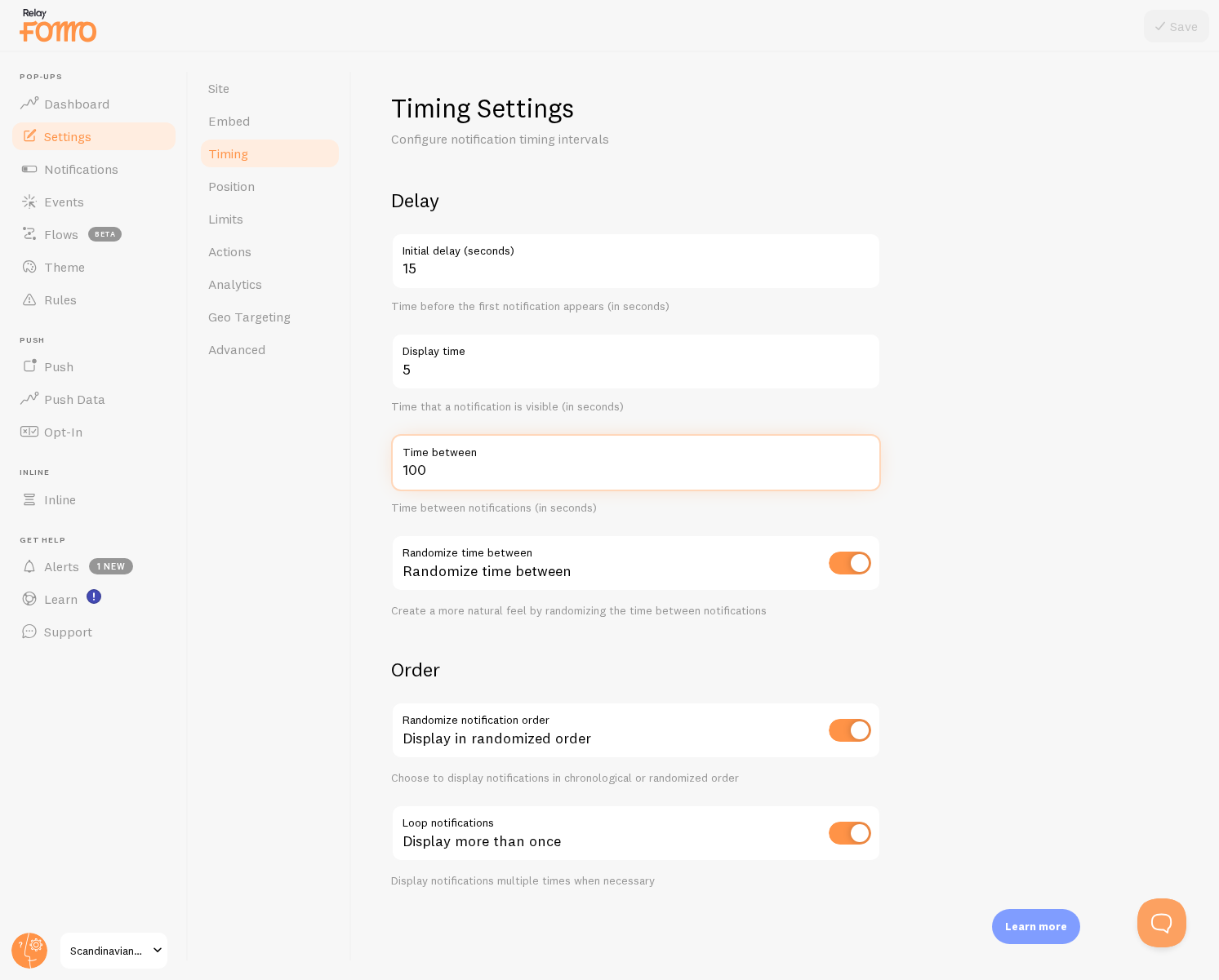
click at [515, 479] on input "100" at bounding box center [636, 462] width 490 height 57
type input "90"
type input "9"
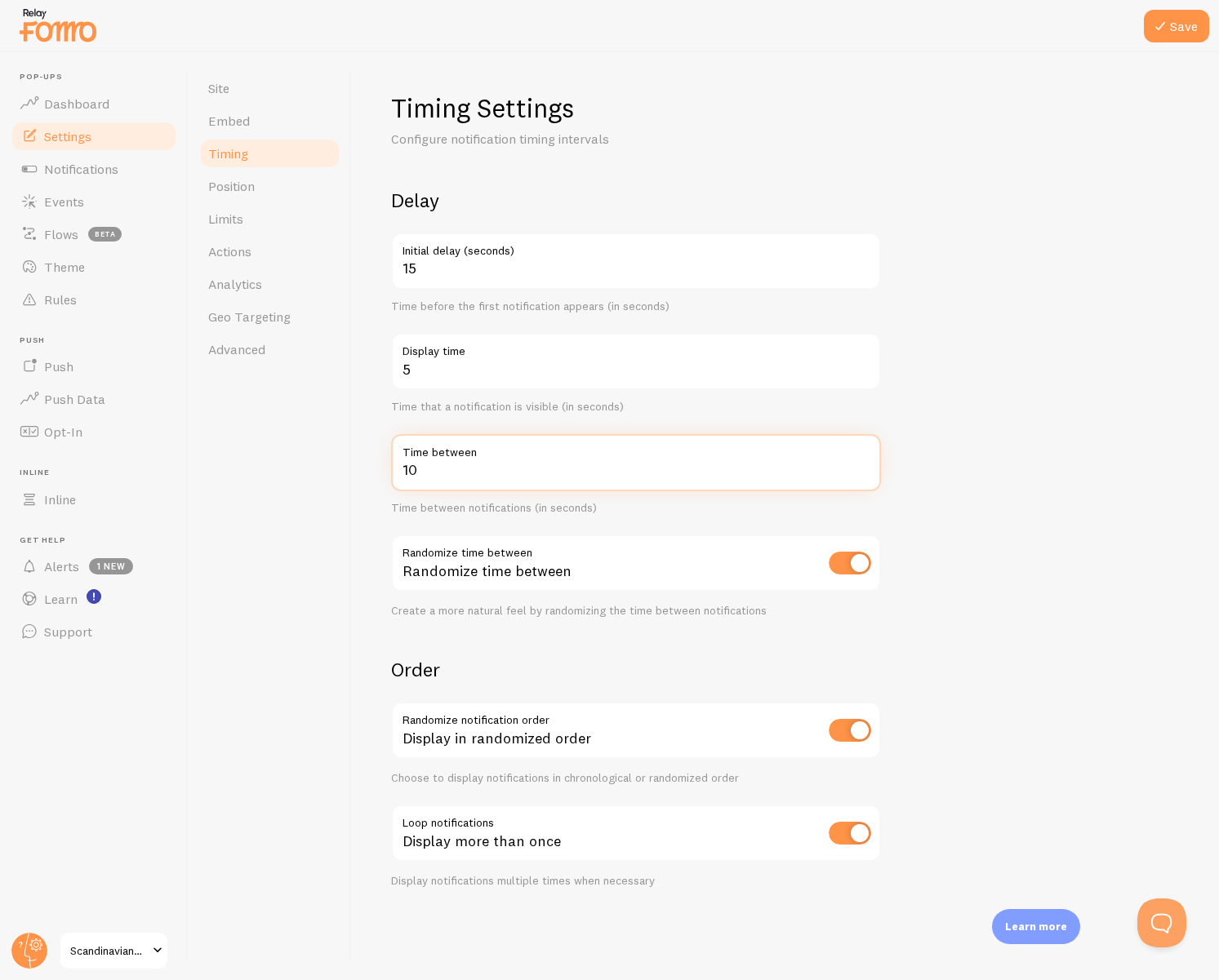
type input "100"
click at [945, 367] on form "Delay 15 Initial delay (seconds) Time before the first notification appears (in…" at bounding box center [785, 537] width 788 height 700
